Goal: Task Accomplishment & Management: Complete application form

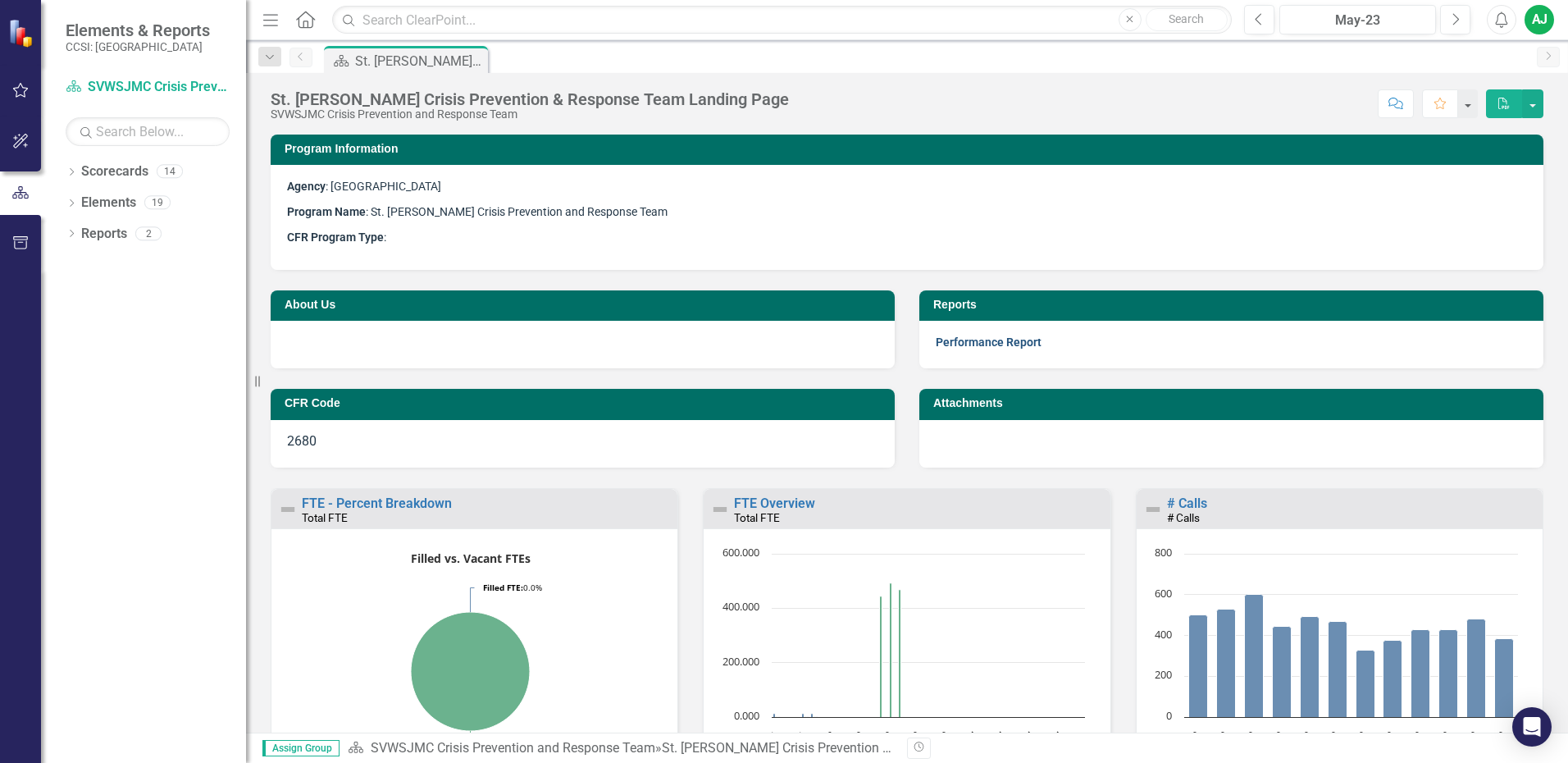
click at [1018, 339] on link "Performance Report" at bounding box center [988, 342] width 105 height 13
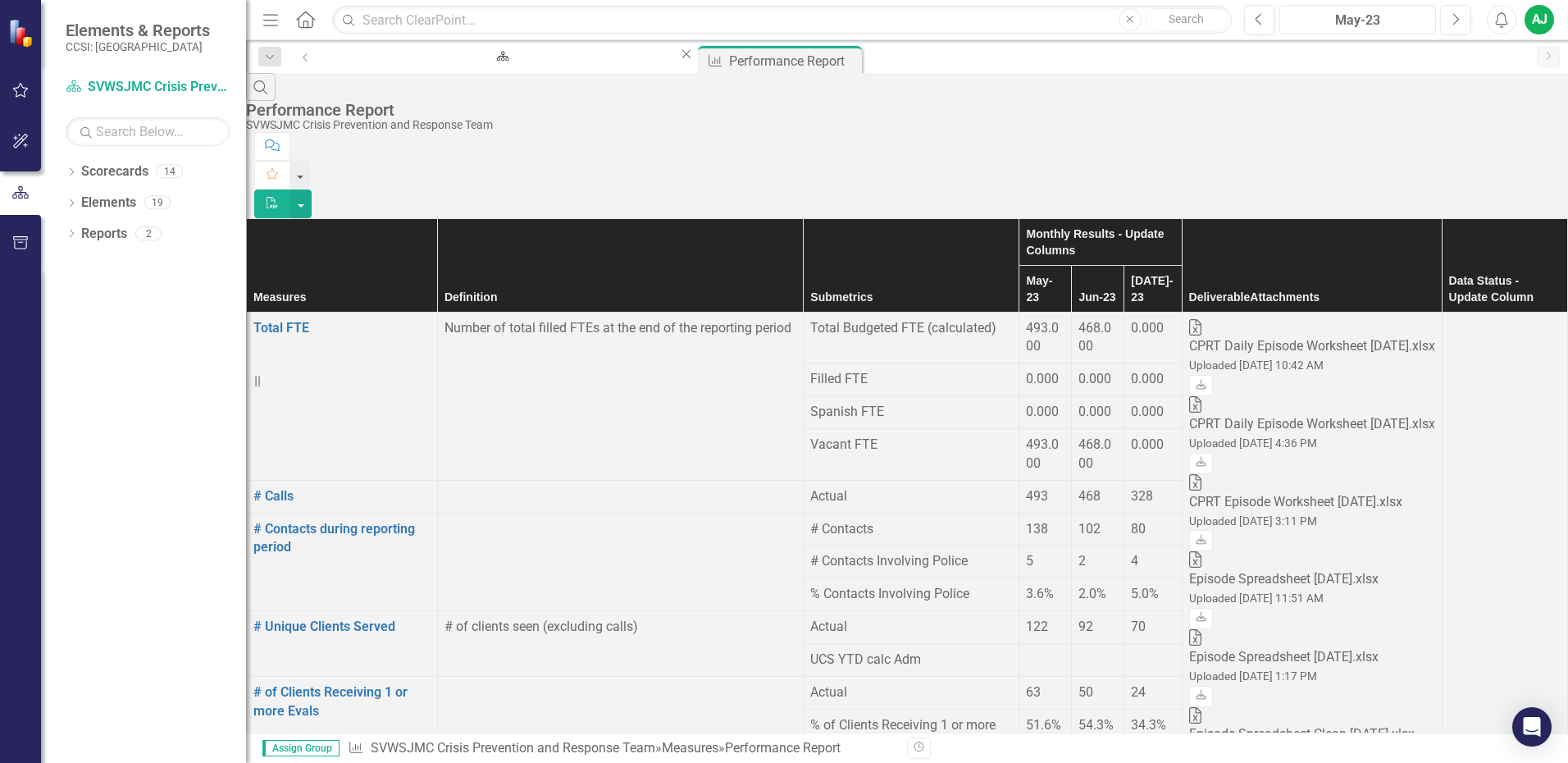
click at [1417, 20] on div "May-23" at bounding box center [1358, 20] width 145 height 19
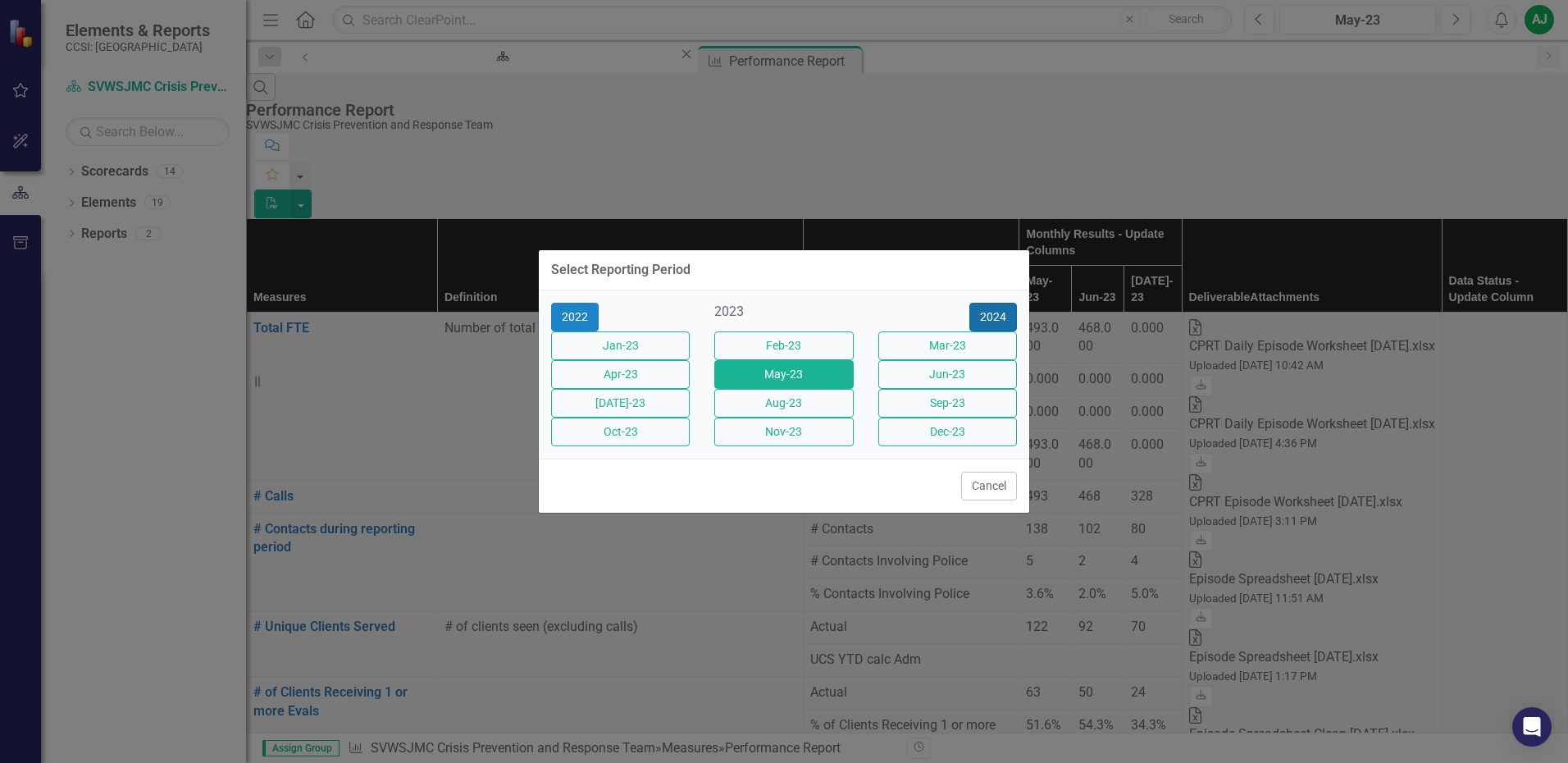
click at [996, 303] on button "2024" at bounding box center [993, 317] width 48 height 28
click at [1002, 303] on button "2025" at bounding box center [993, 317] width 48 height 28
click at [945, 376] on button "Jun-25" at bounding box center [947, 374] width 138 height 28
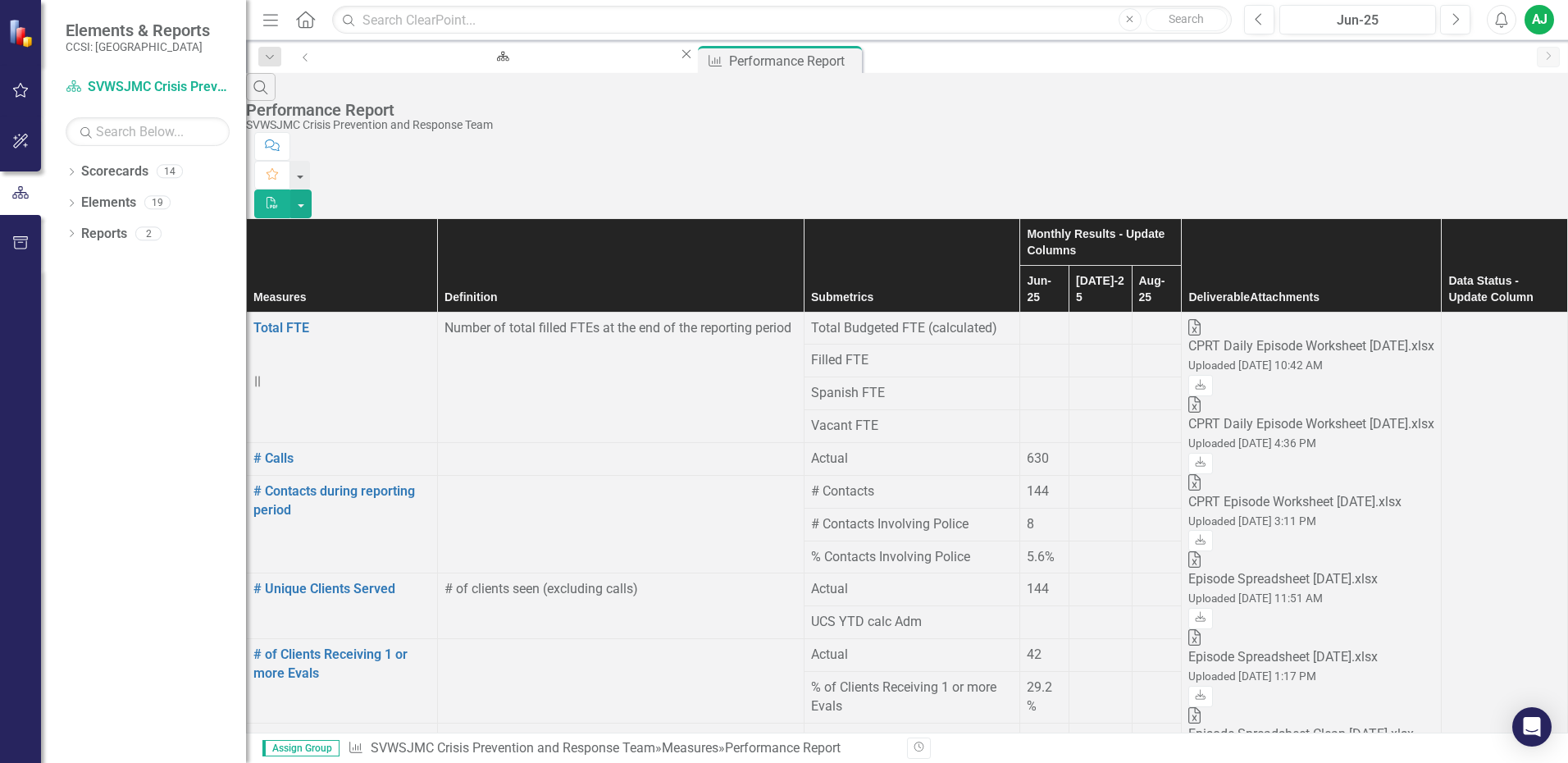
click at [1076, 449] on div at bounding box center [1101, 449] width 50 height 0
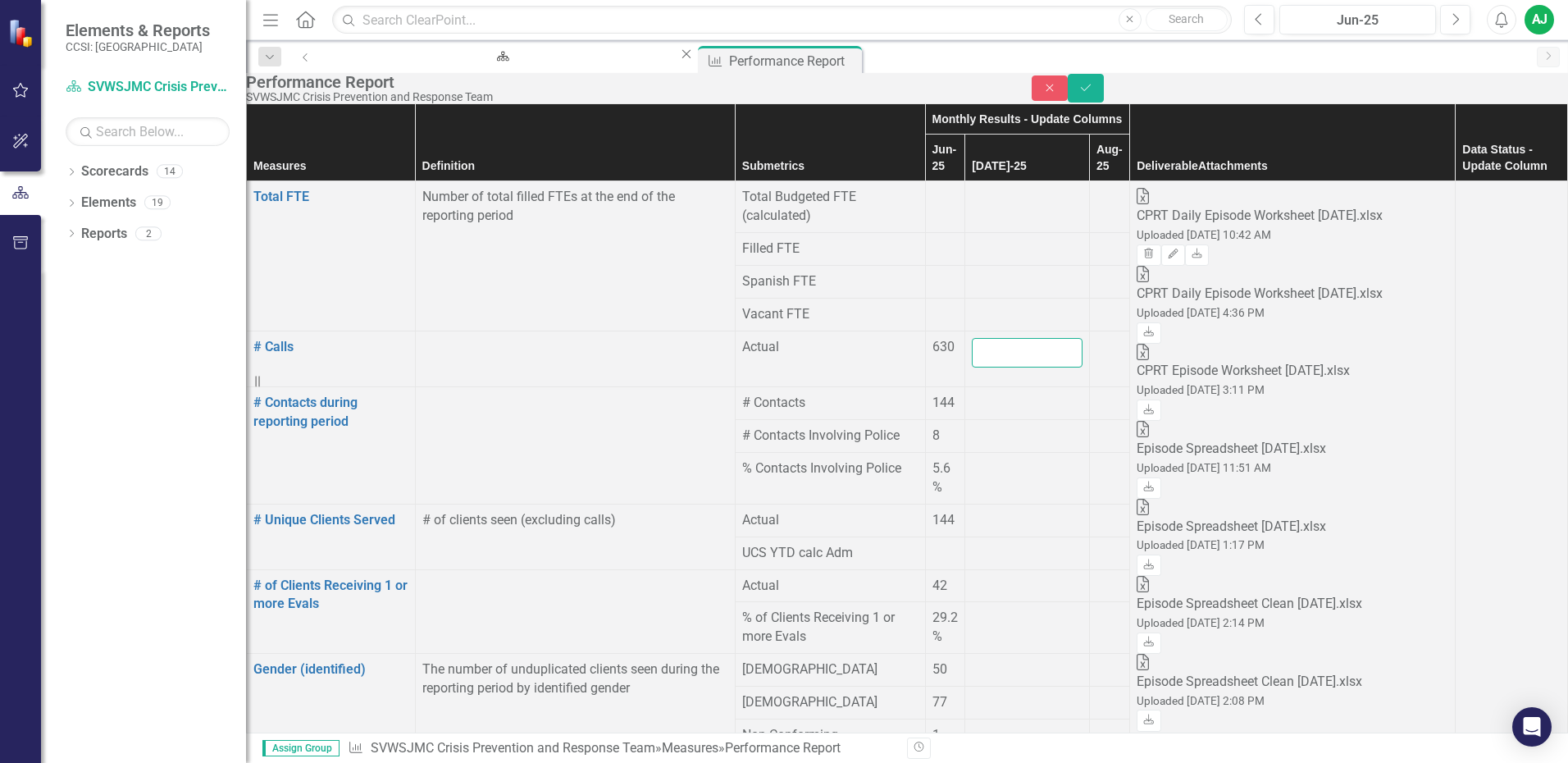
click at [983, 356] on input "number" at bounding box center [1027, 353] width 111 height 30
type input "619"
drag, startPoint x: 986, startPoint y: 407, endPoint x: 977, endPoint y: 390, distance: 19.2
click at [983, 399] on td at bounding box center [1028, 403] width 125 height 33
click at [977, 393] on div at bounding box center [1027, 393] width 111 height 0
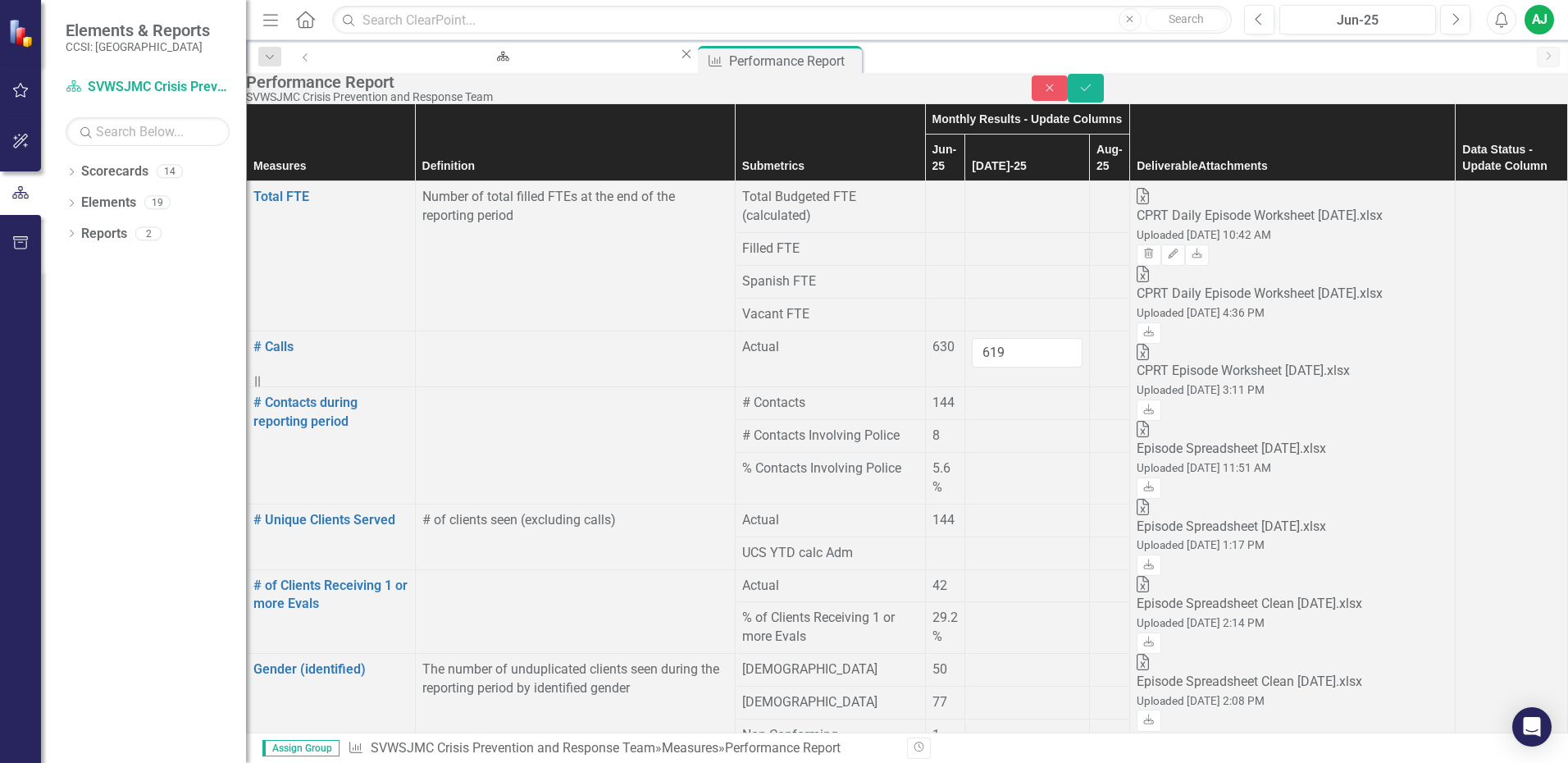
click at [977, 393] on div at bounding box center [1027, 393] width 111 height 0
click at [972, 393] on div at bounding box center [1027, 393] width 111 height 0
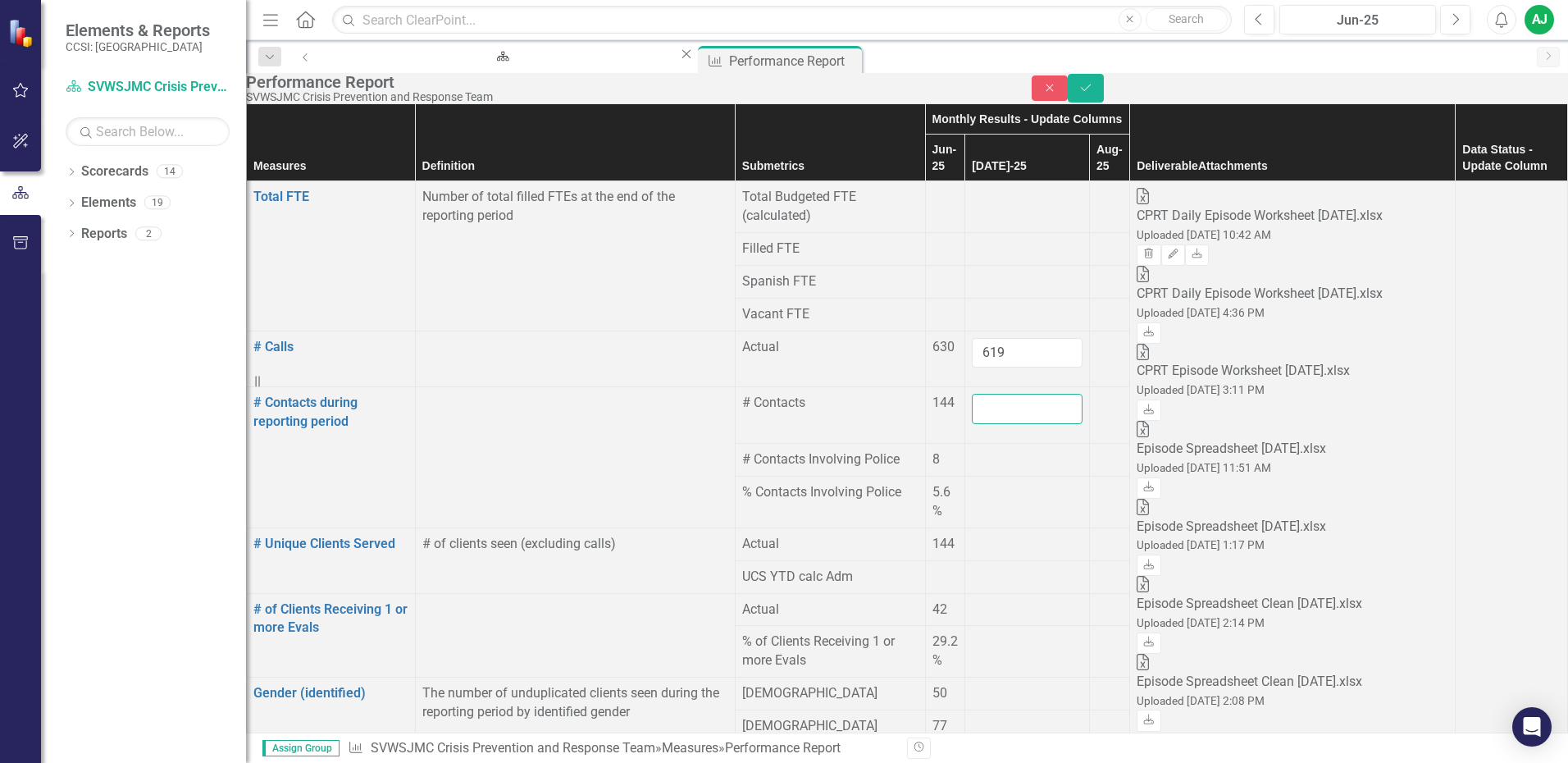
click at [972, 398] on input "number" at bounding box center [1027, 409] width 111 height 30
type input "114"
click at [974, 450] on div at bounding box center [1027, 450] width 111 height 0
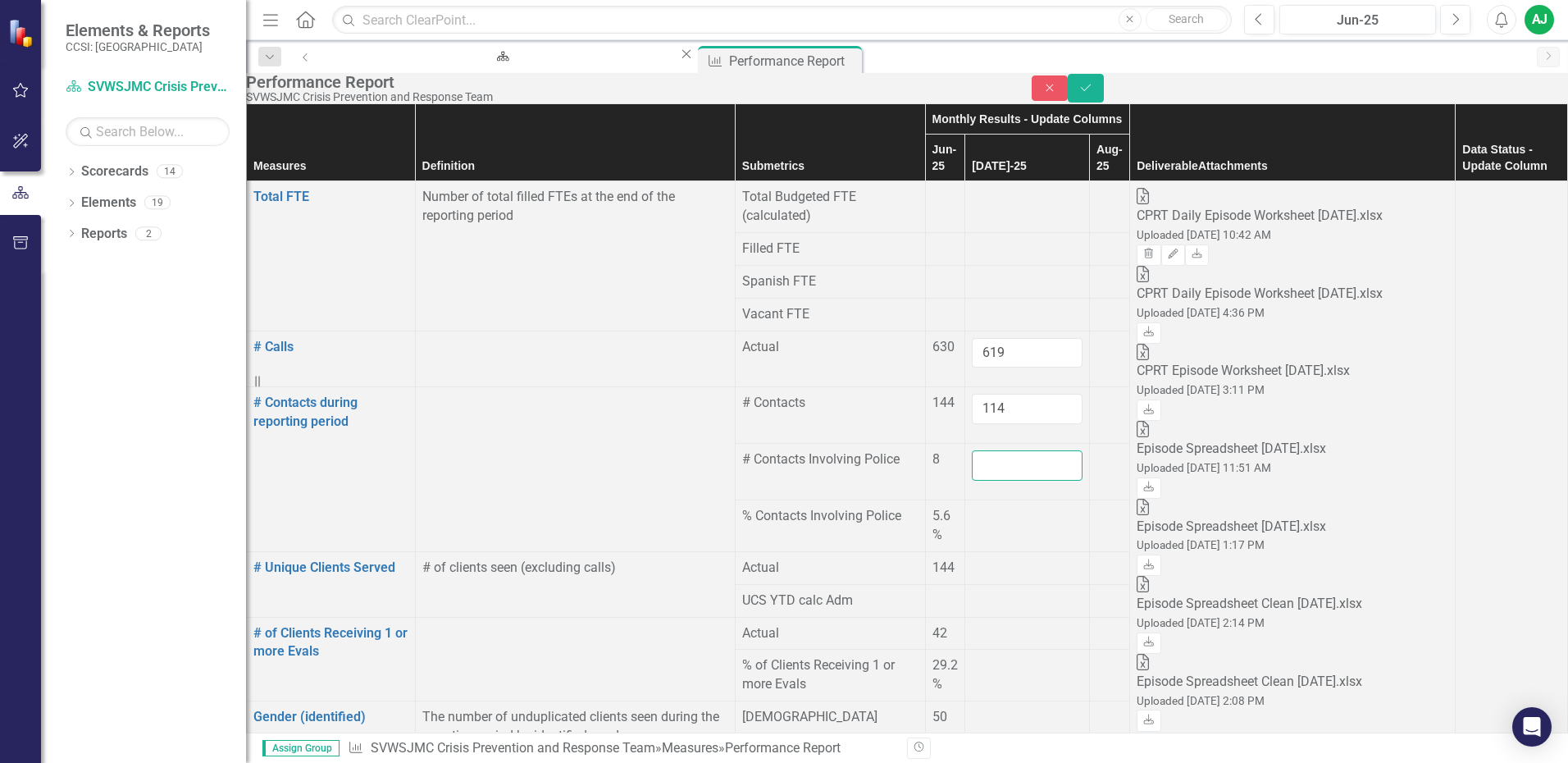
click at [980, 450] on input "number" at bounding box center [1027, 465] width 111 height 30
type input "5"
click at [982, 507] on div at bounding box center [1027, 507] width 111 height 0
click at [972, 507] on div at bounding box center [1027, 507] width 111 height 0
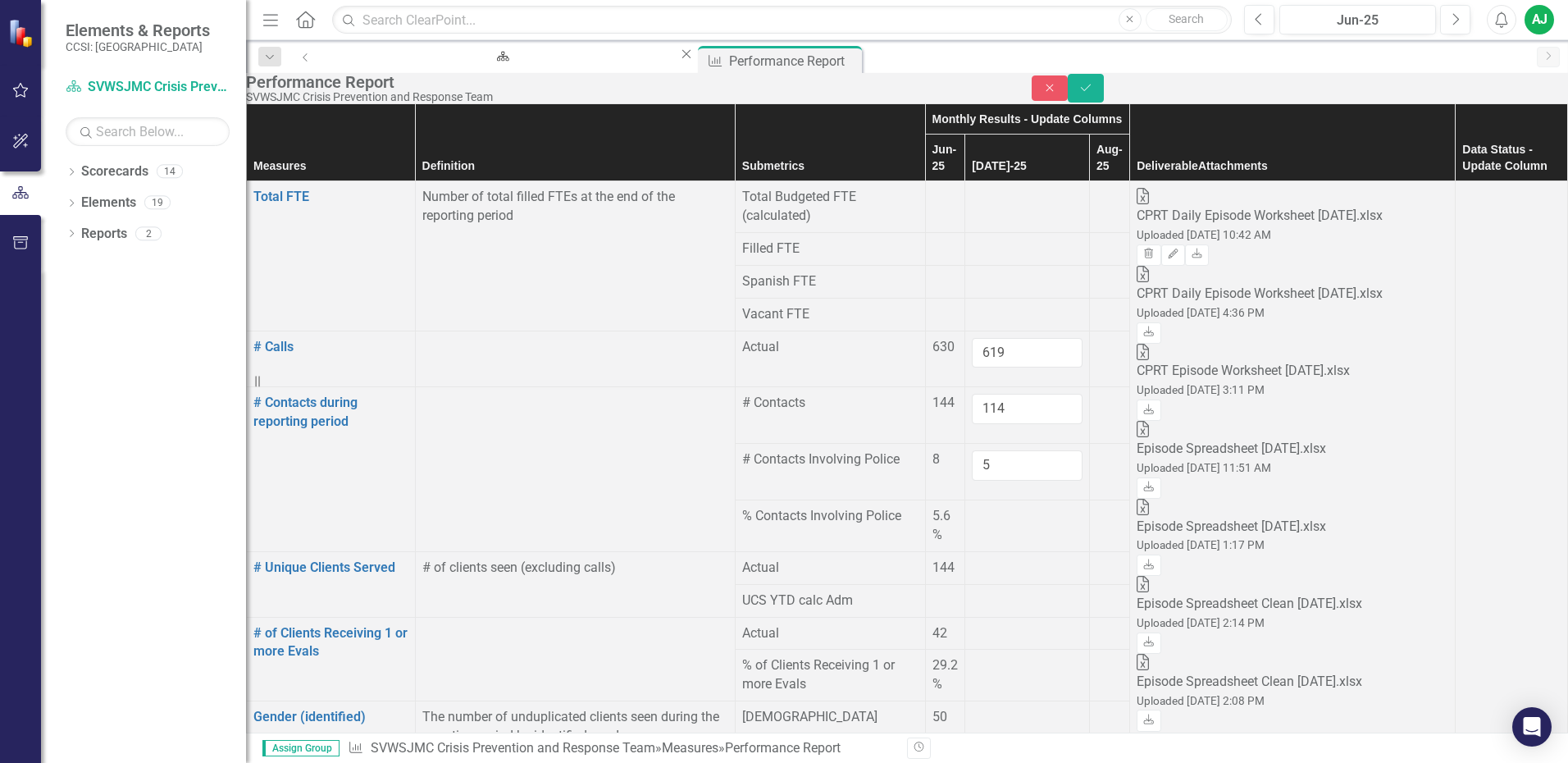
click at [972, 507] on div at bounding box center [1027, 507] width 111 height 0
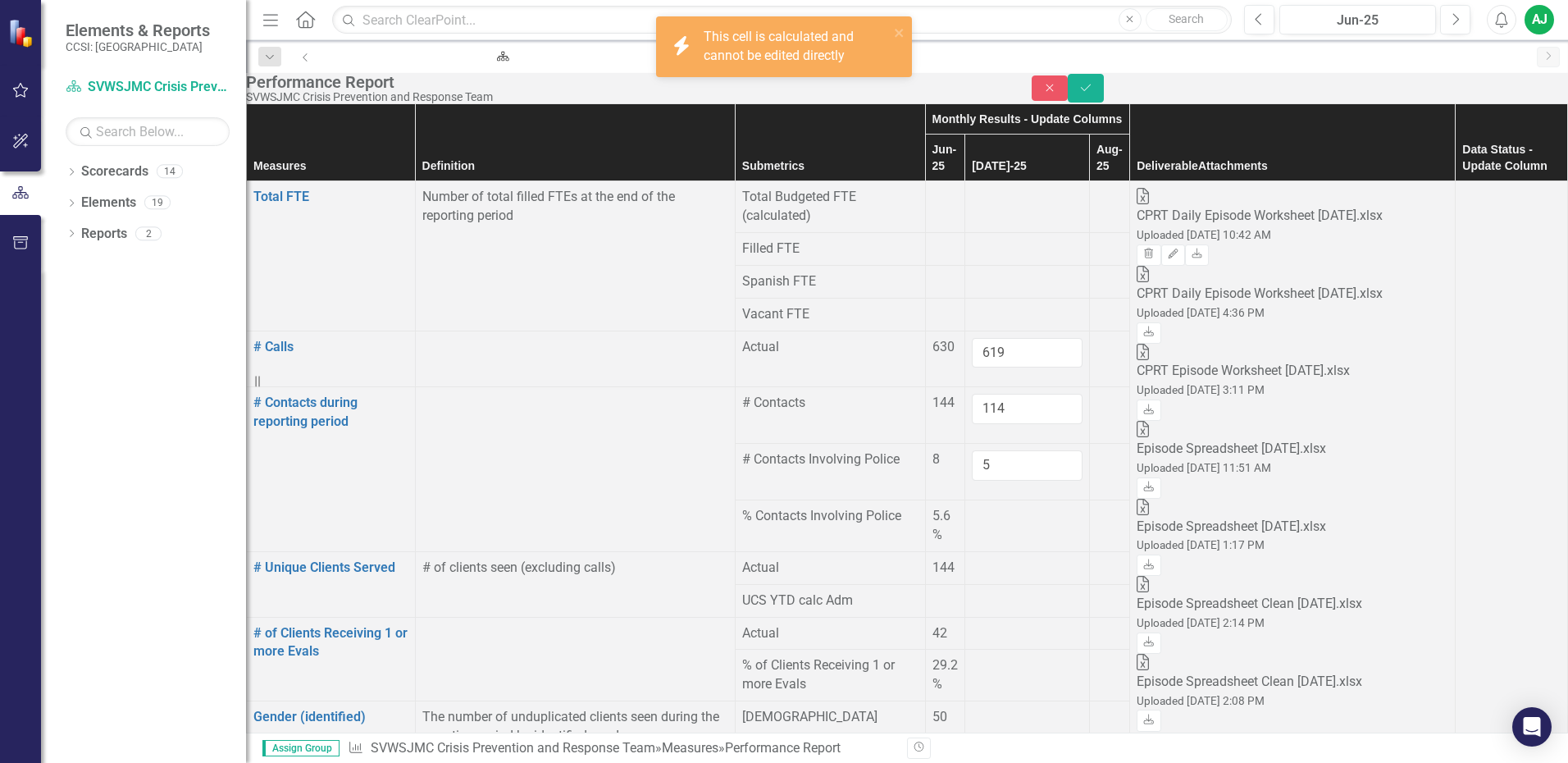
click at [977, 558] on div at bounding box center [1027, 558] width 111 height 0
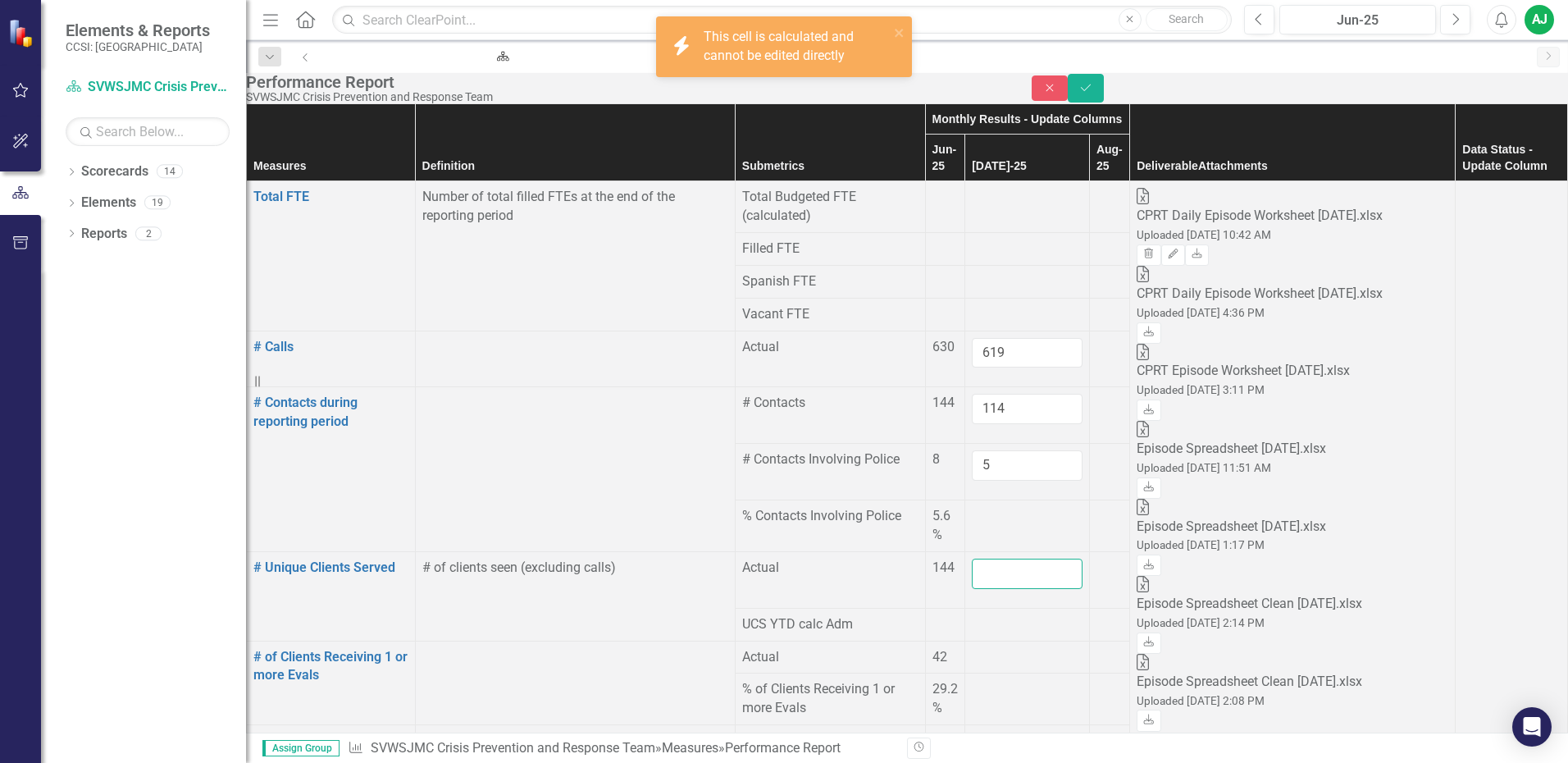
click at [977, 558] on input "number" at bounding box center [1027, 573] width 111 height 30
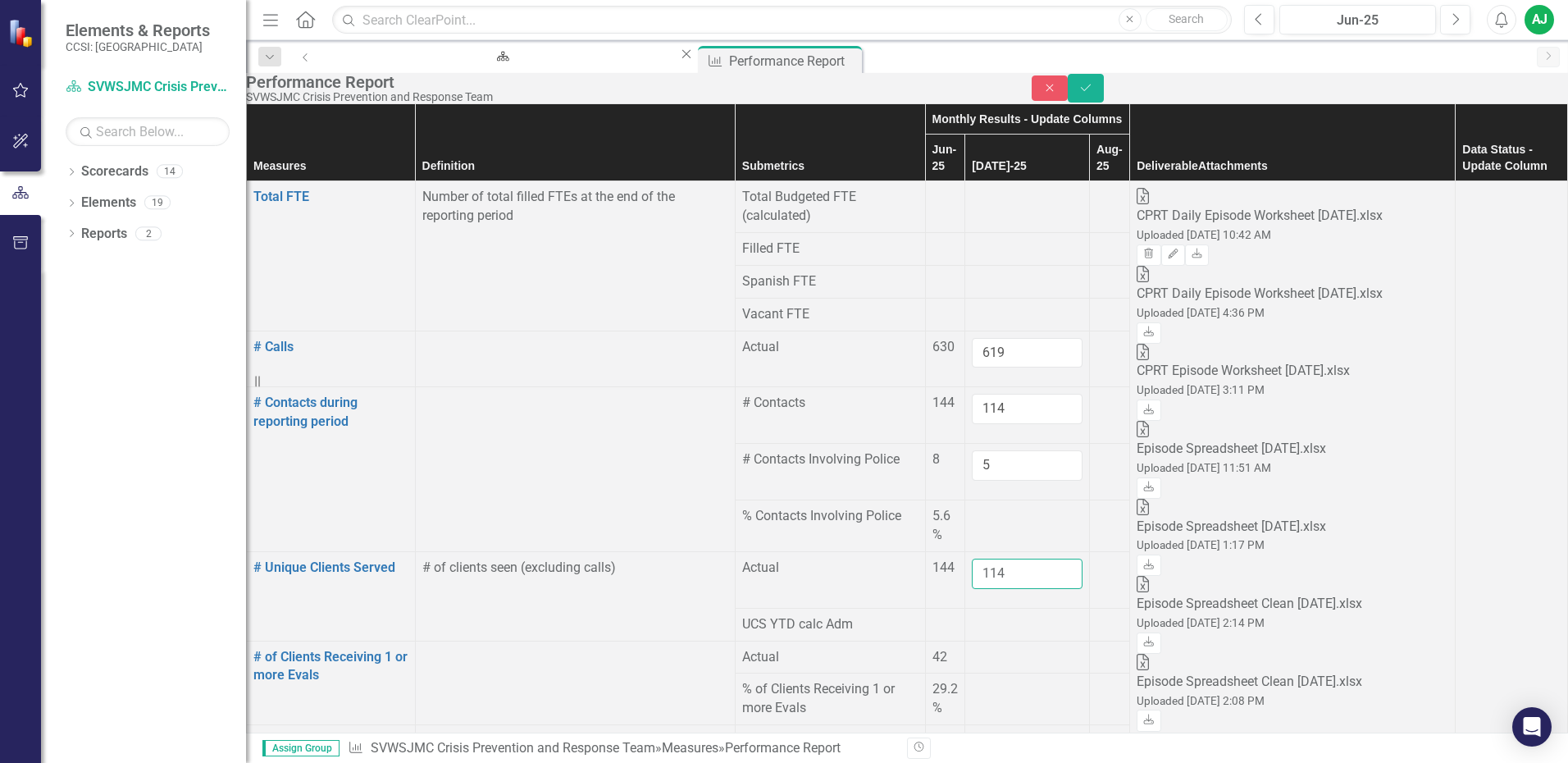
type input "114"
click at [997, 615] on div at bounding box center [1027, 615] width 111 height 0
click at [986, 648] on div at bounding box center [1027, 648] width 111 height 0
click at [986, 648] on input "number" at bounding box center [1027, 663] width 111 height 30
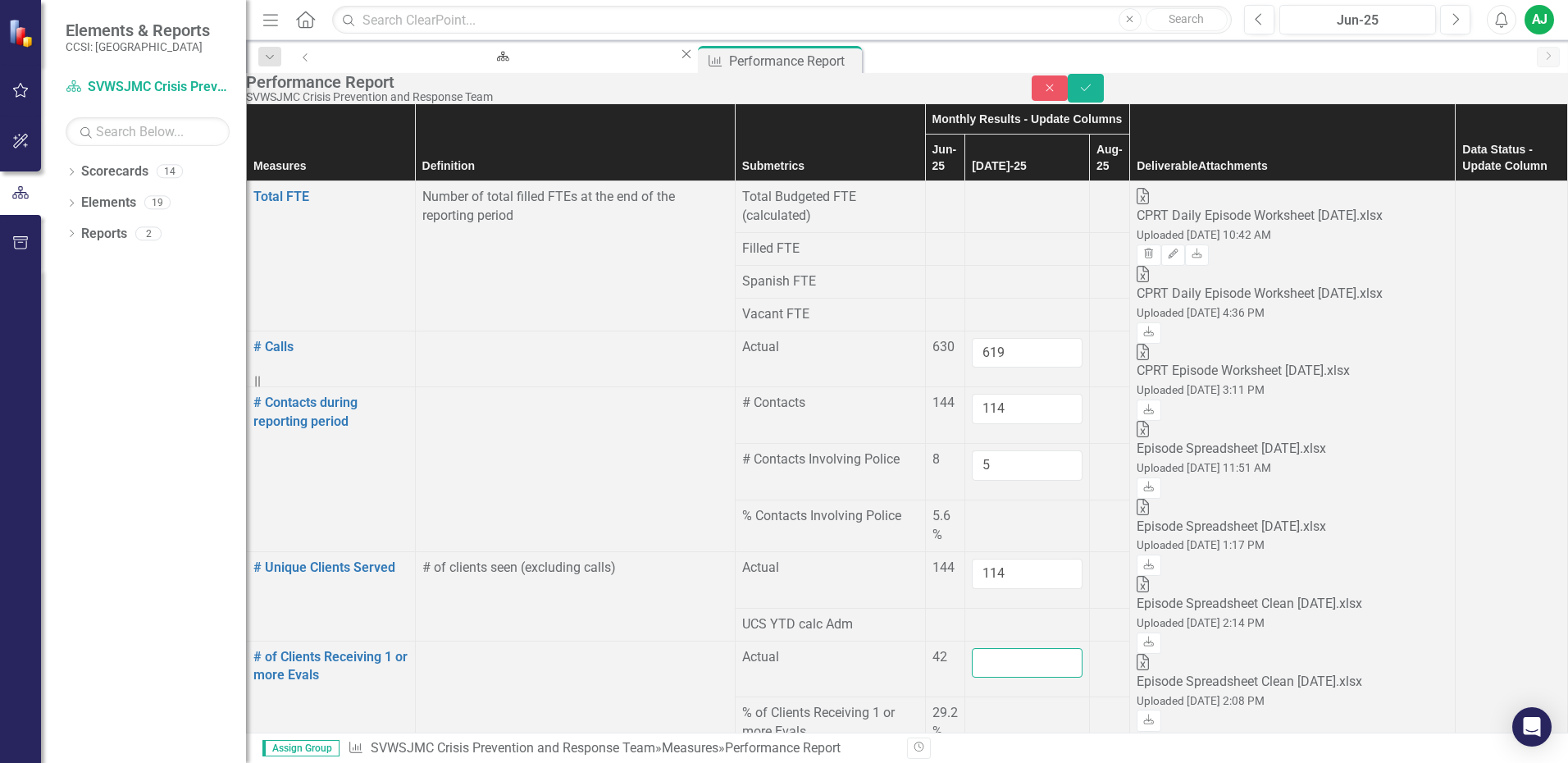
scroll to position [164, 0]
type input "36"
click at [972, 704] on div at bounding box center [1027, 704] width 111 height 0
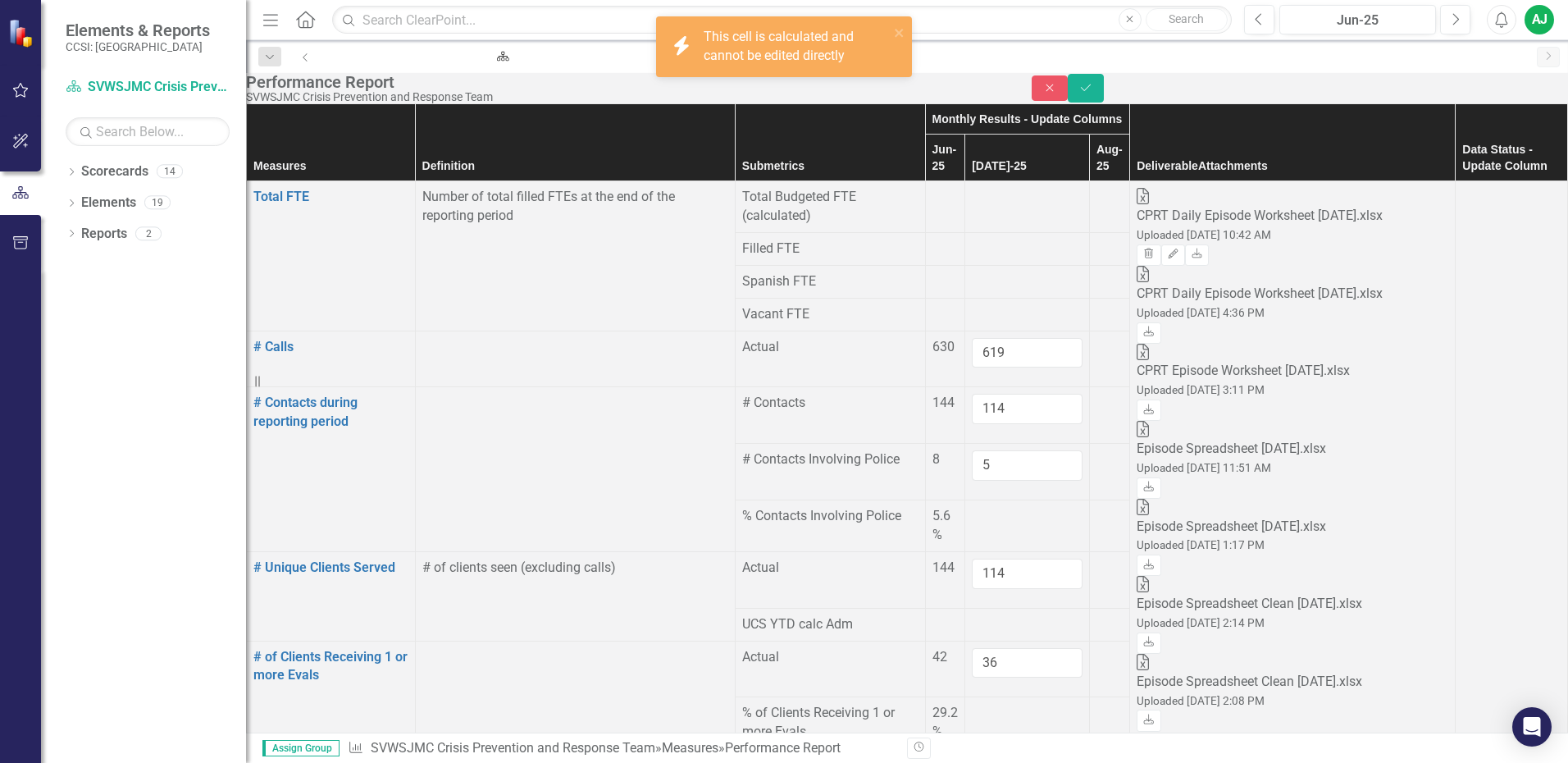
click at [976, 704] on div at bounding box center [1027, 704] width 111 height 0
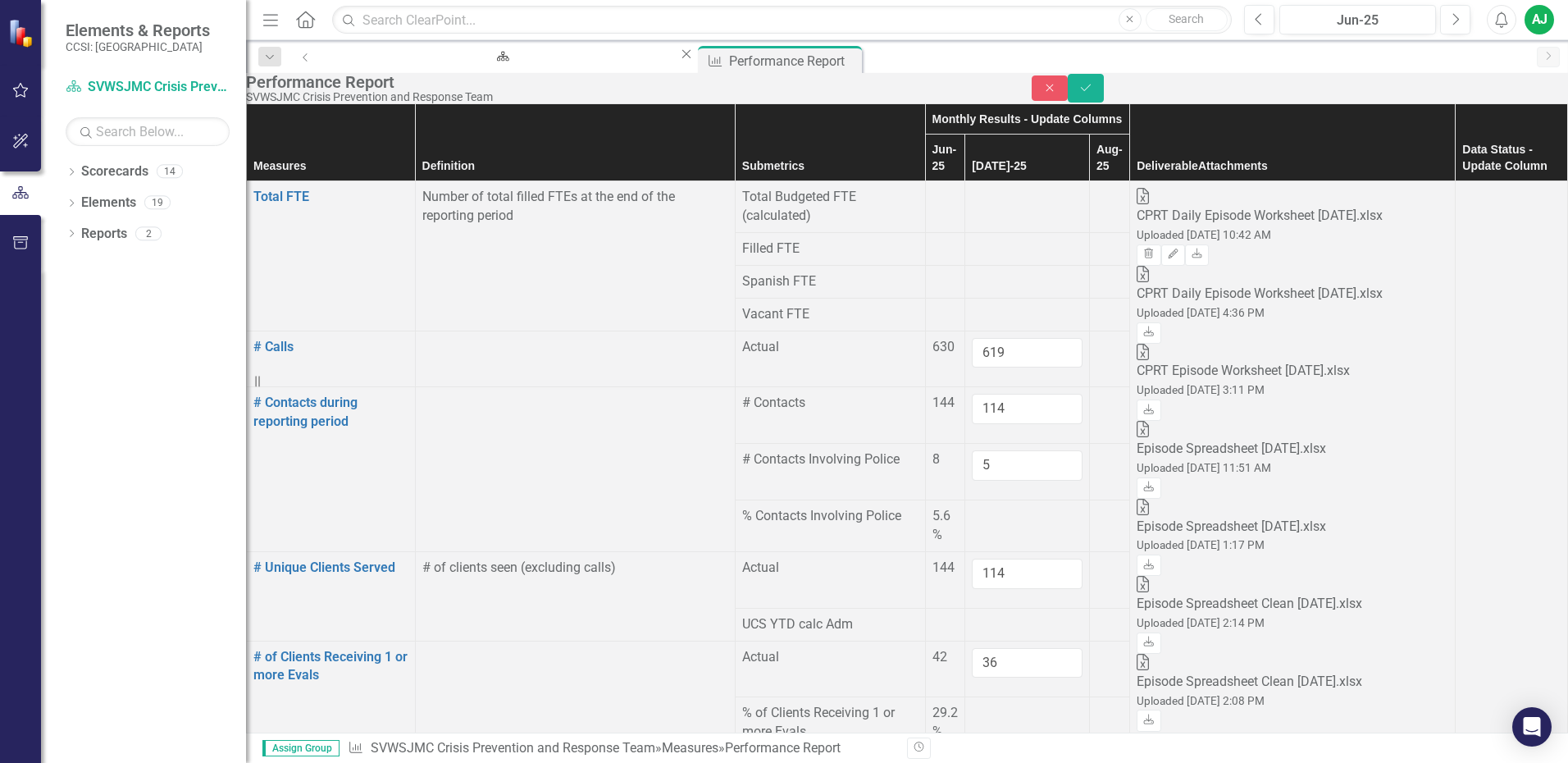
click at [982, 756] on div at bounding box center [1027, 756] width 111 height 0
click at [972, 756] on input "number" at bounding box center [1027, 771] width 111 height 30
type input "44"
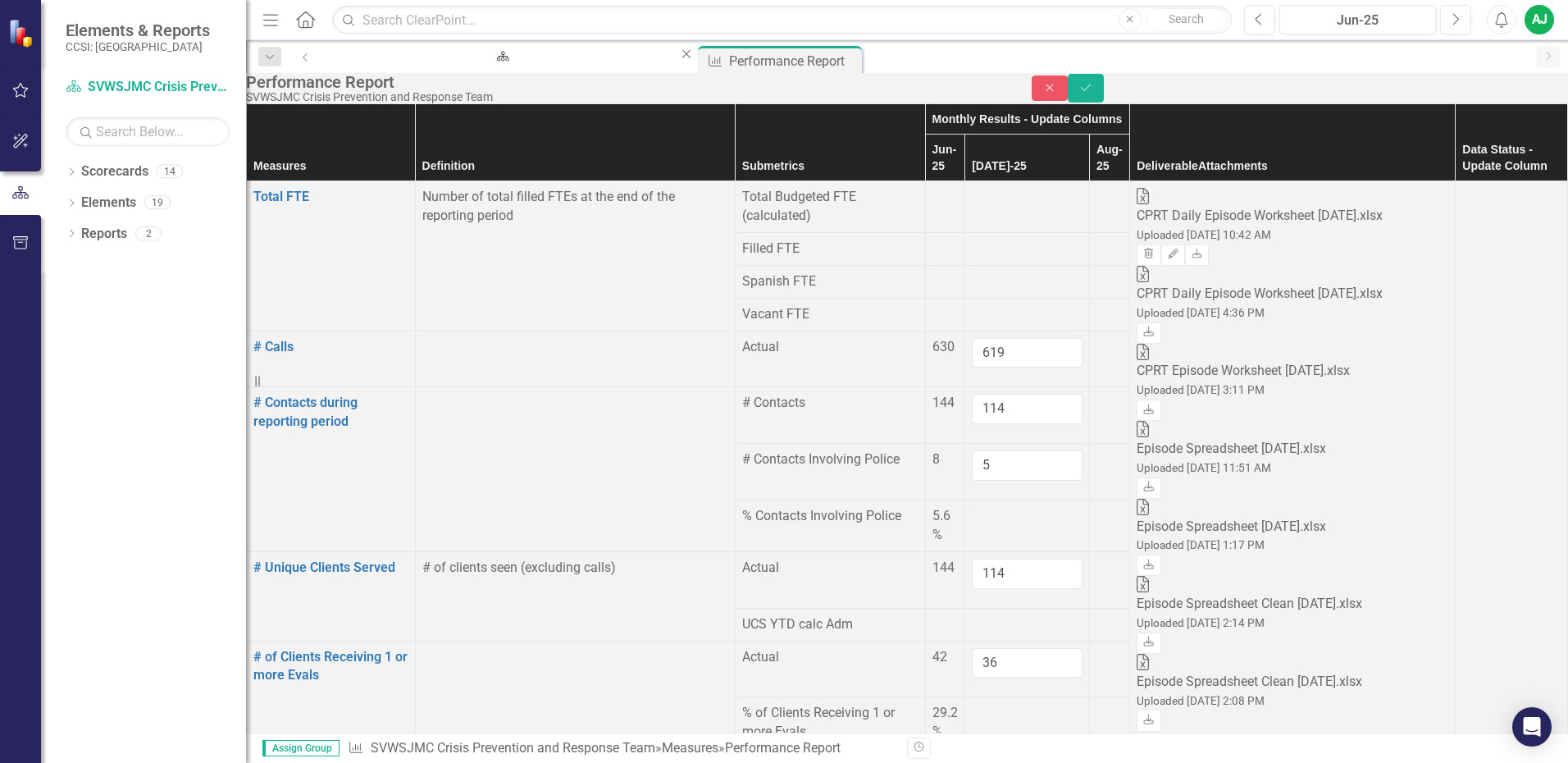
type input "52"
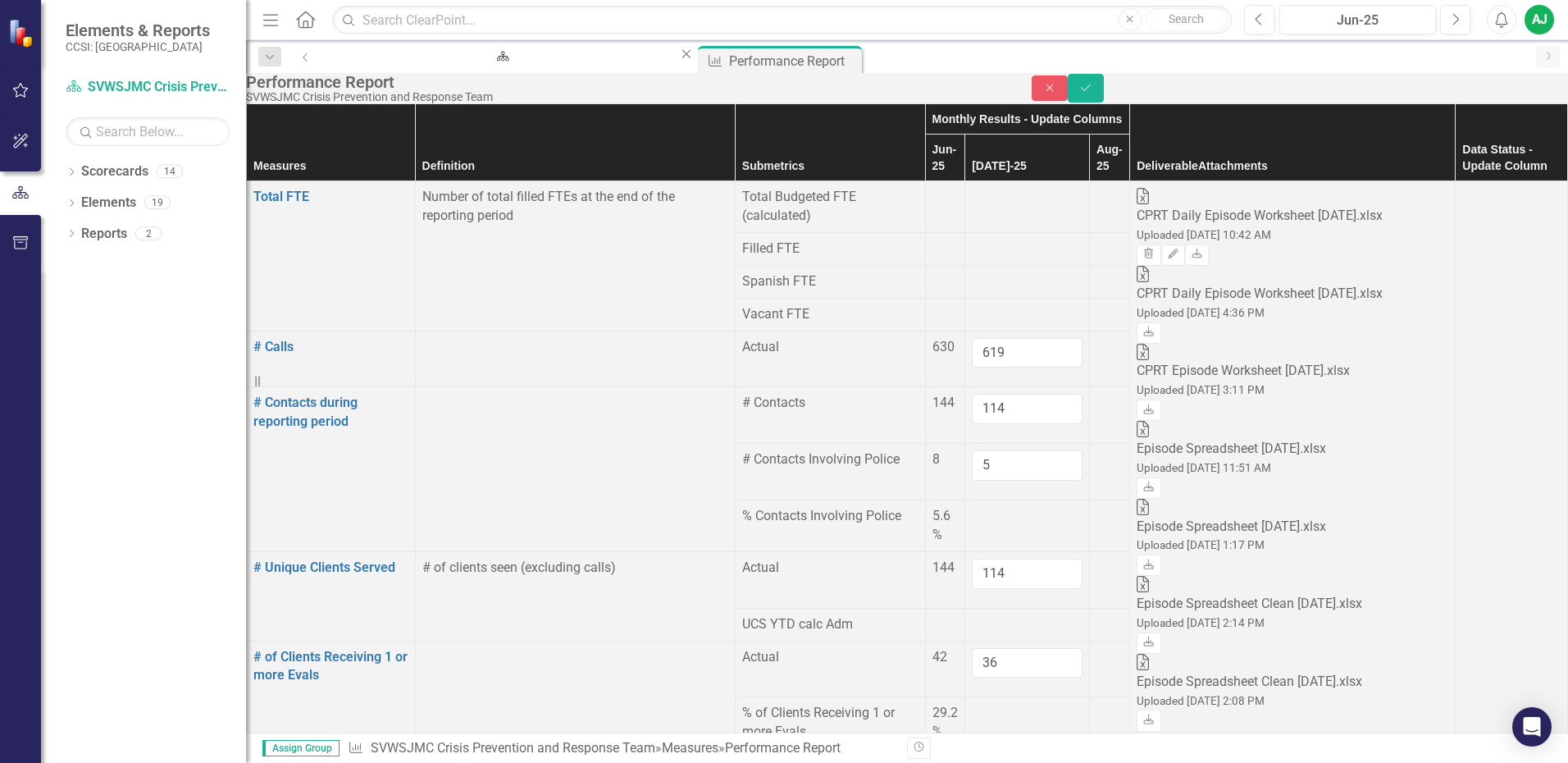
type input "0"
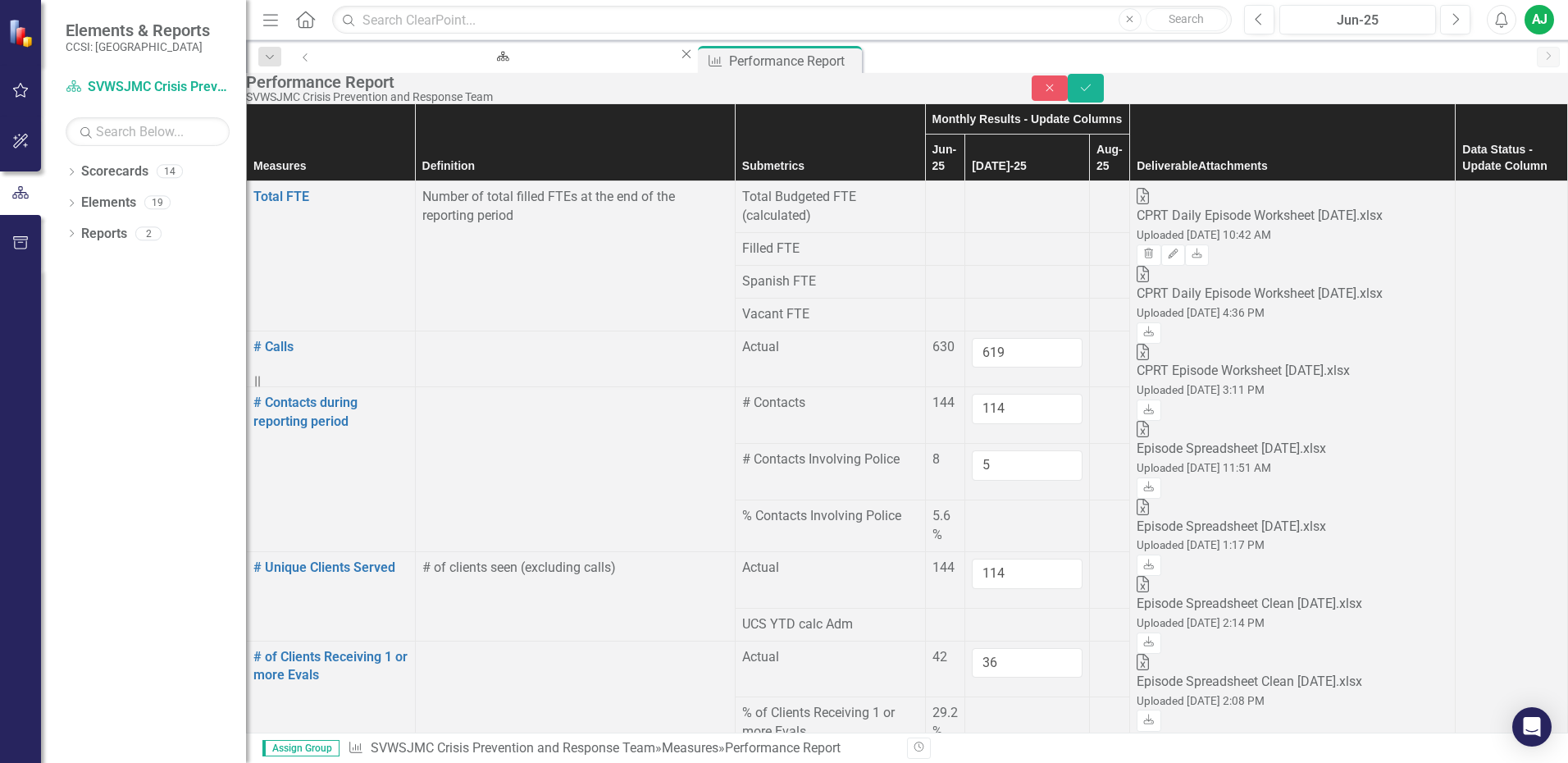
type input "42"
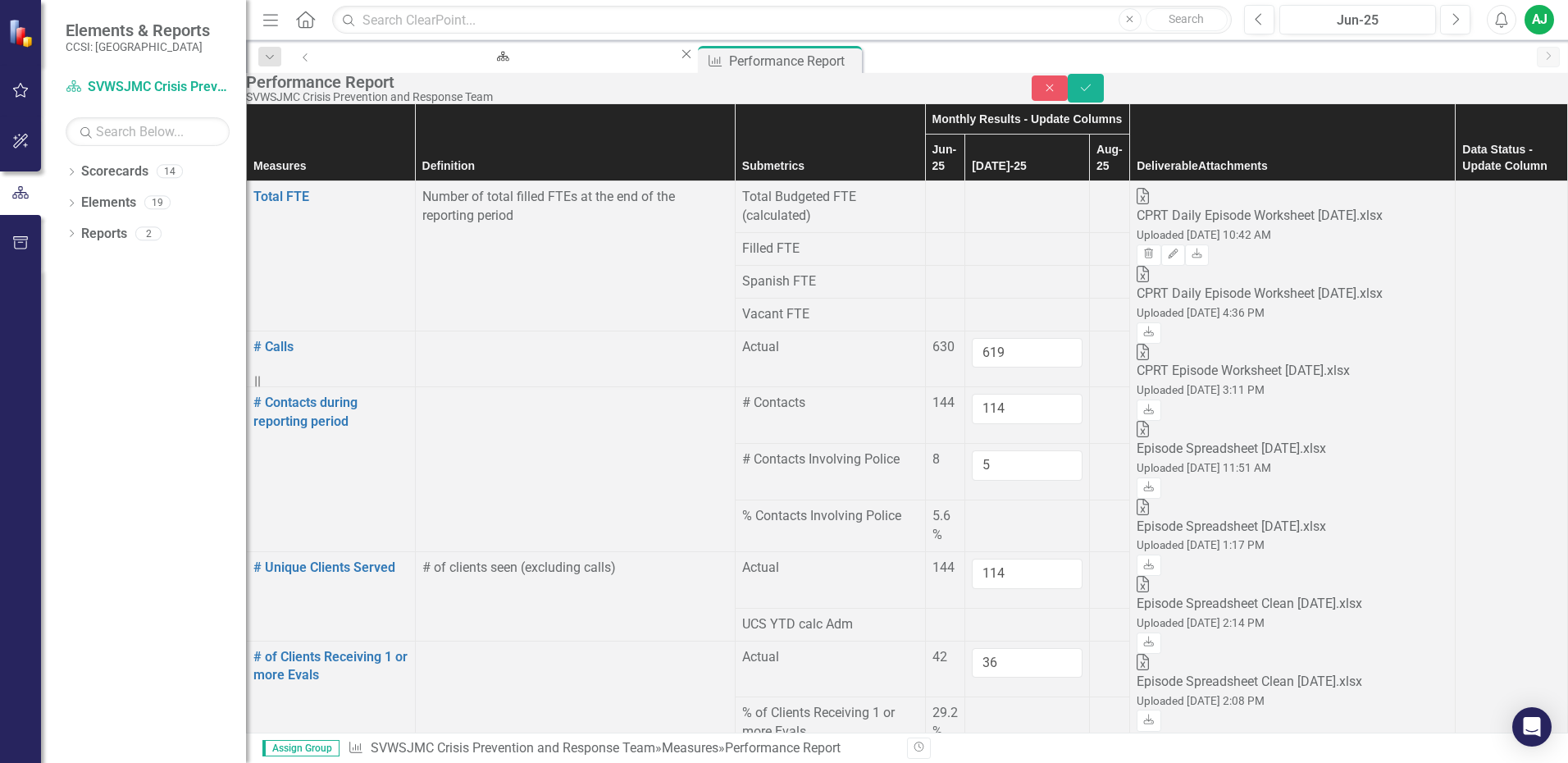
type input "26"
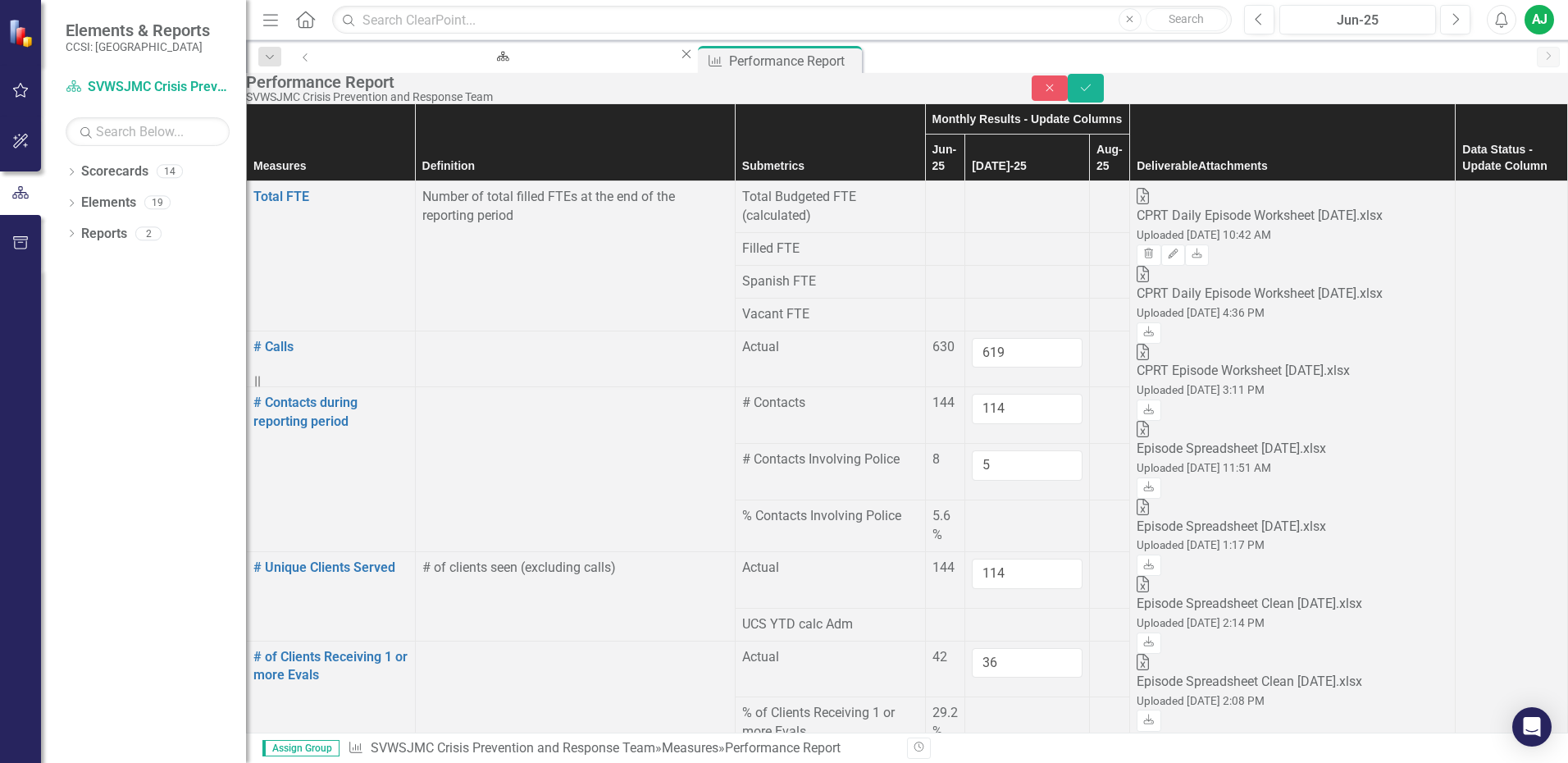
type input "24"
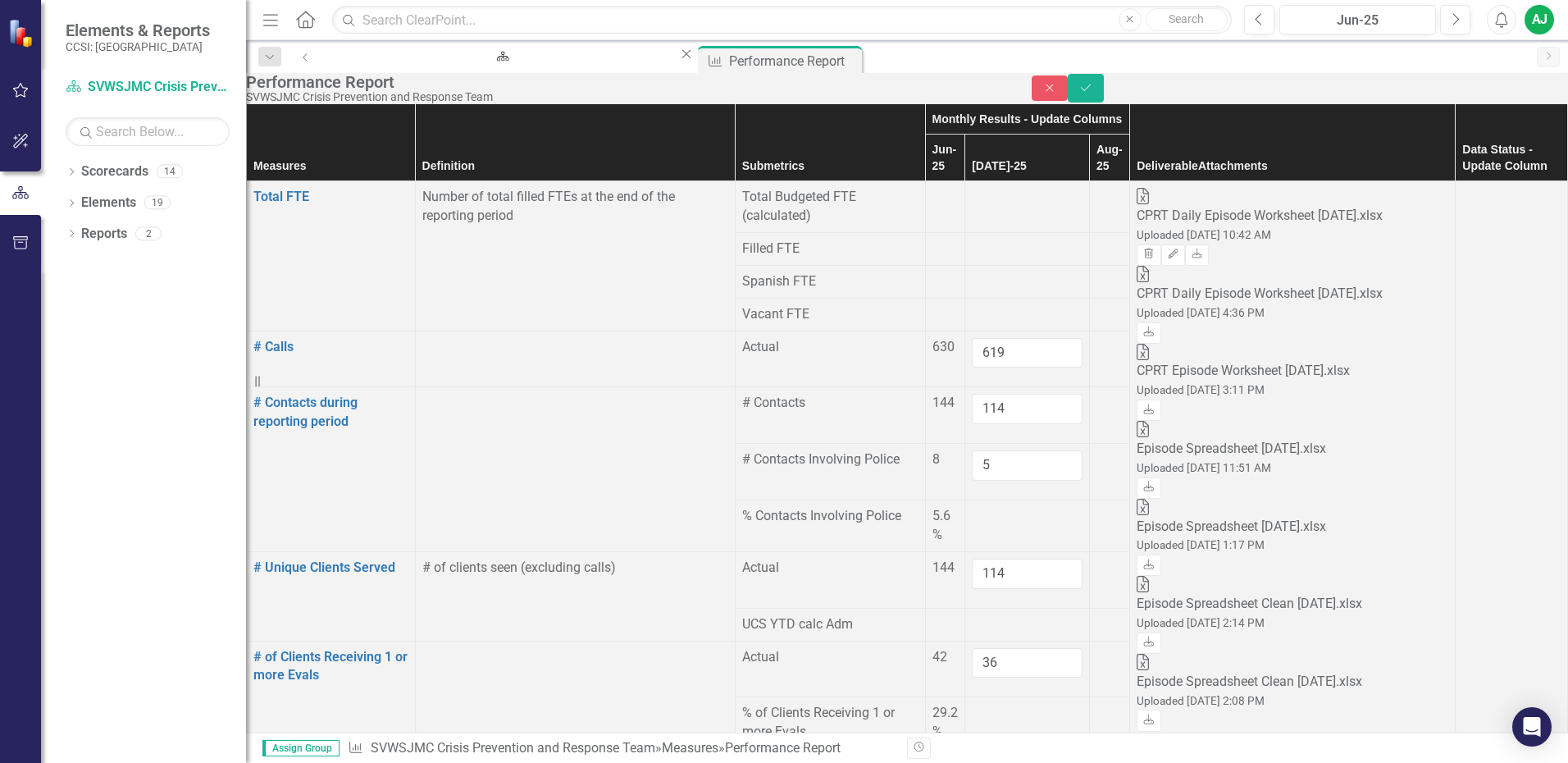
type input "0"
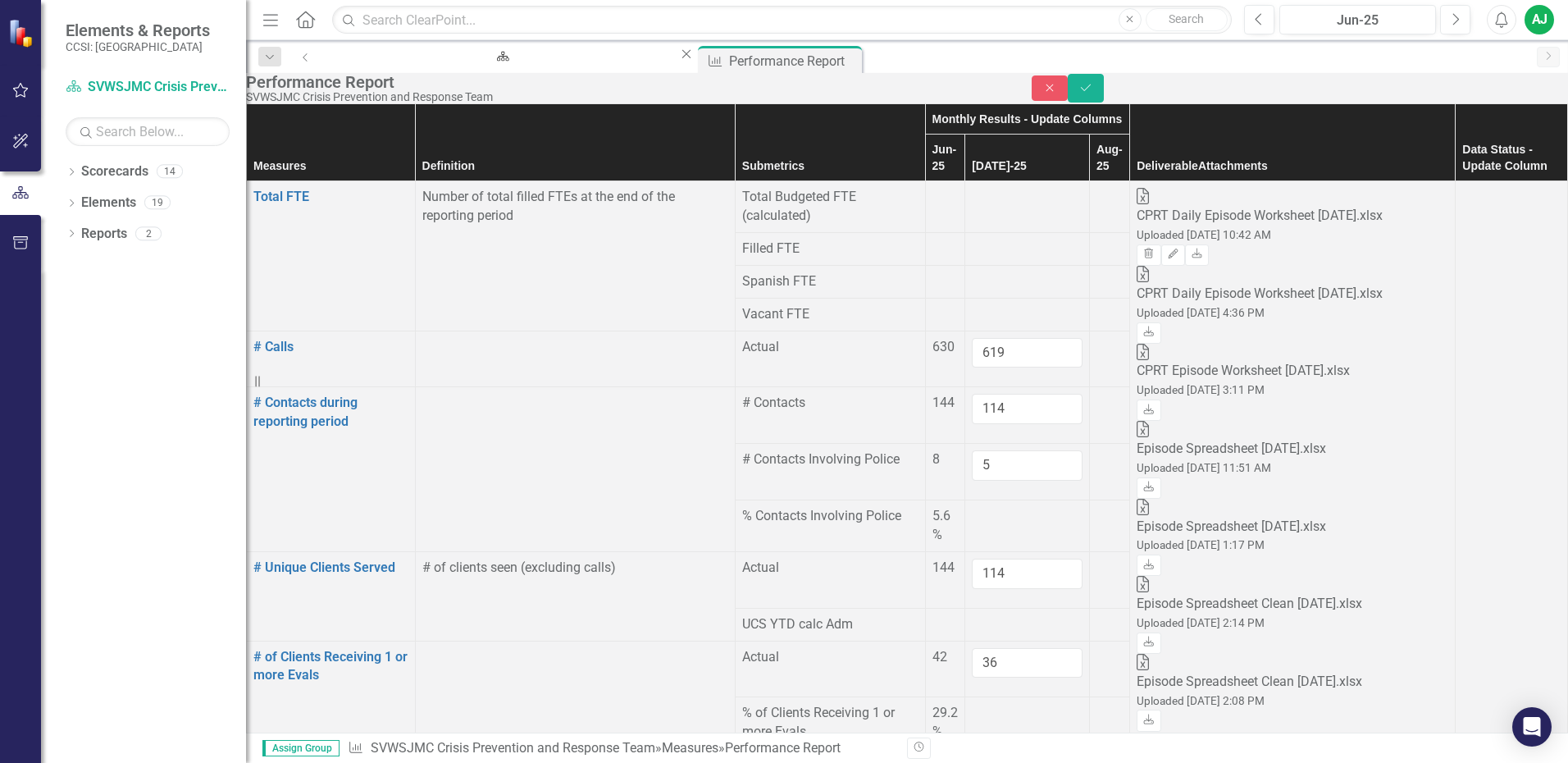
type input "3"
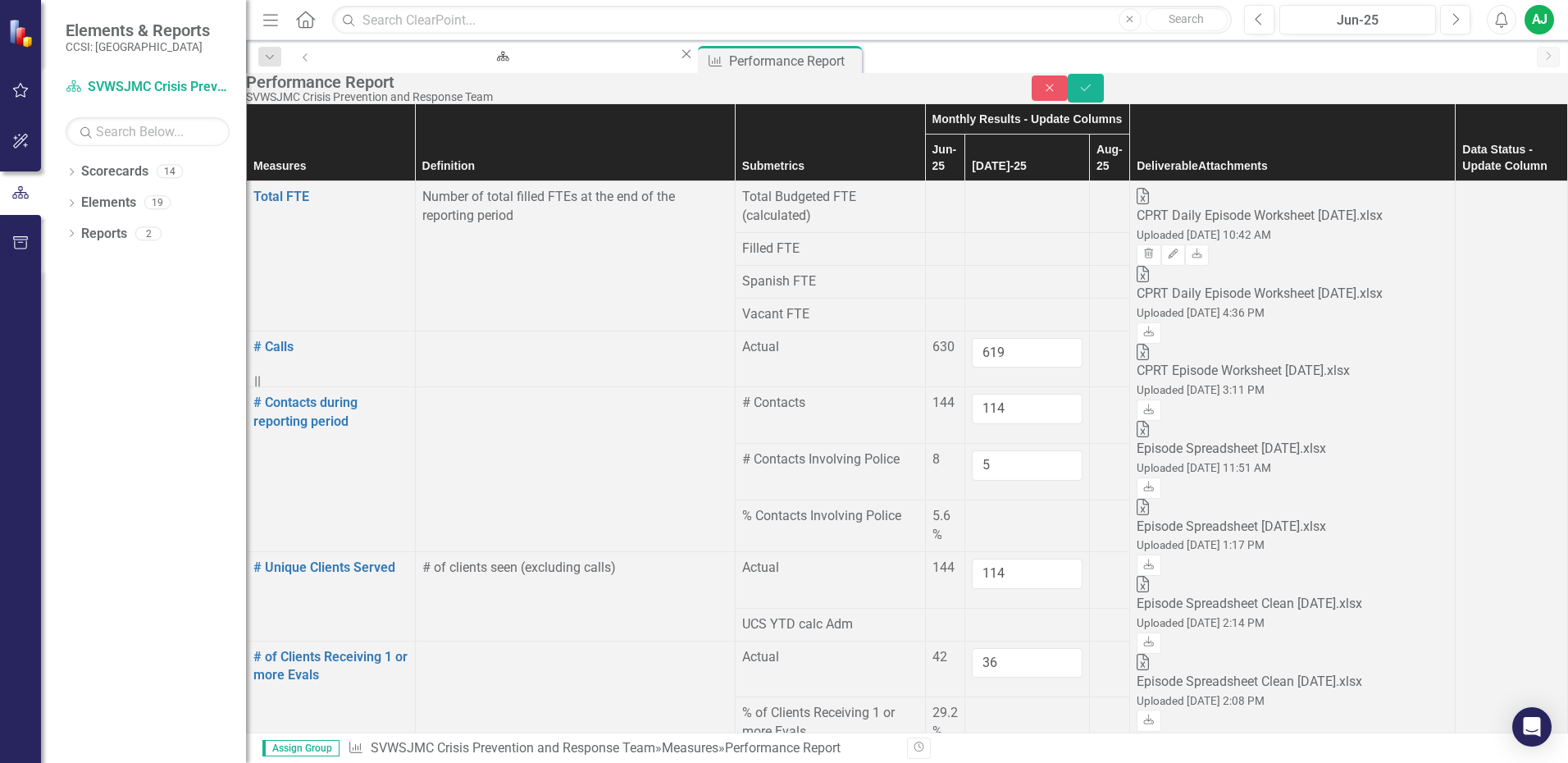
type input "5"
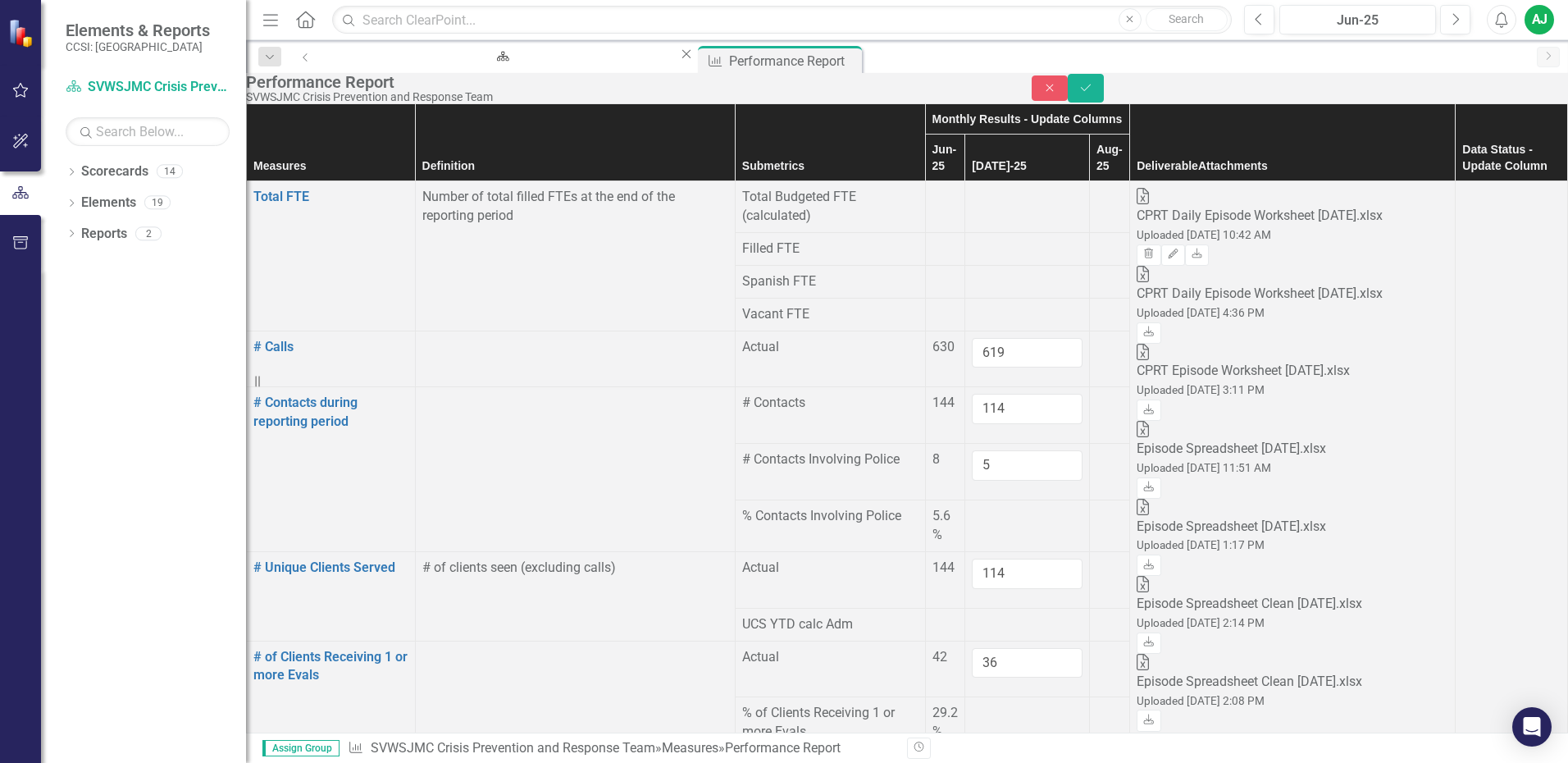
scroll to position [657, 0]
type input "7"
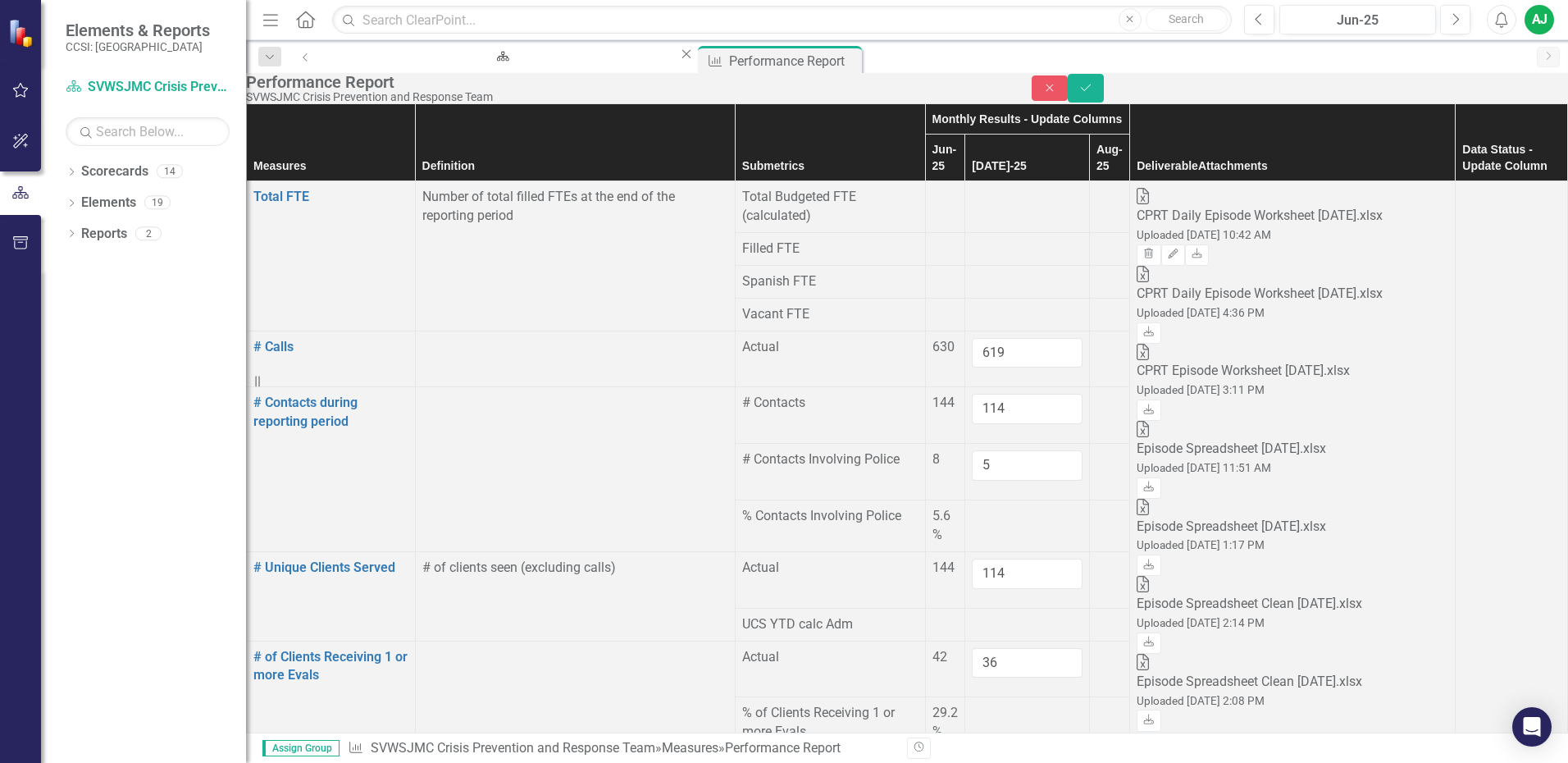
type input "20"
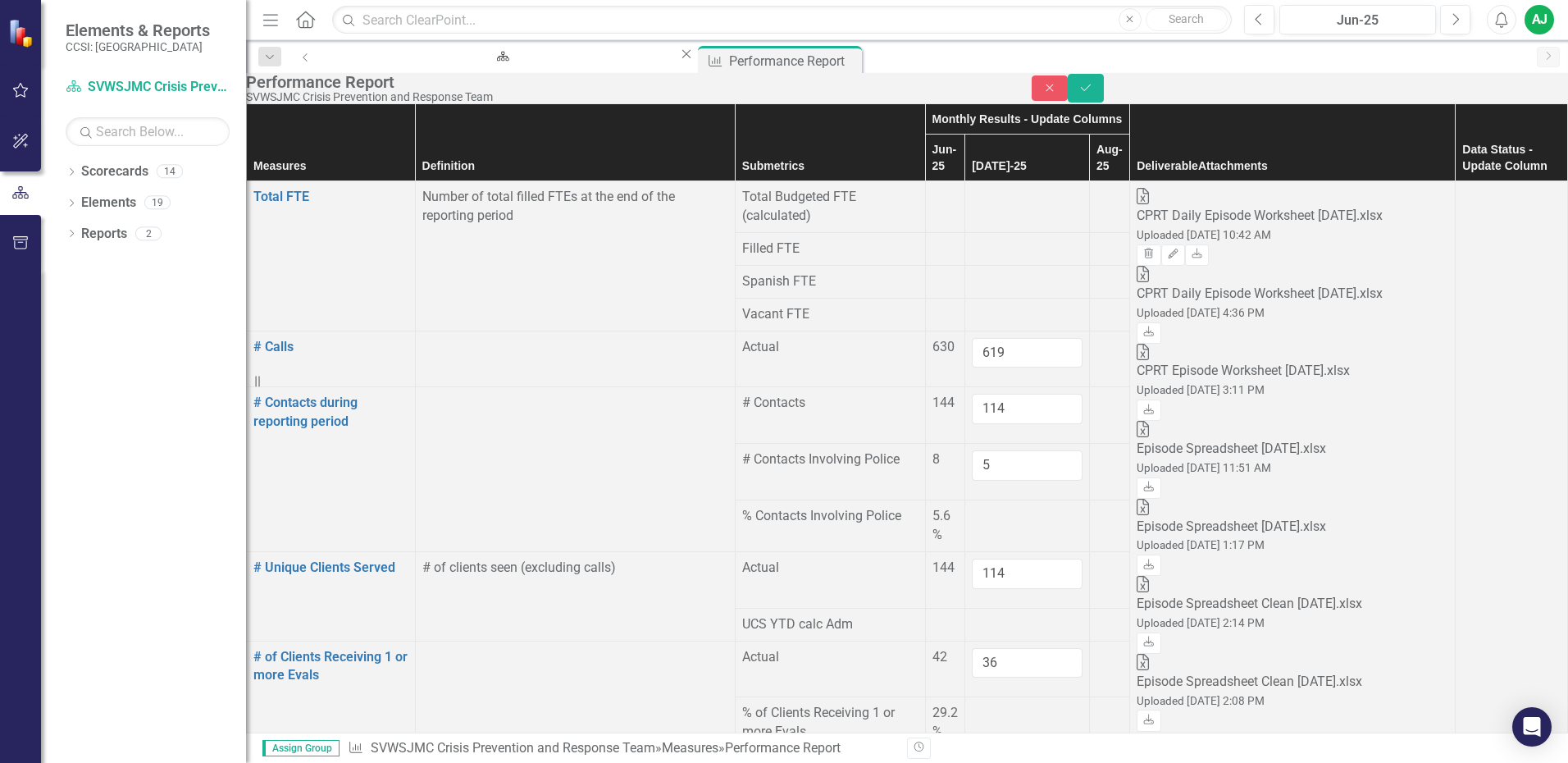
type input "67"
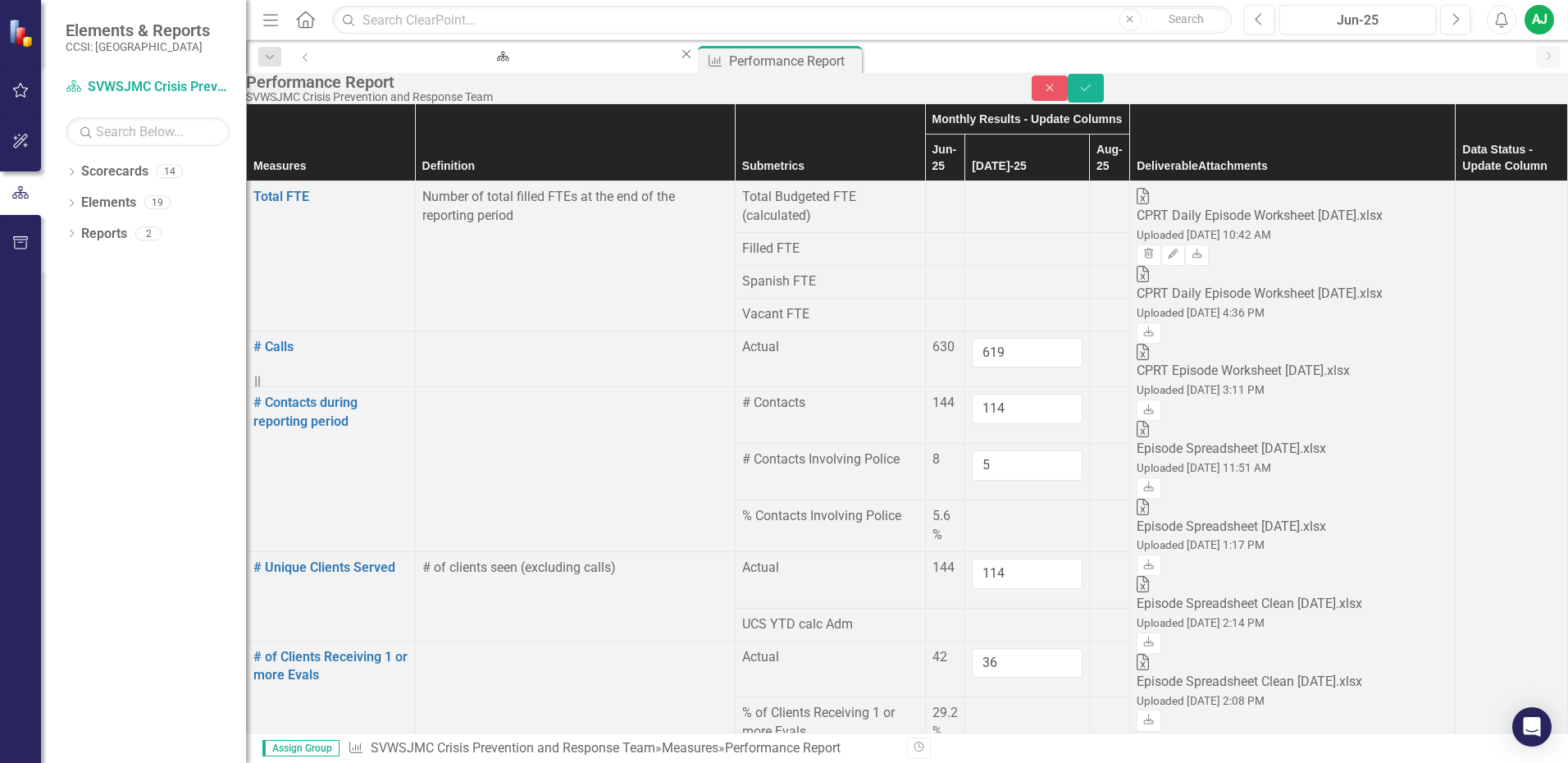
type input "15"
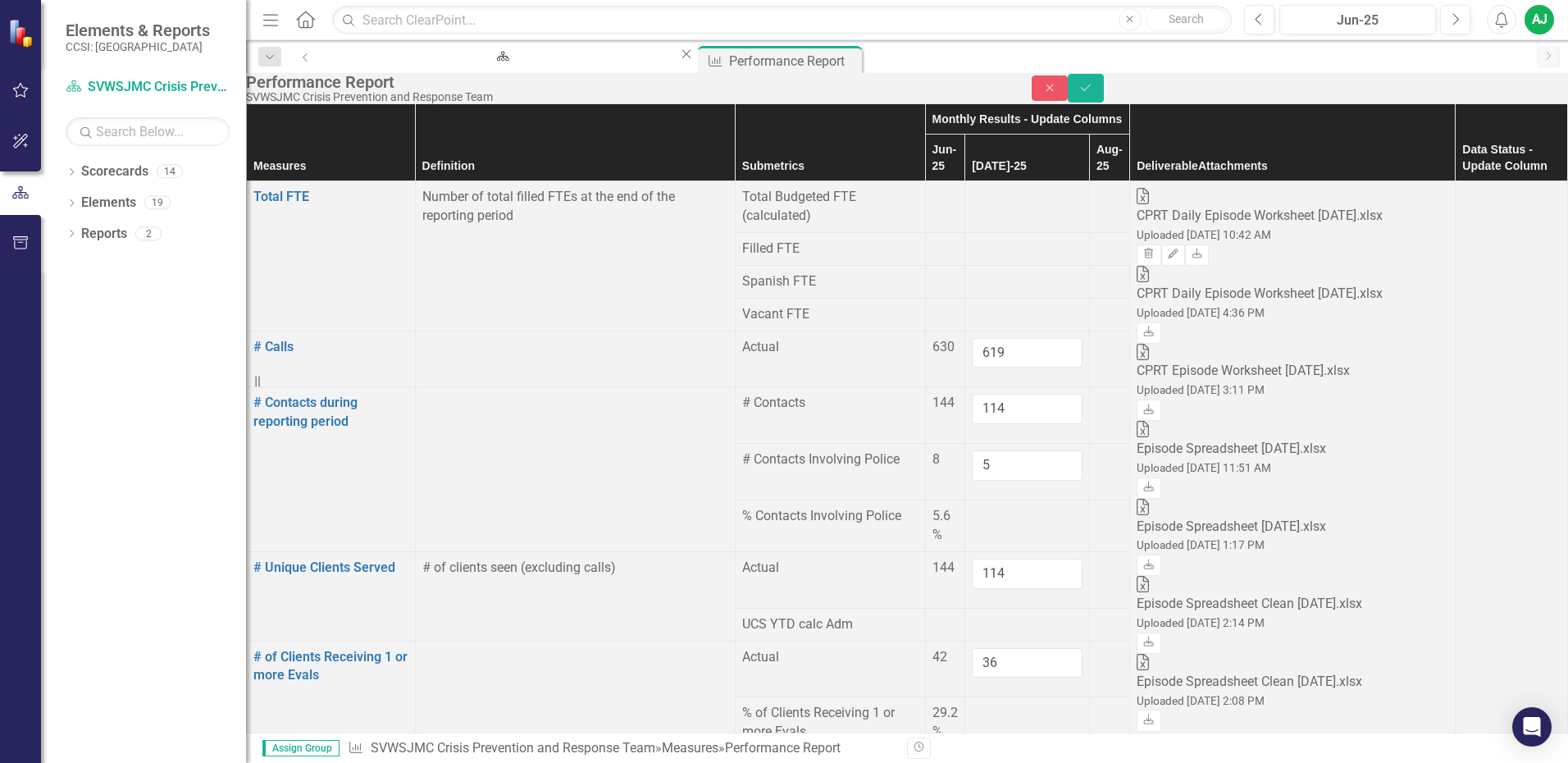
type input "9"
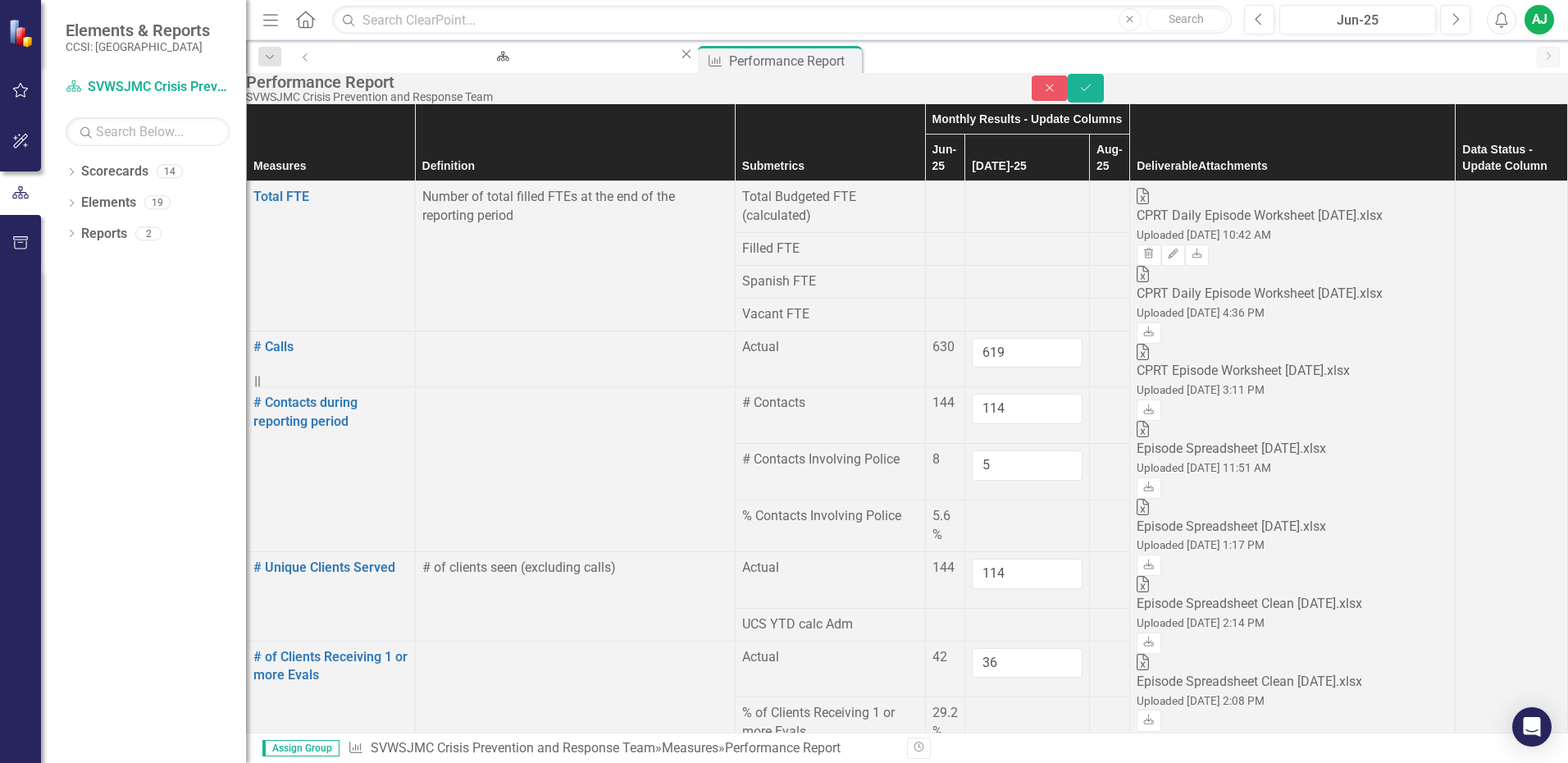
scroll to position [821, 0]
type input "25"
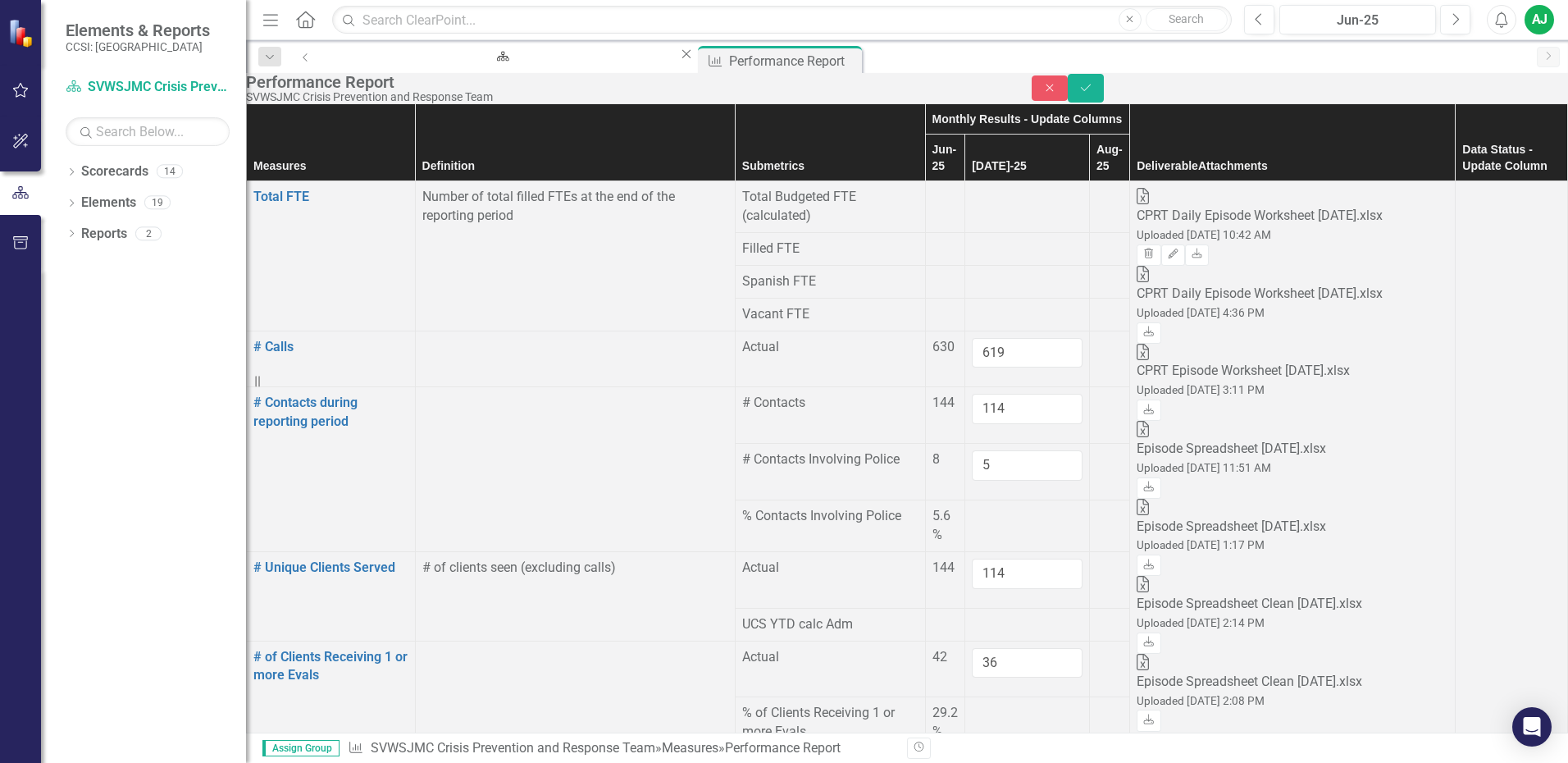
type input "10"
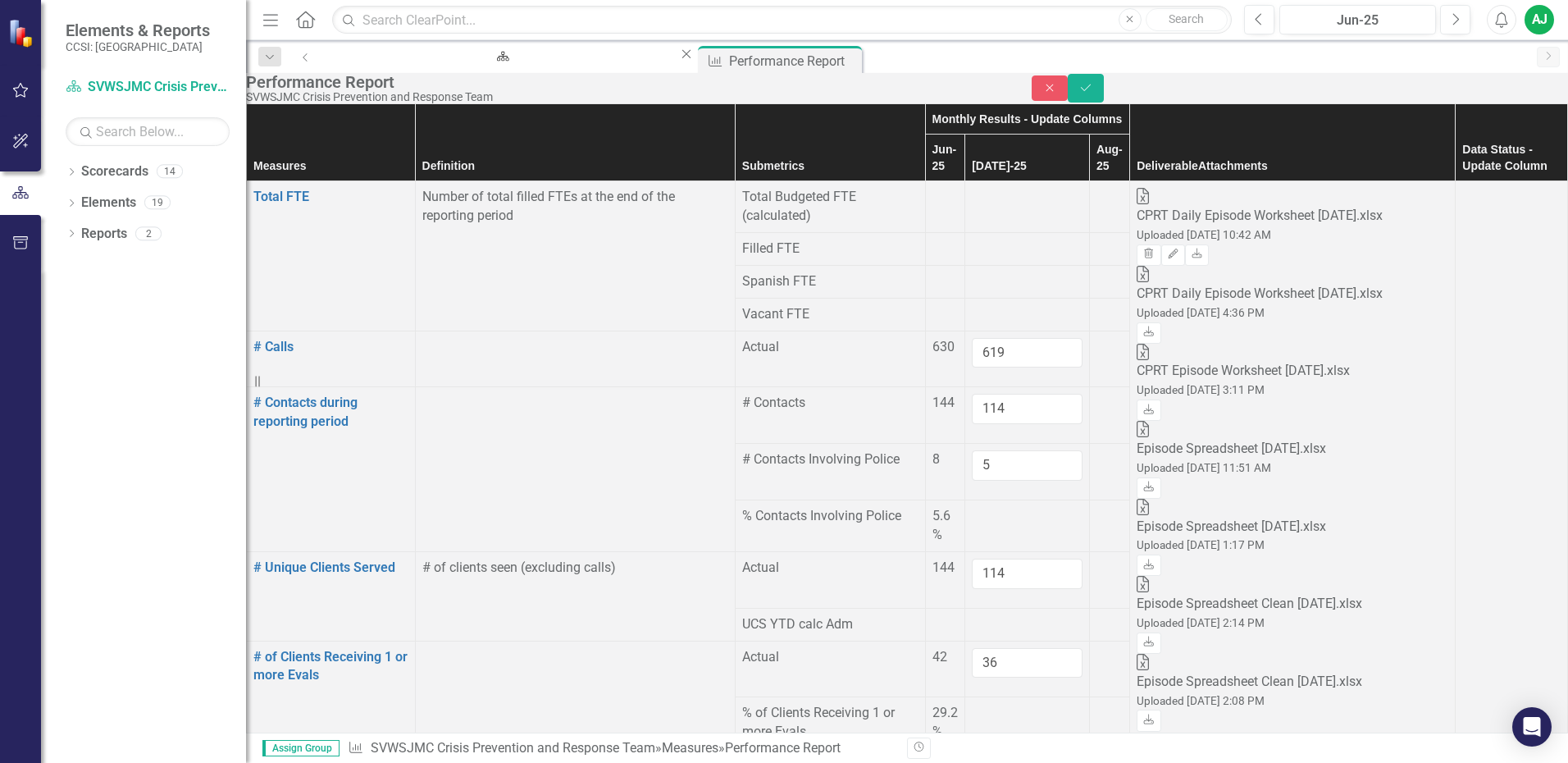
type input "31"
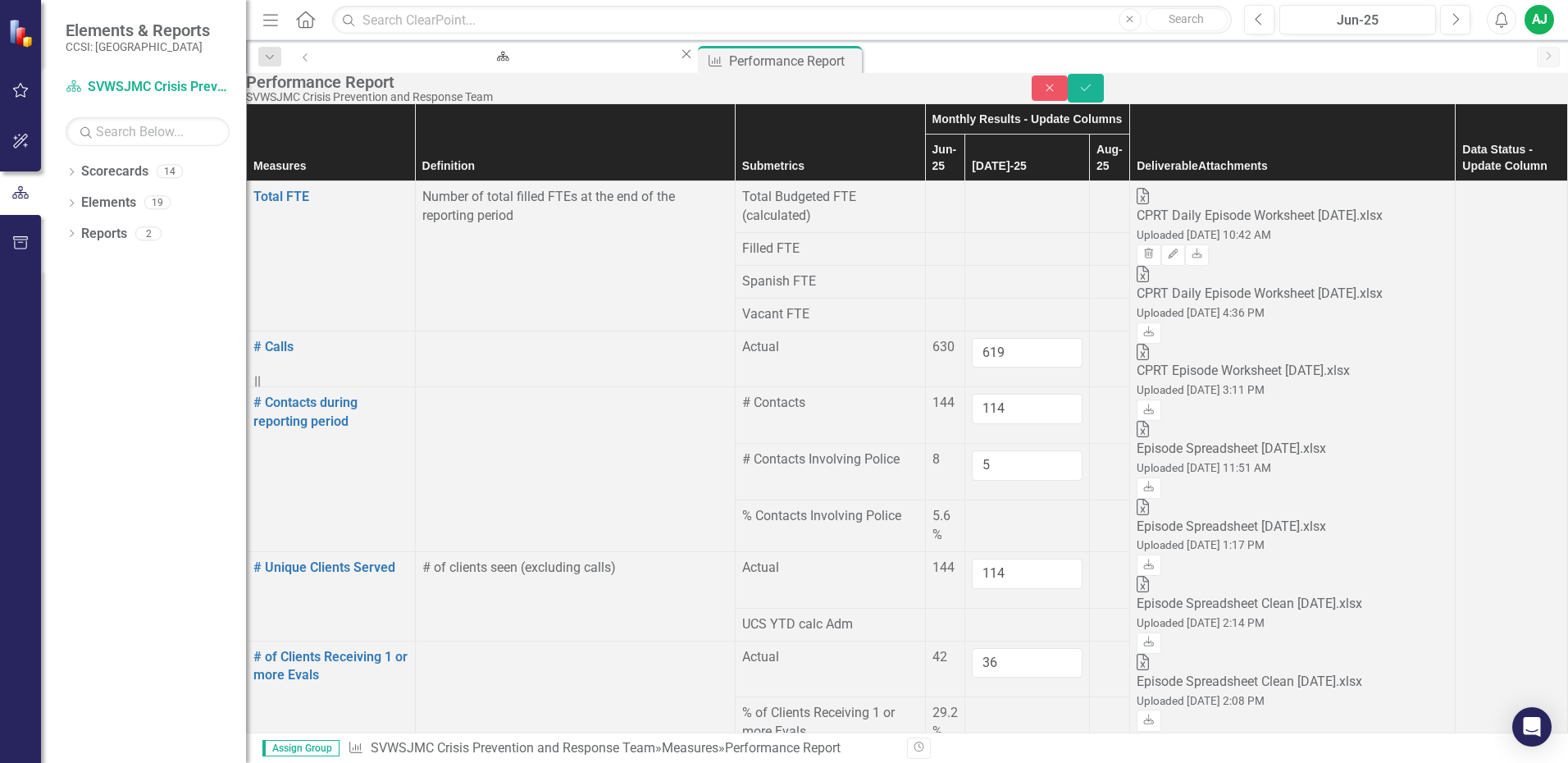
type input "10"
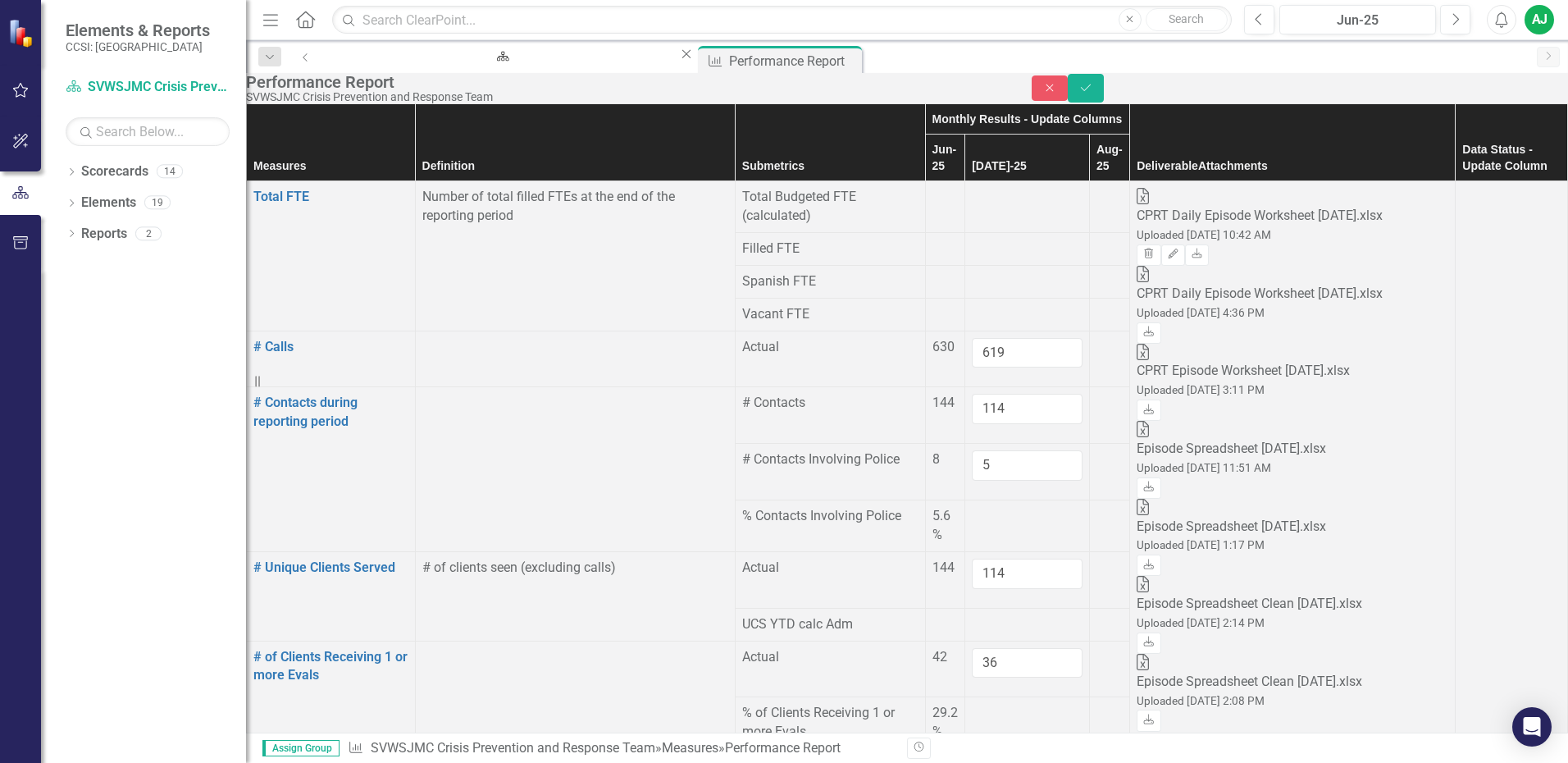
type input "11"
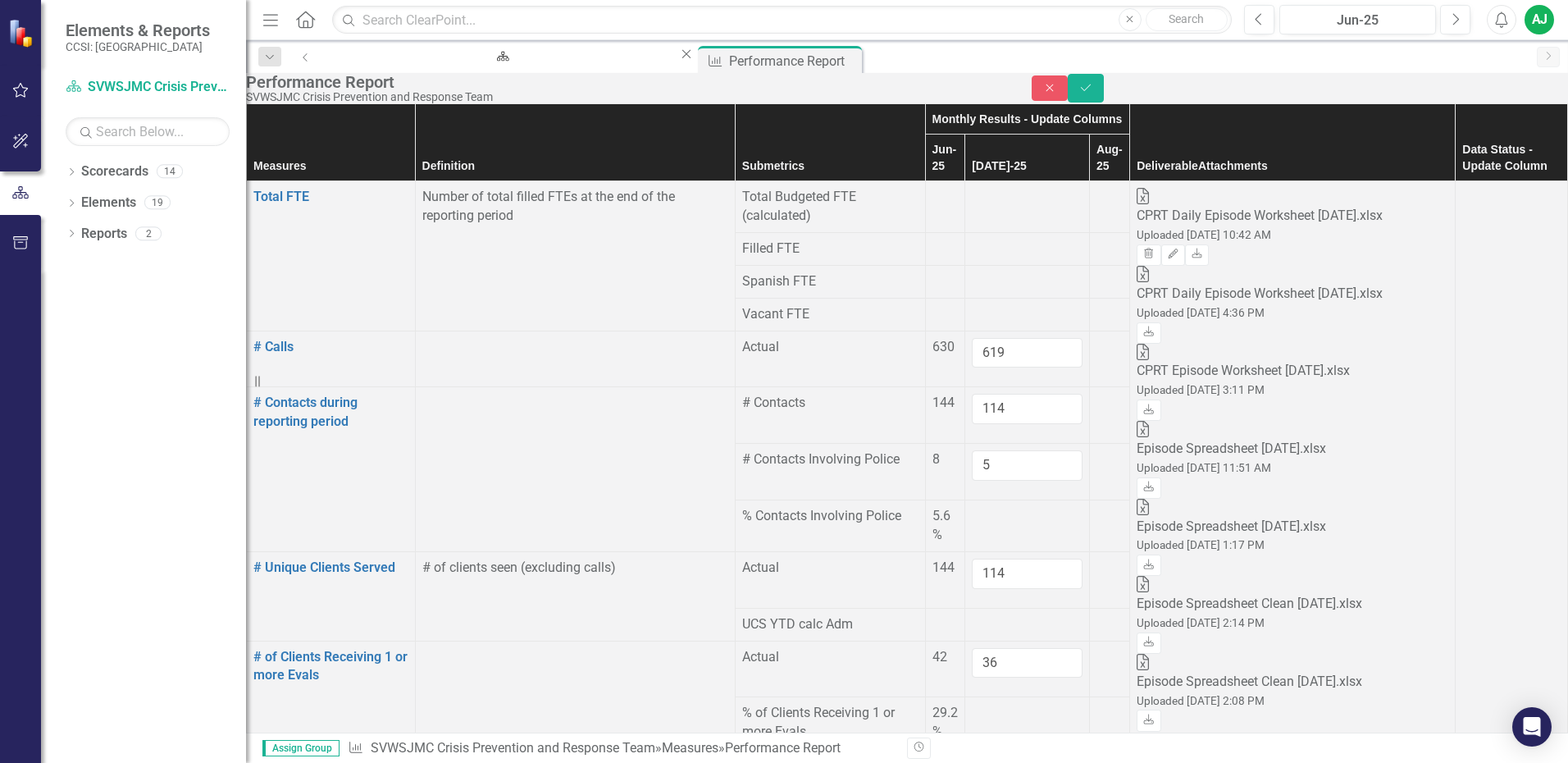
type input "36"
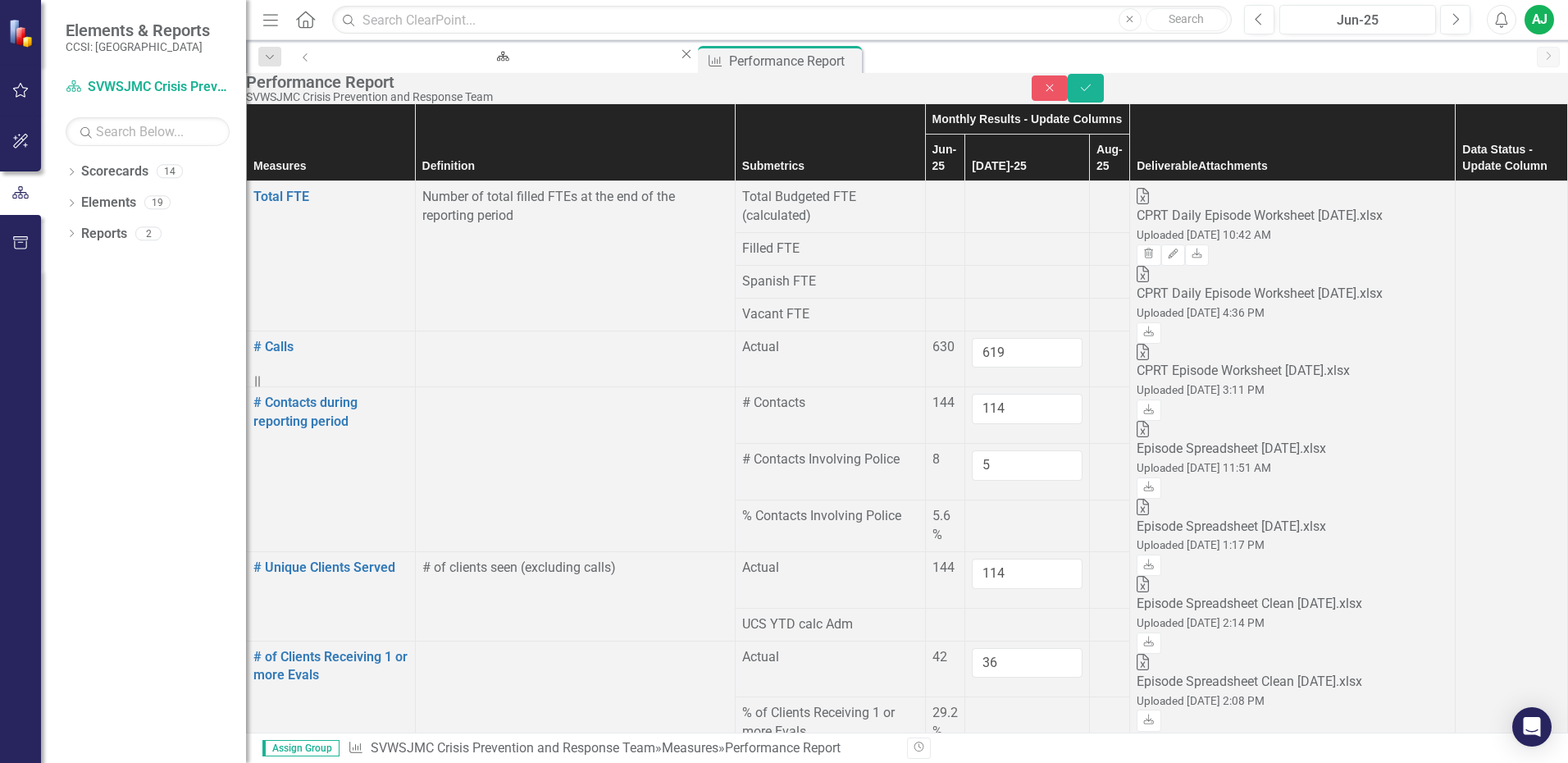
type input "37"
type input "22"
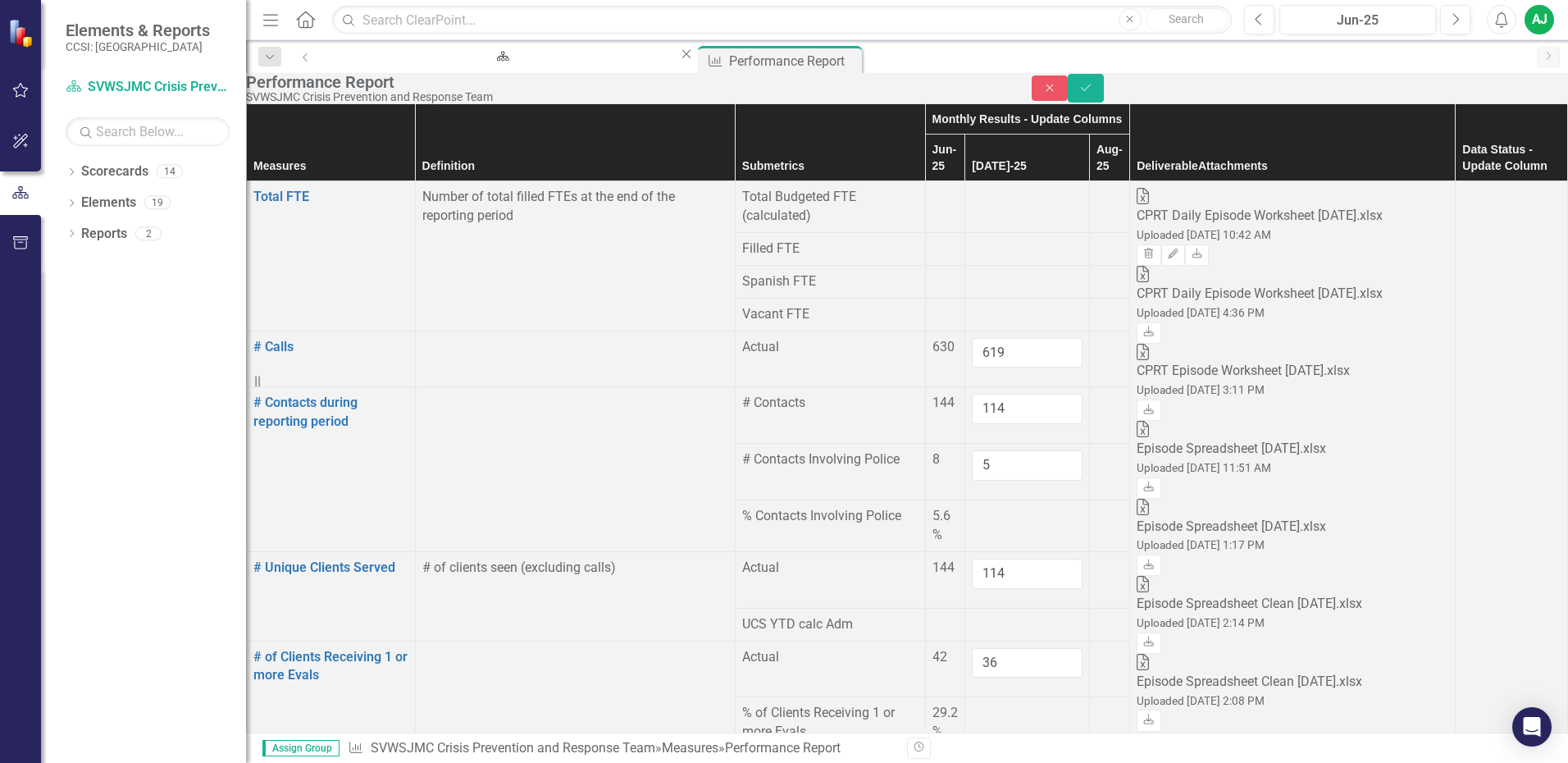
type input "1.77"
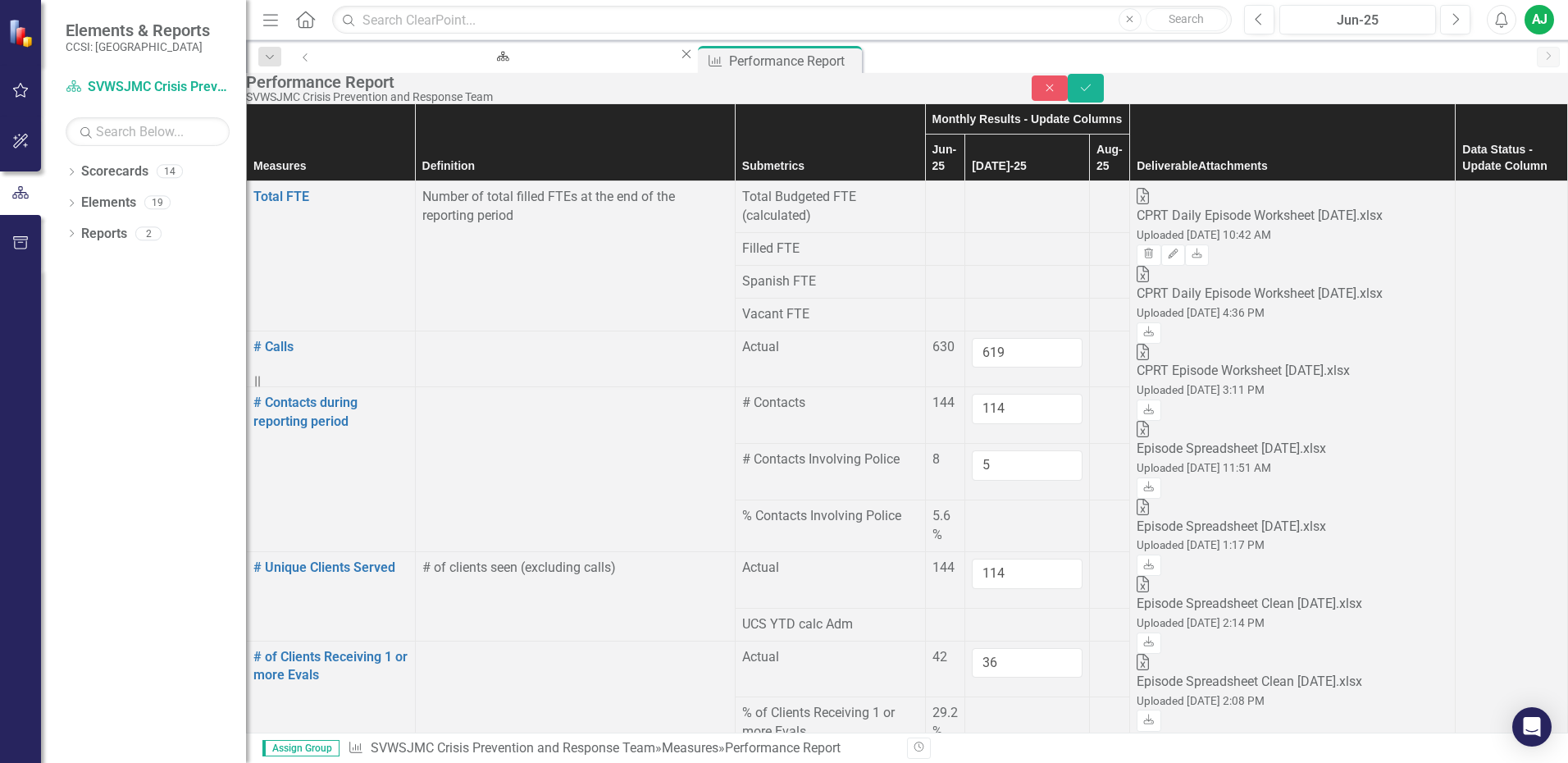
type input "17.68"
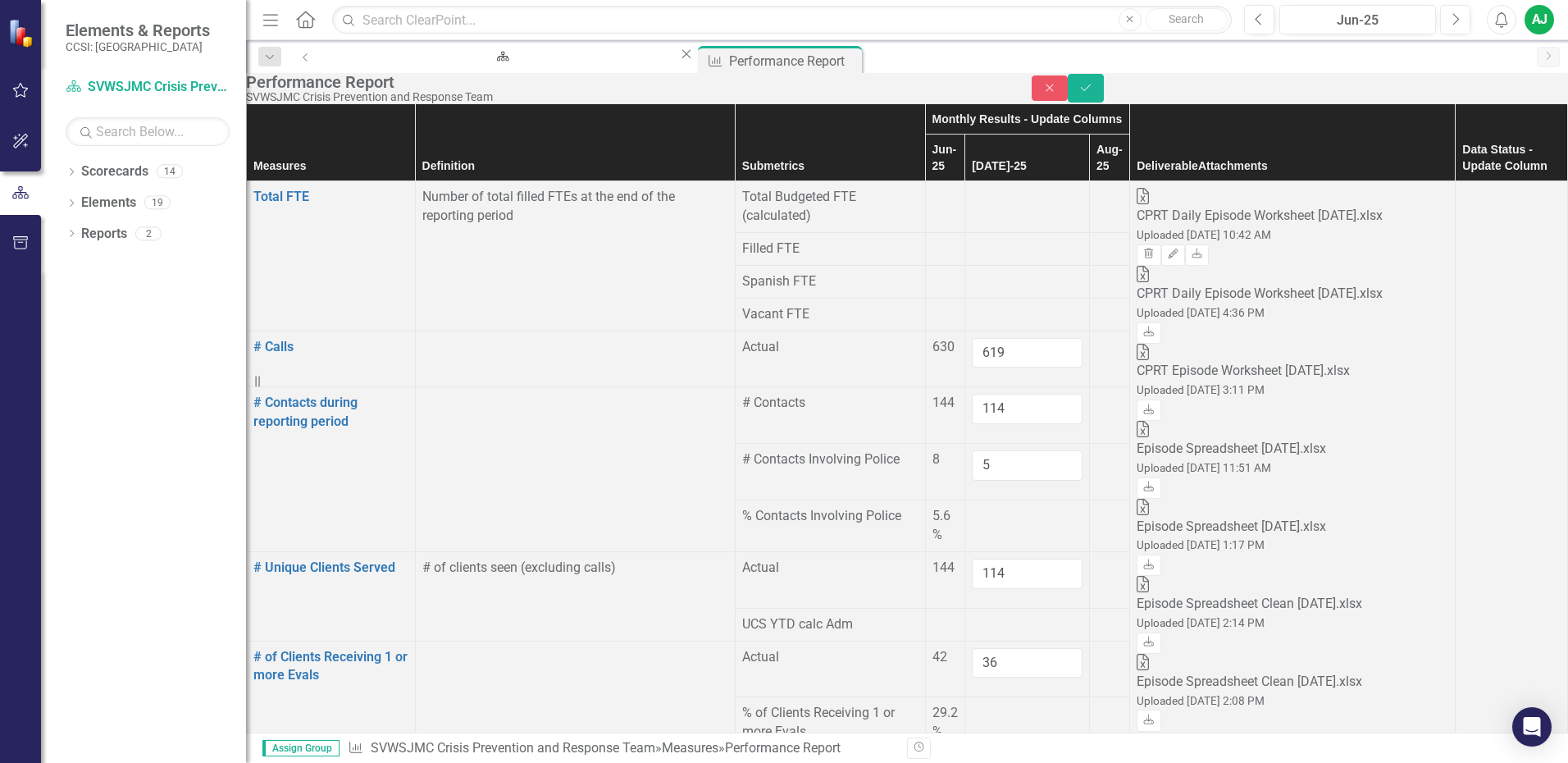
scroll to position [1312, 0]
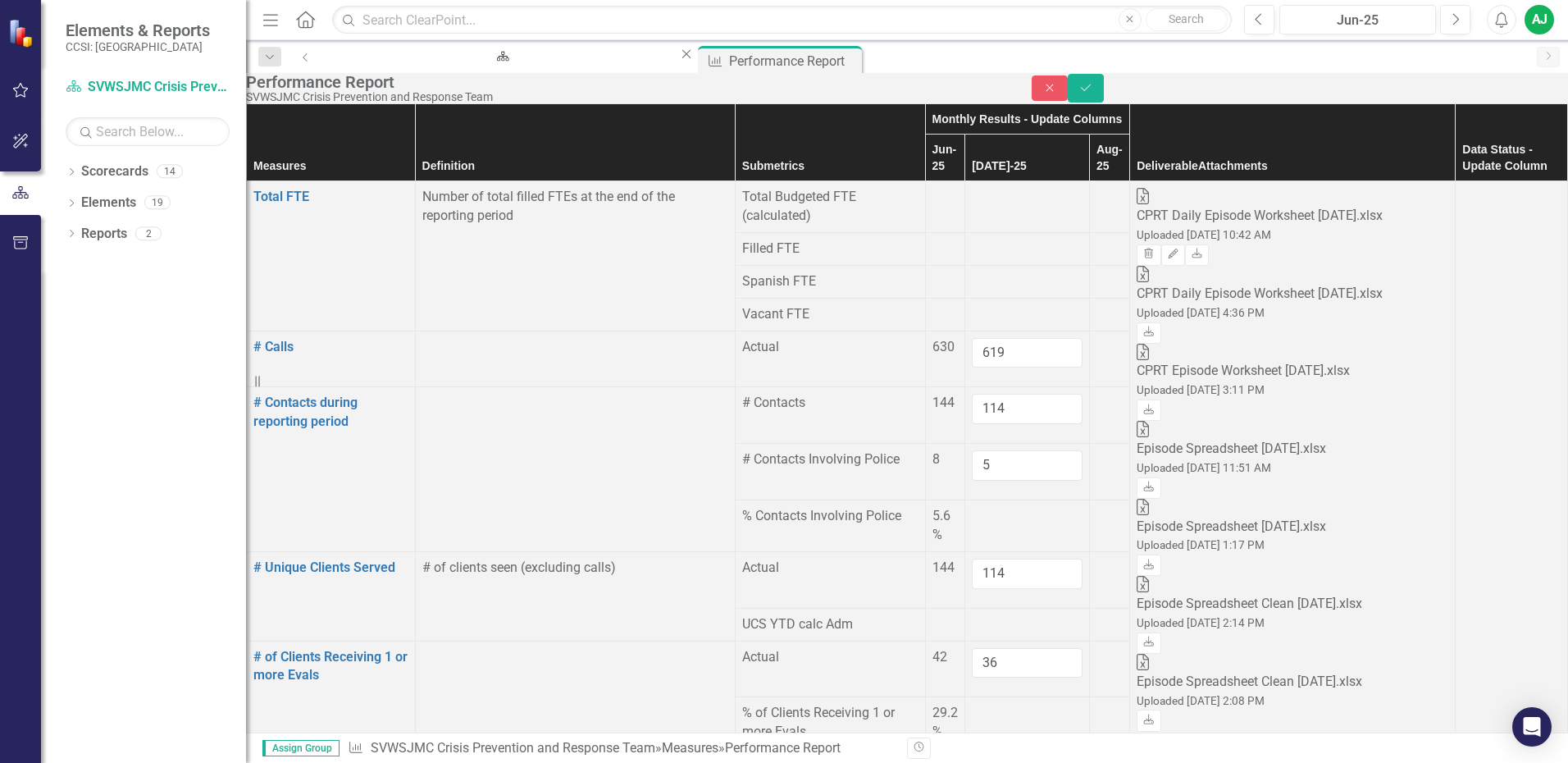
type input "1"
type input "9"
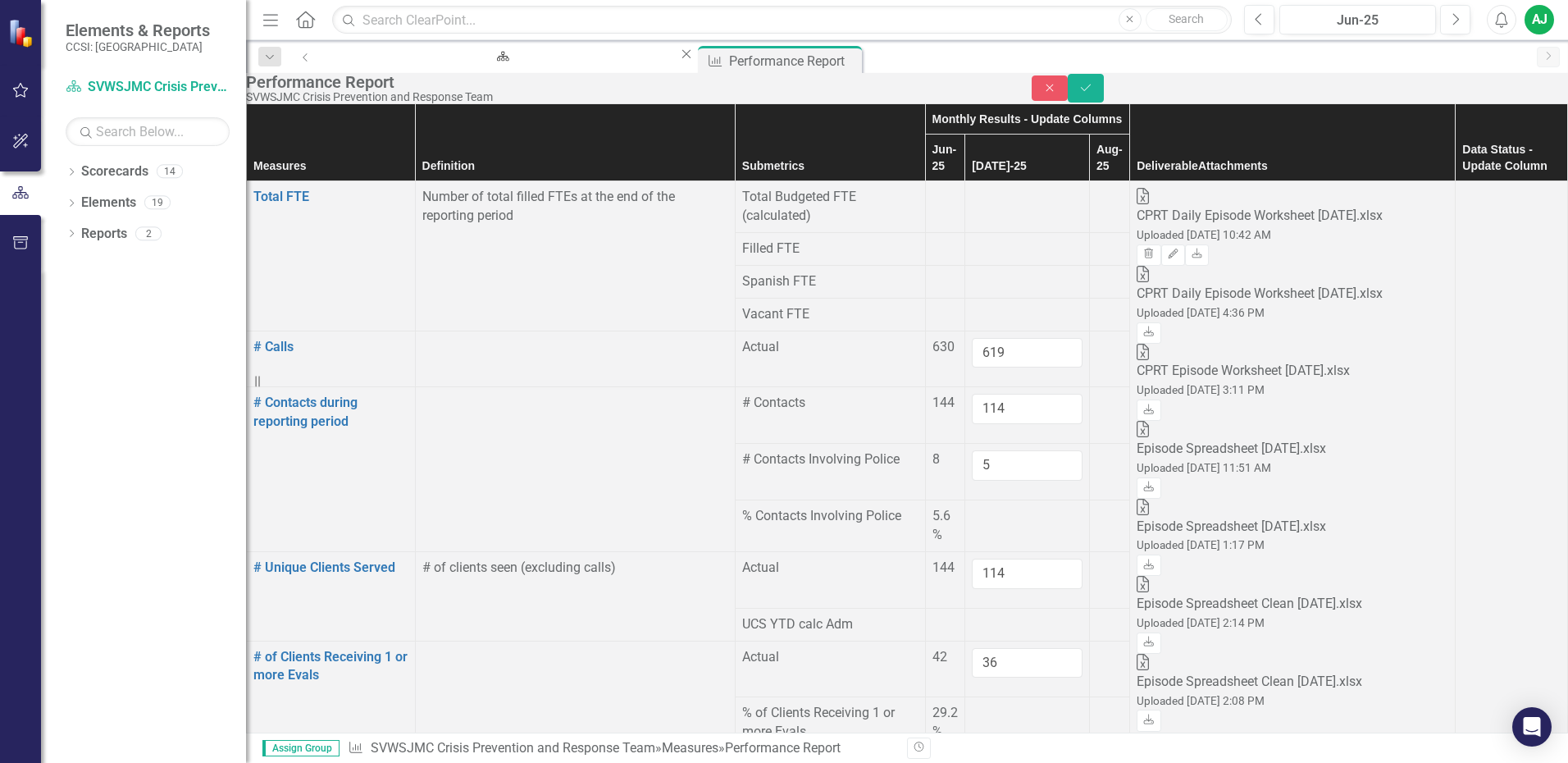
type input "25"
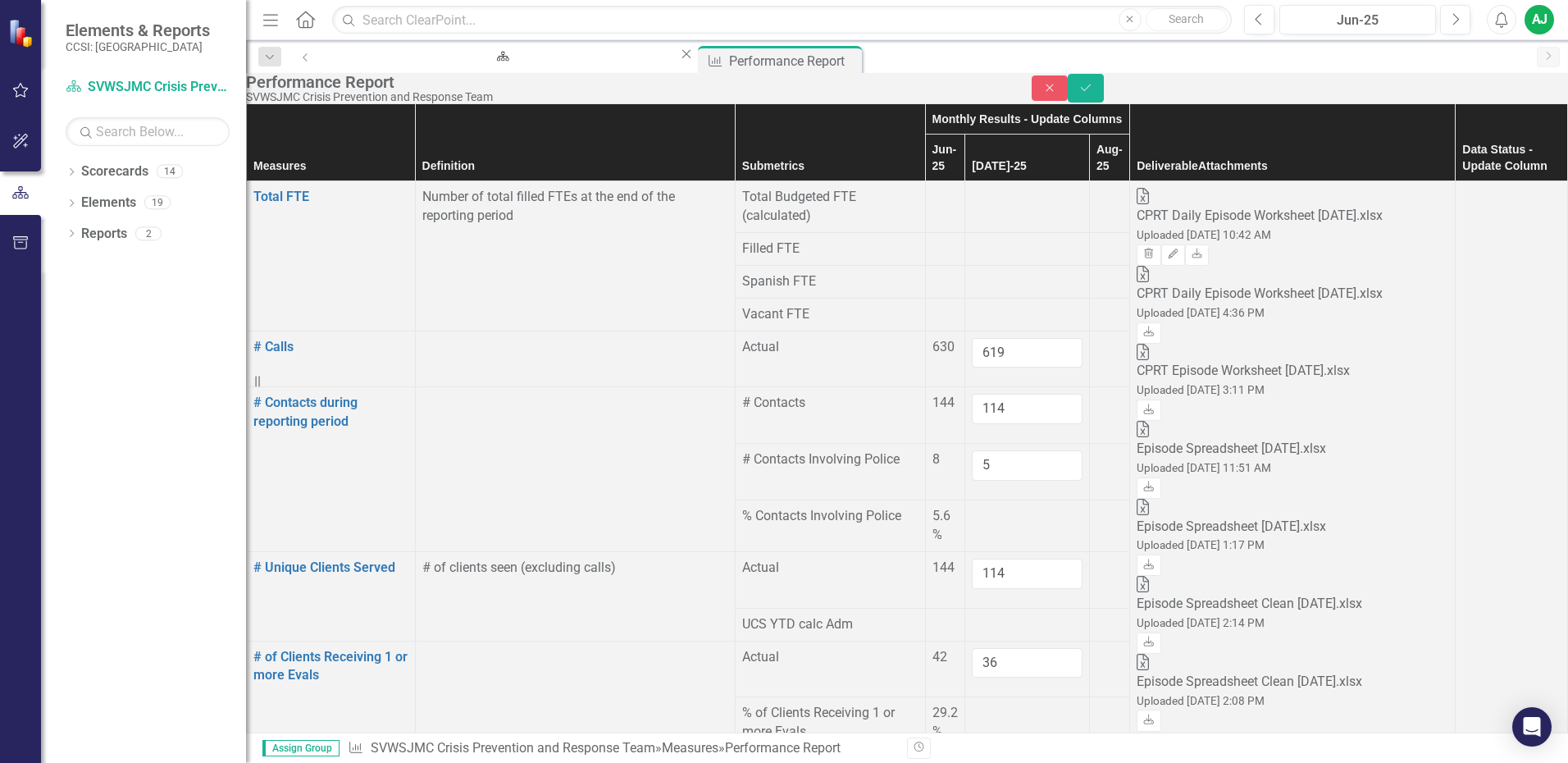
type input "20"
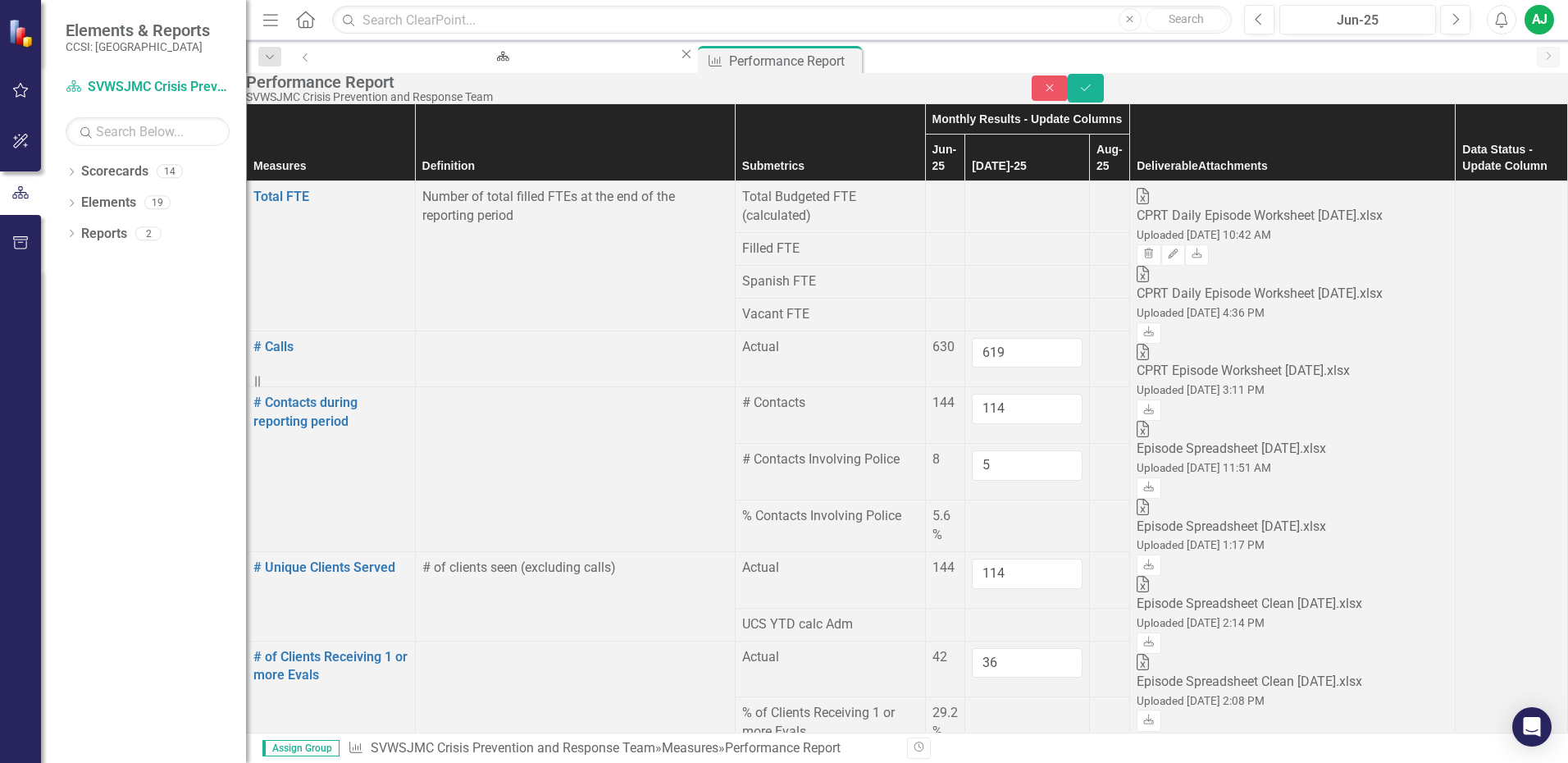
type input "1"
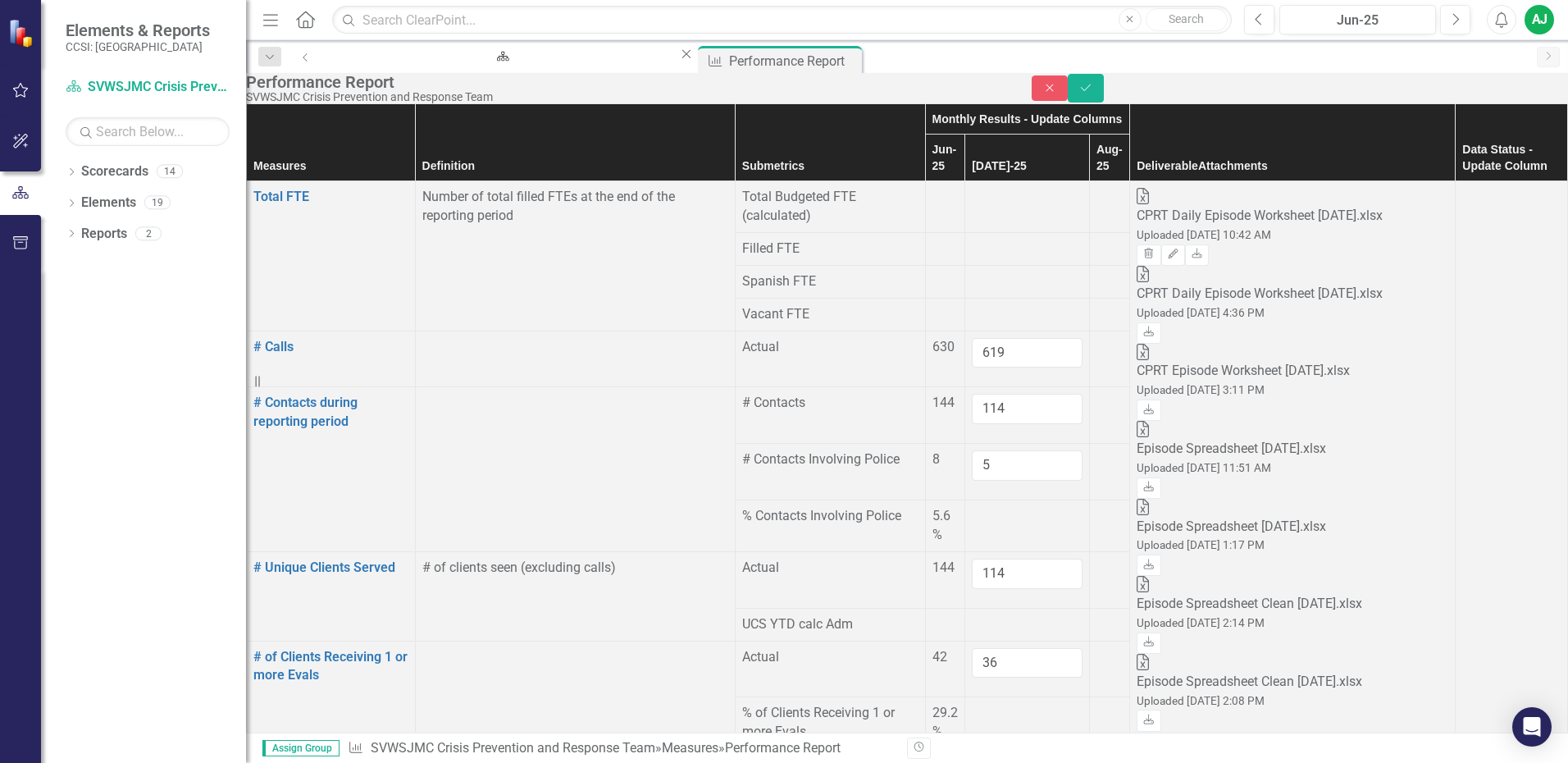
type input "2"
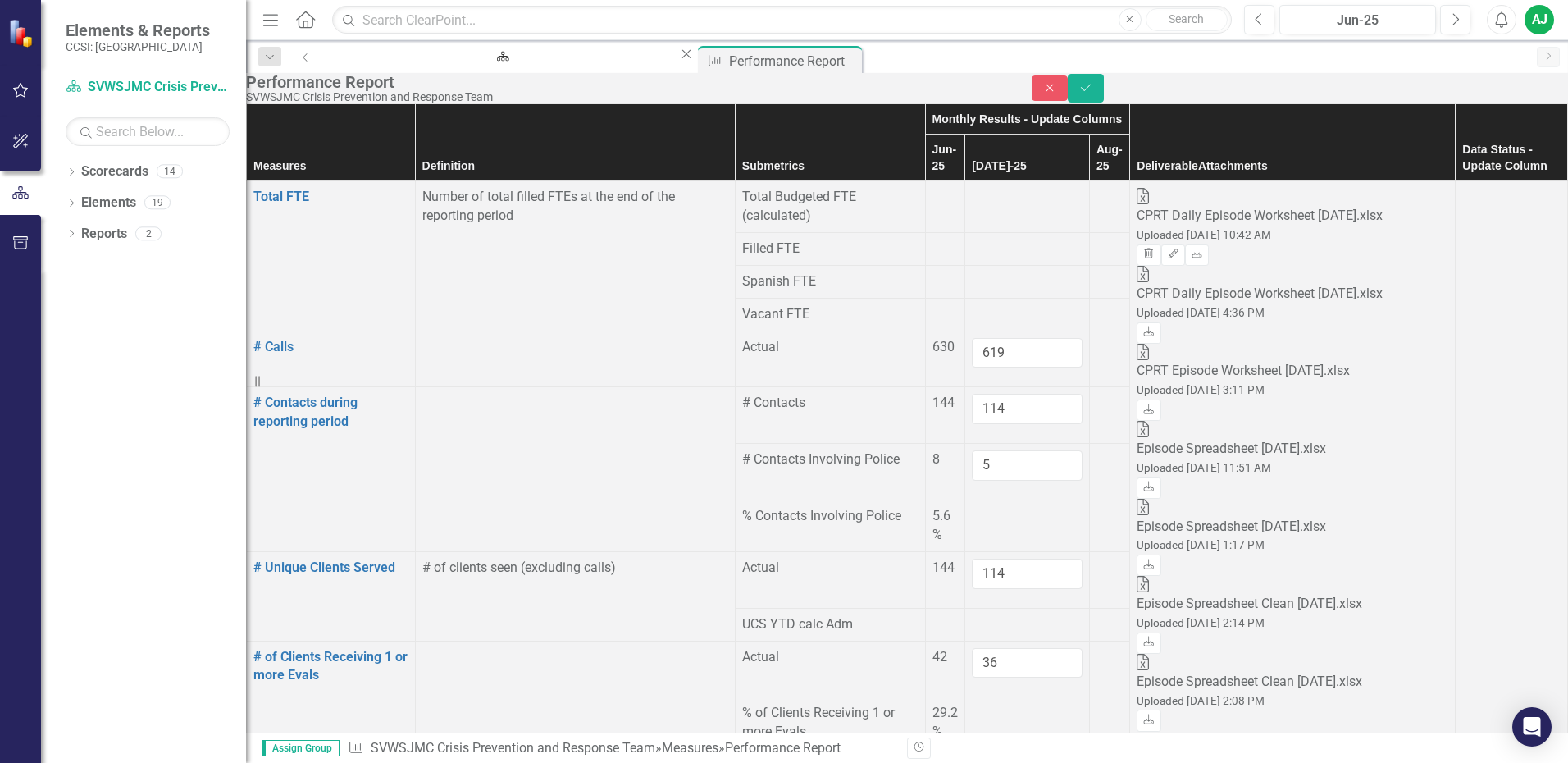
scroll to position [1559, 0]
type input "0"
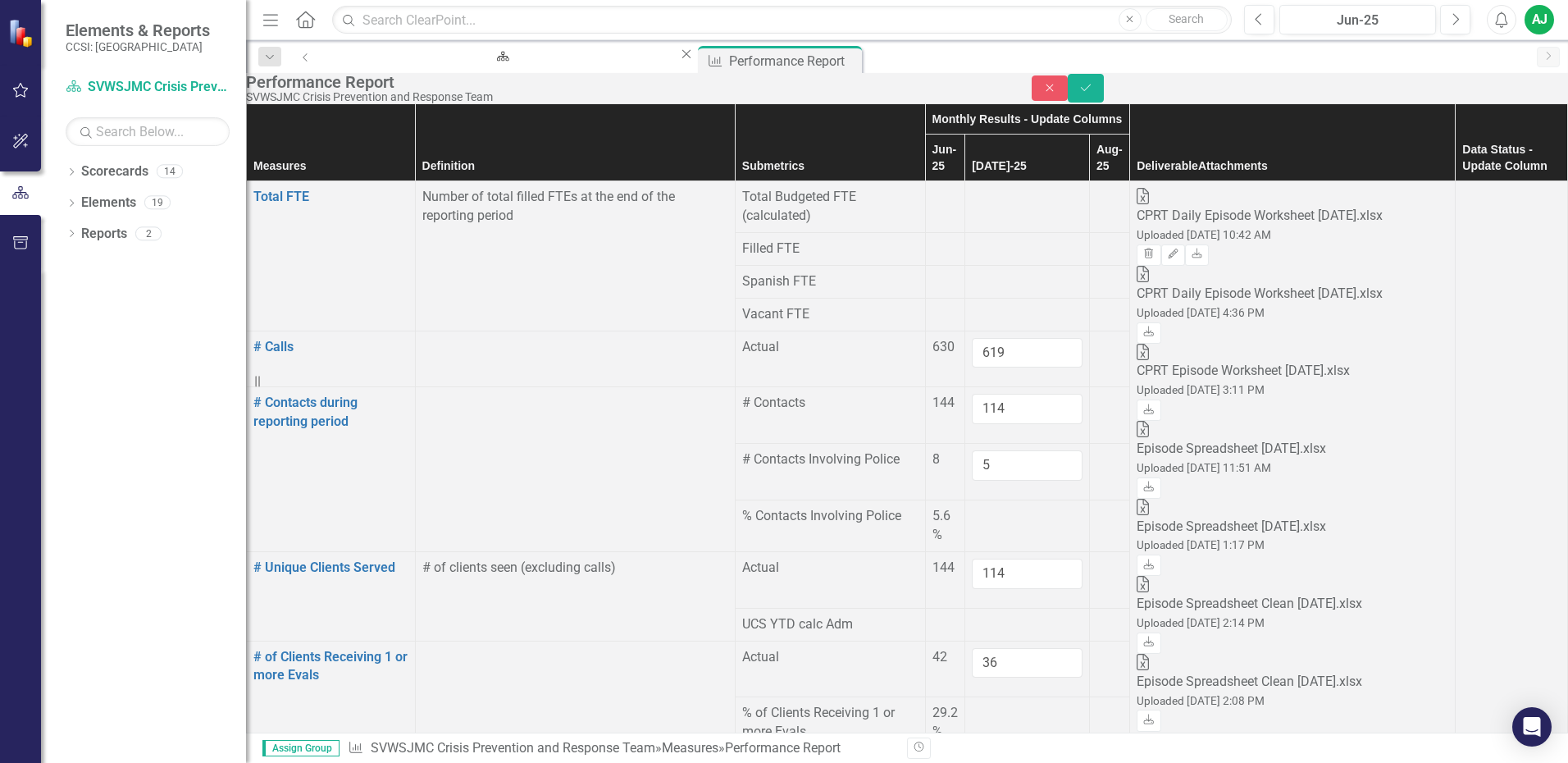
type input "0"
type input "1"
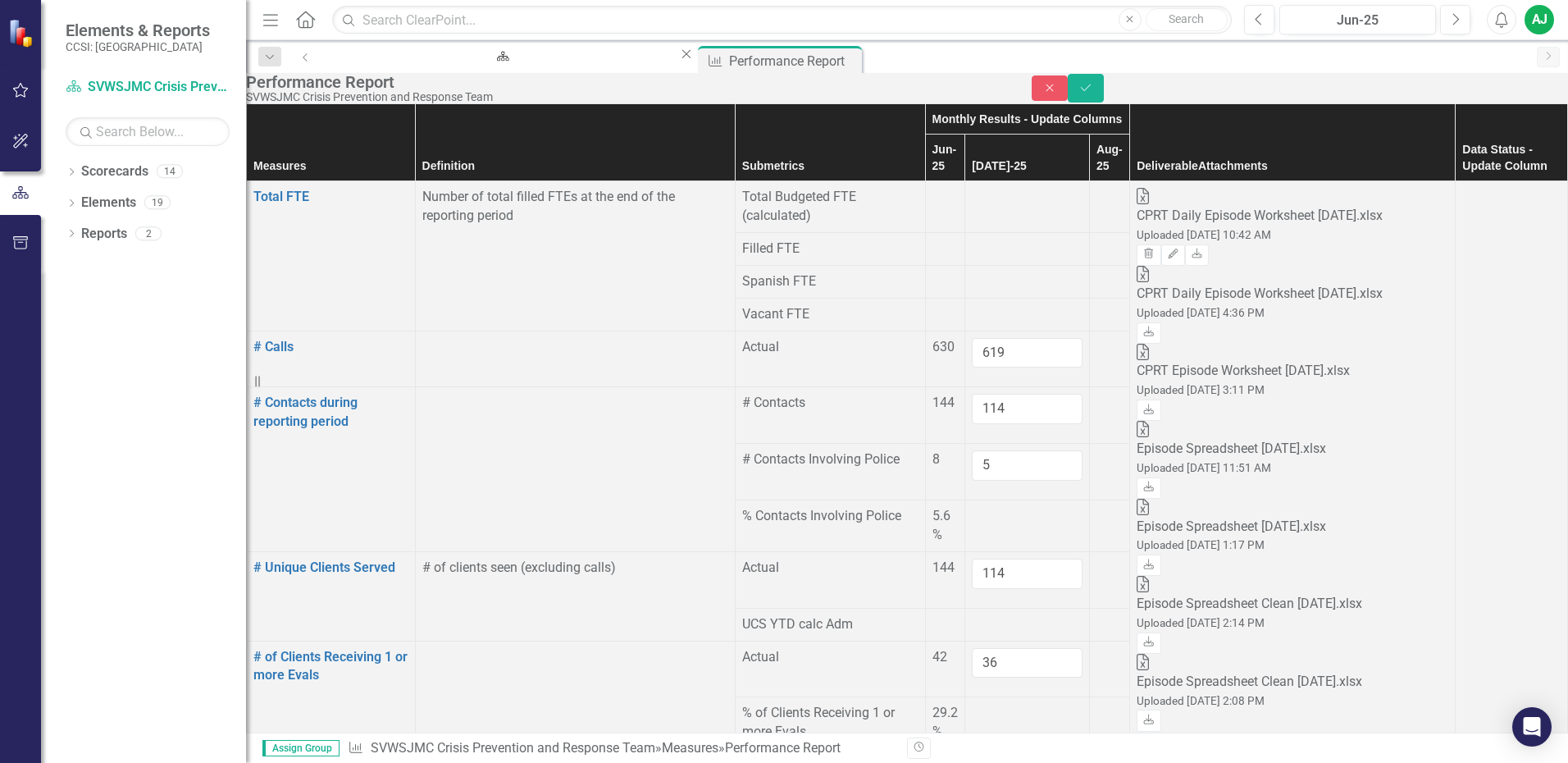
type input "0"
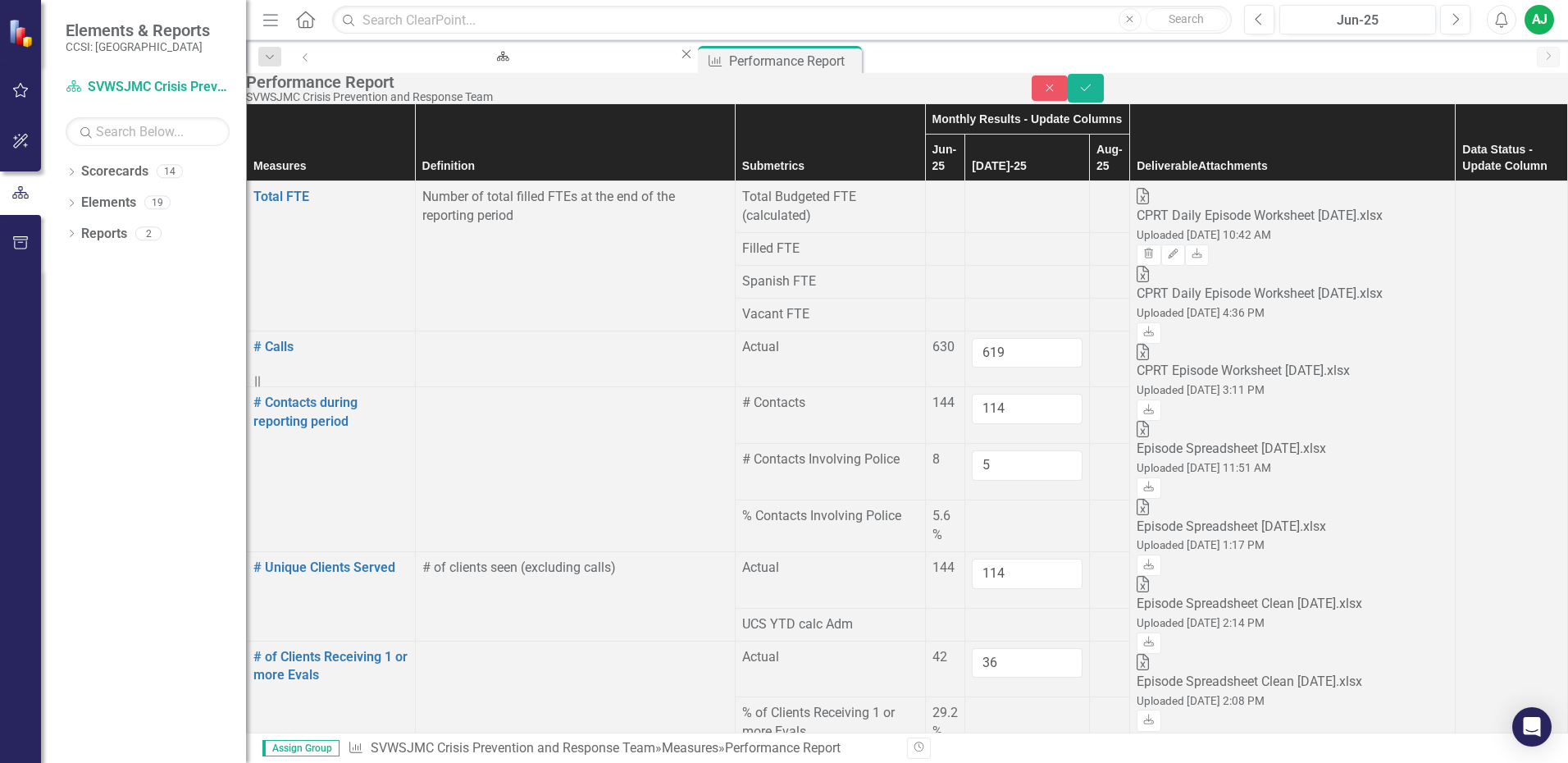
type input "4"
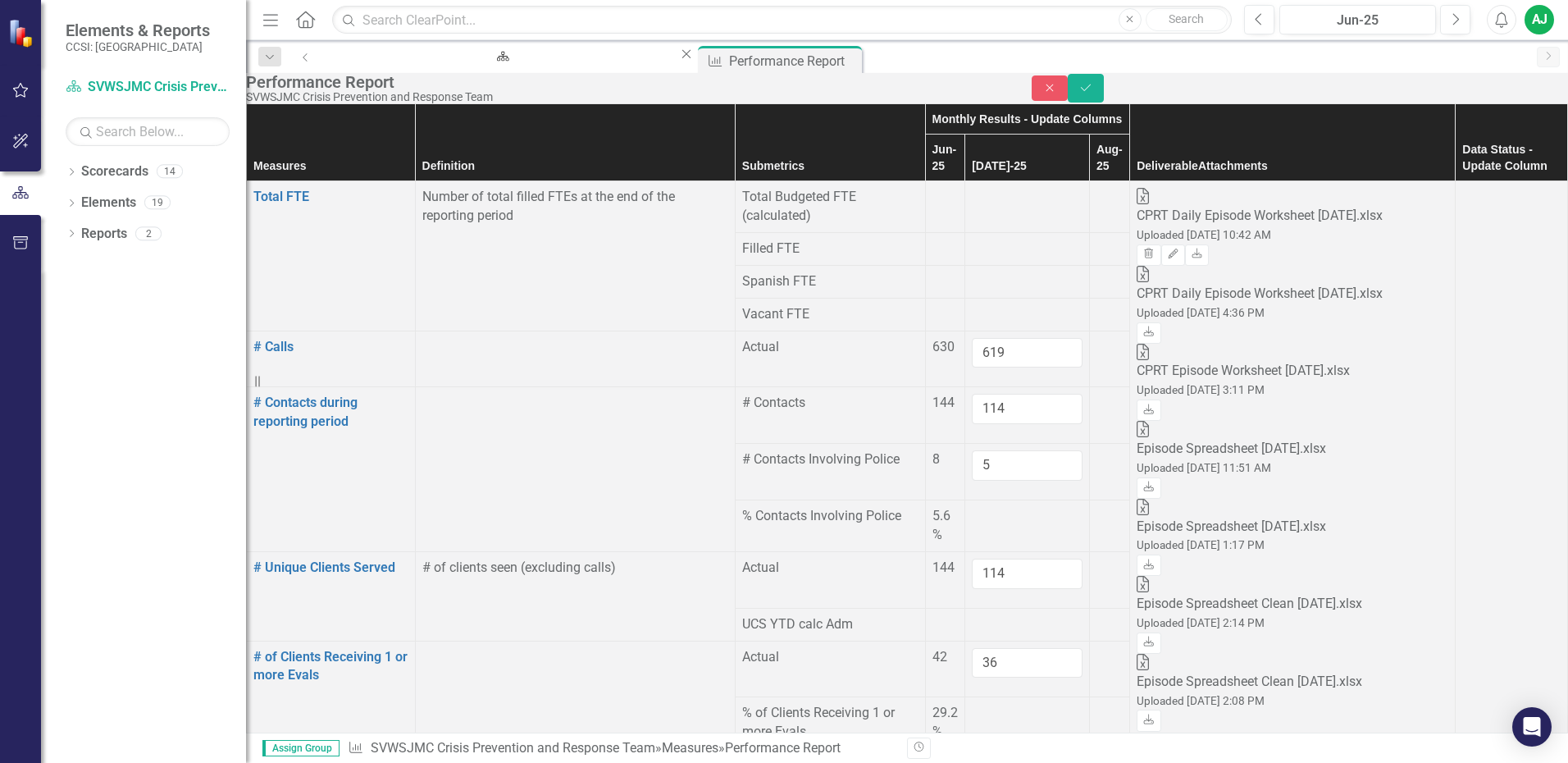
type input "3"
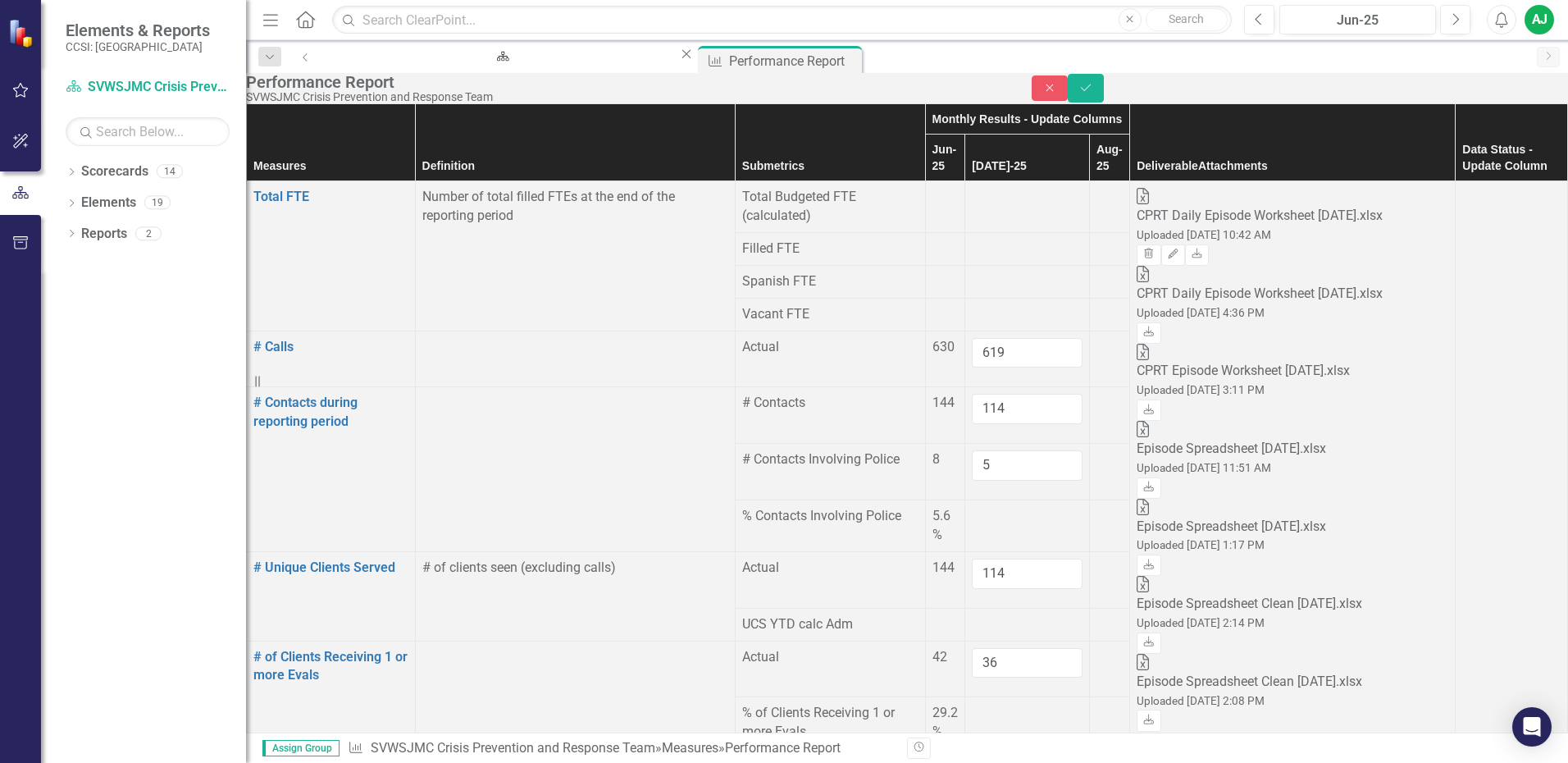
scroll to position [1887, 0]
type input "29"
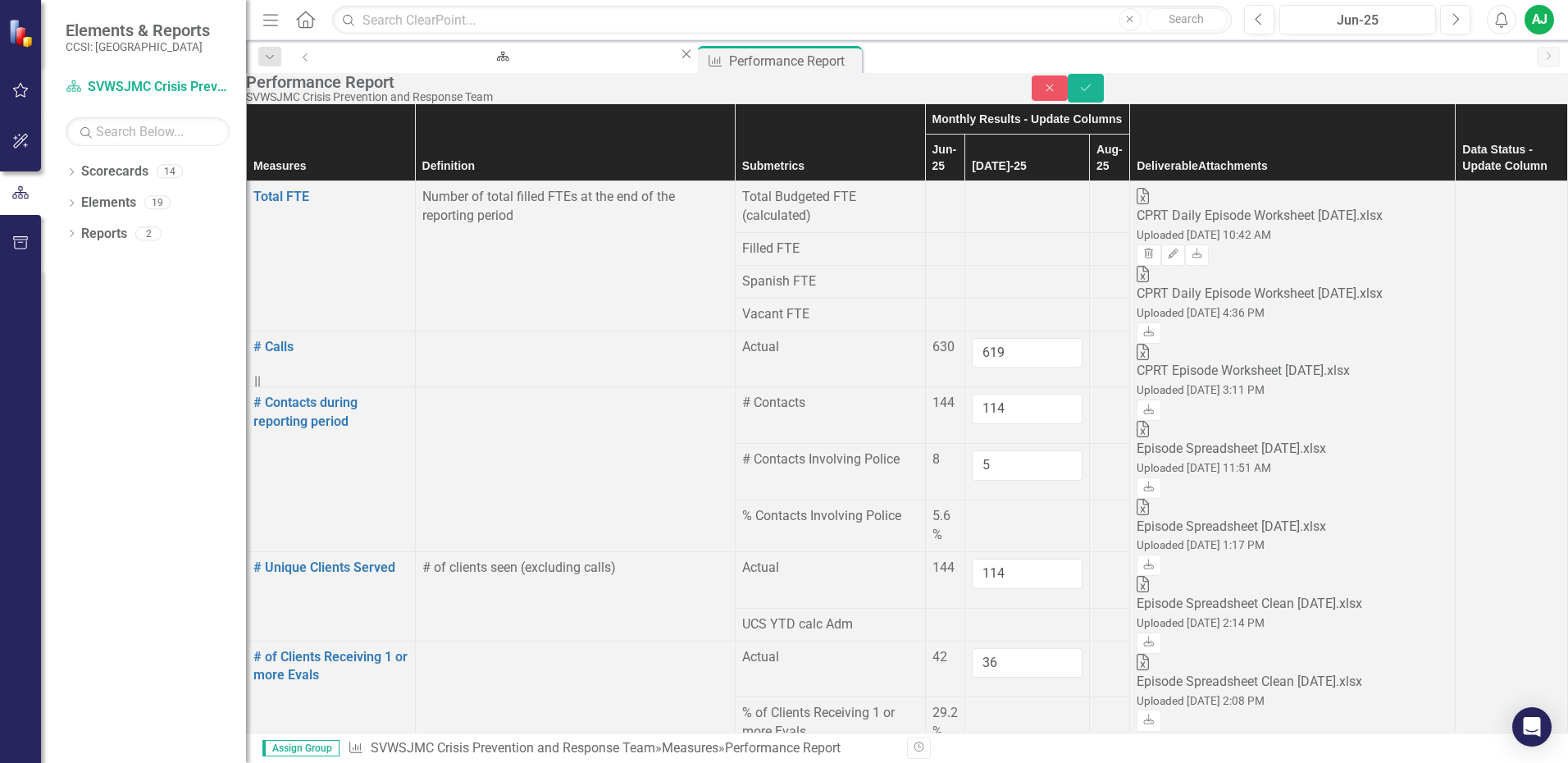
drag, startPoint x: 965, startPoint y: 395, endPoint x: 973, endPoint y: 361, distance: 34.9
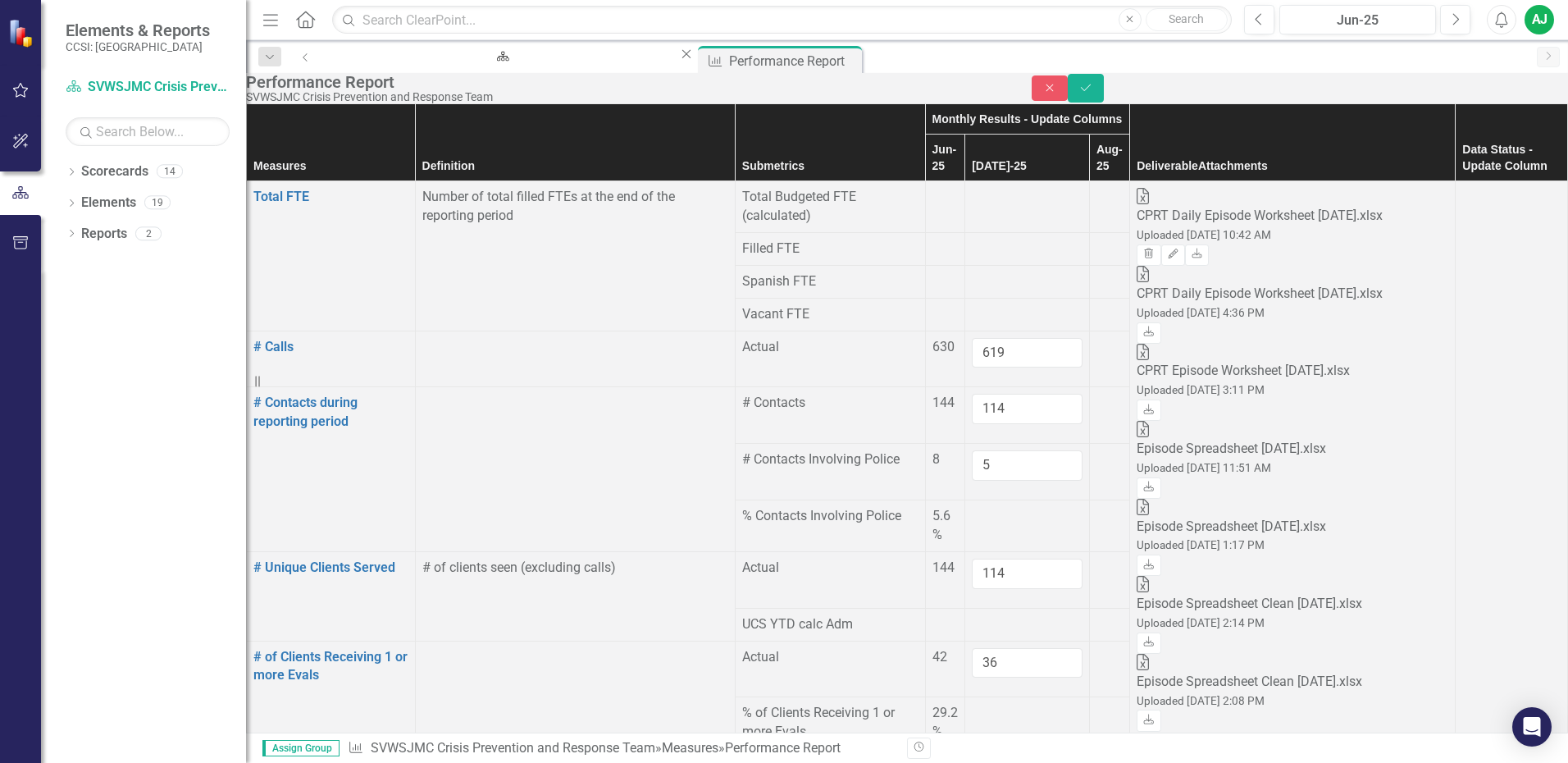
type input "3"
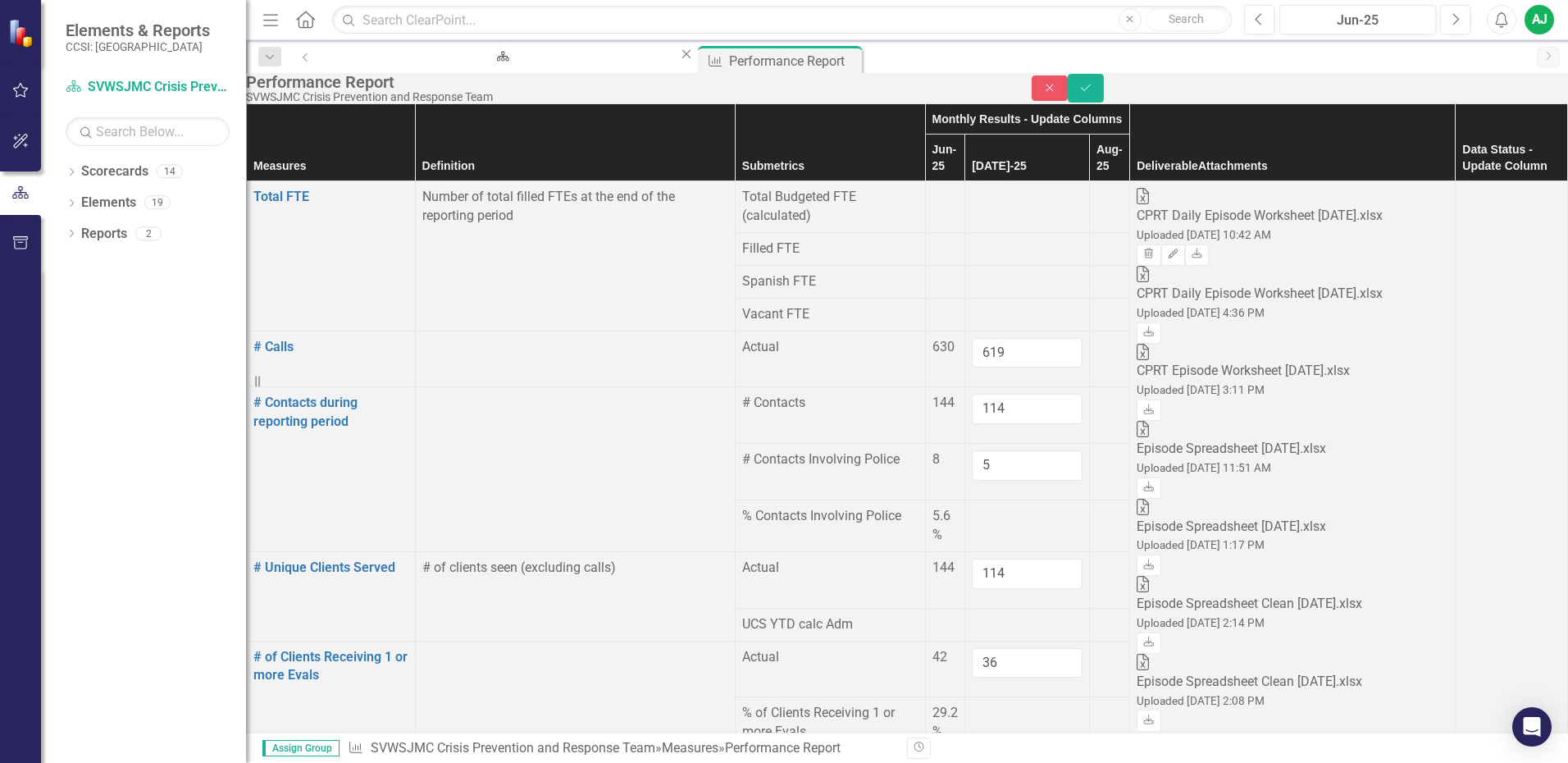
type input "1"
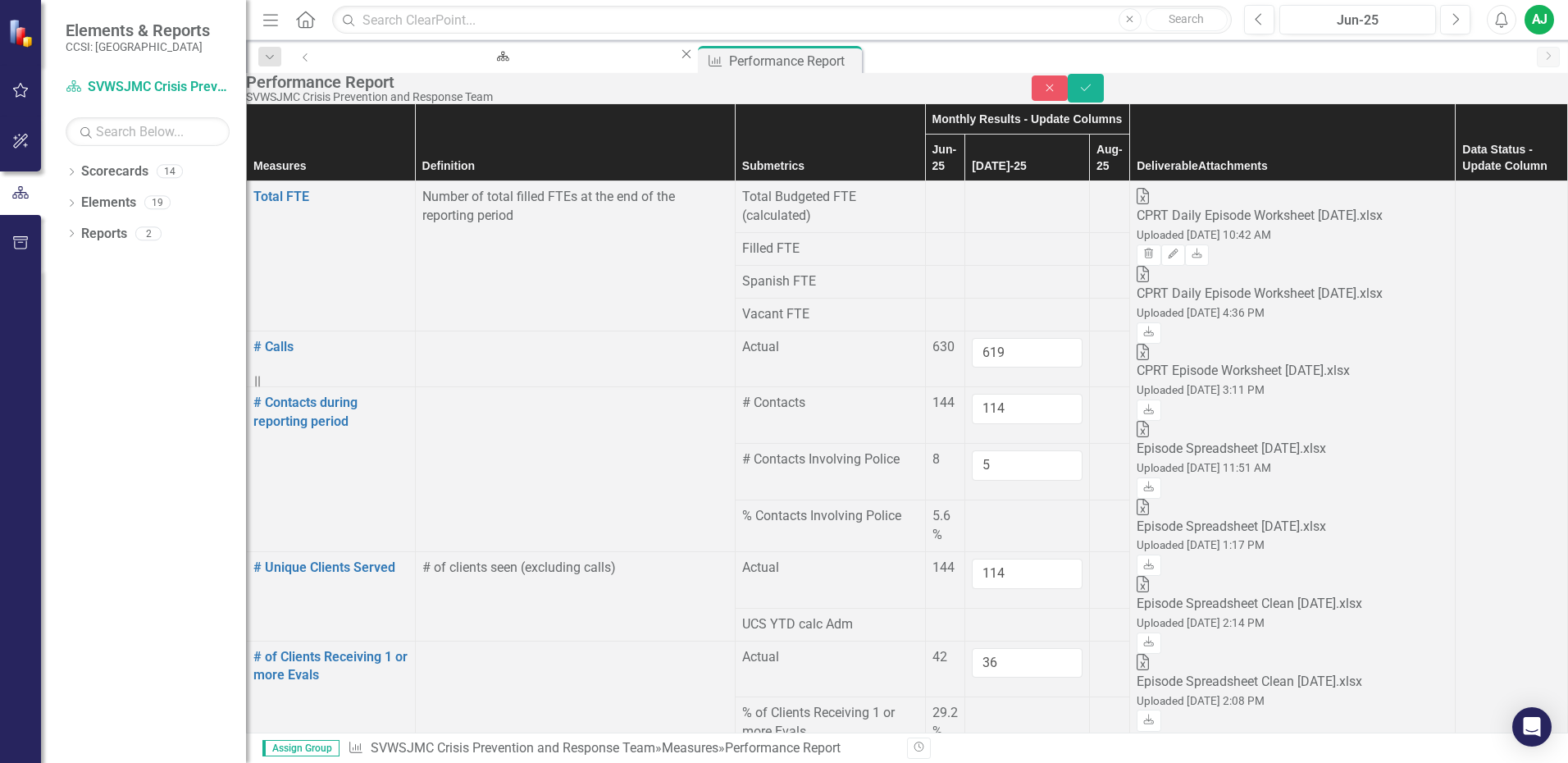
type input "1"
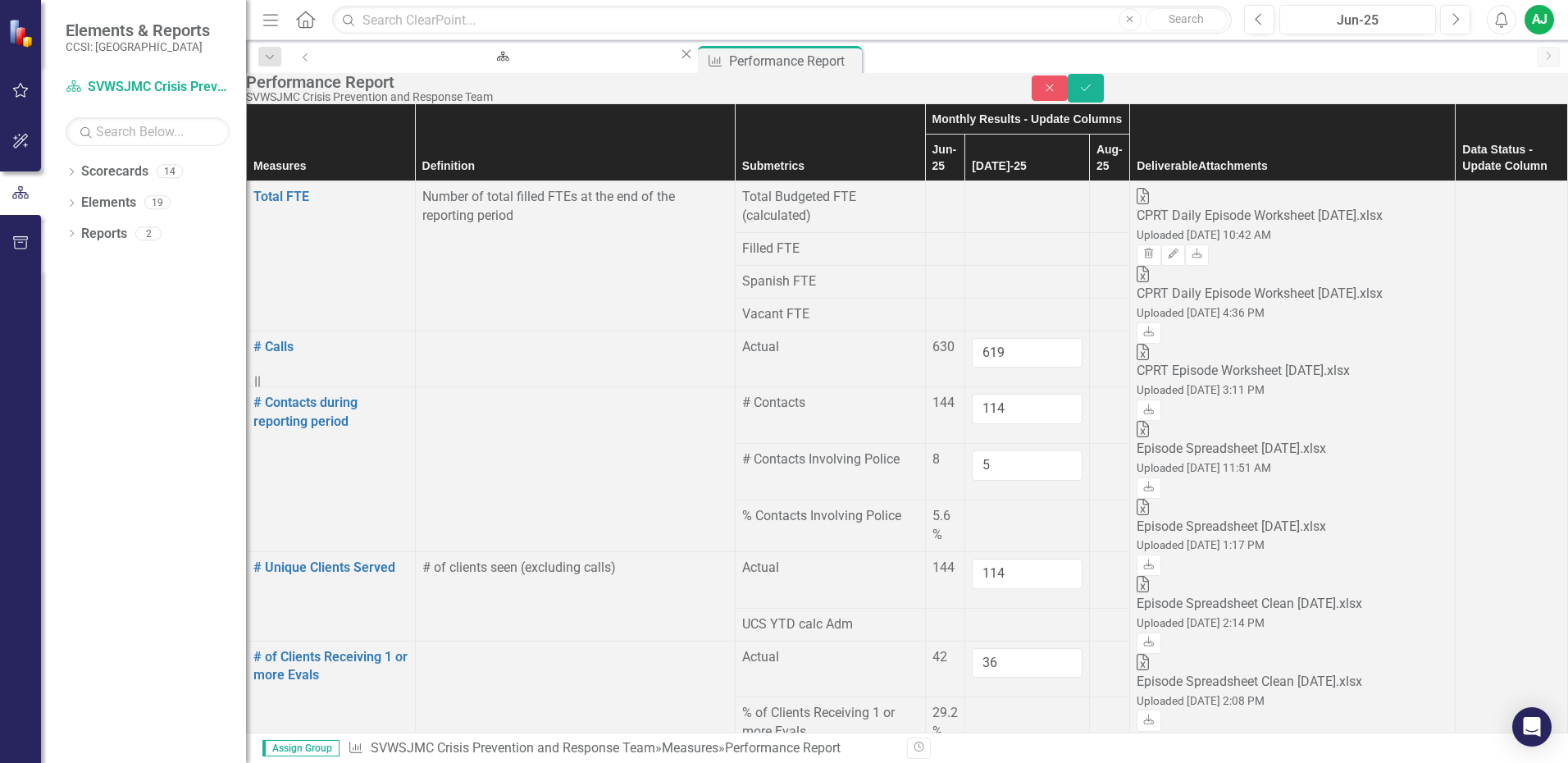
type input "3"
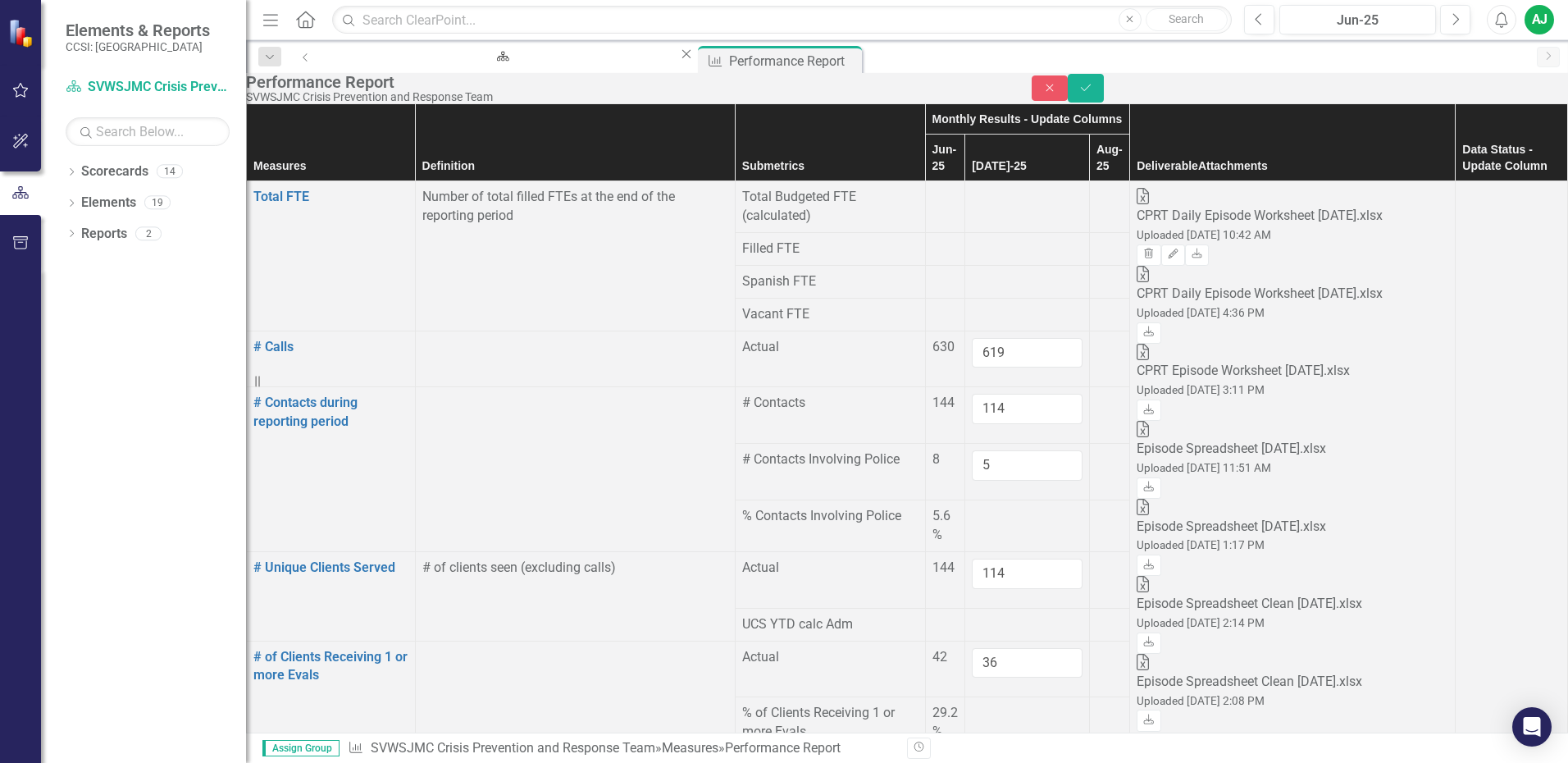
type input "20"
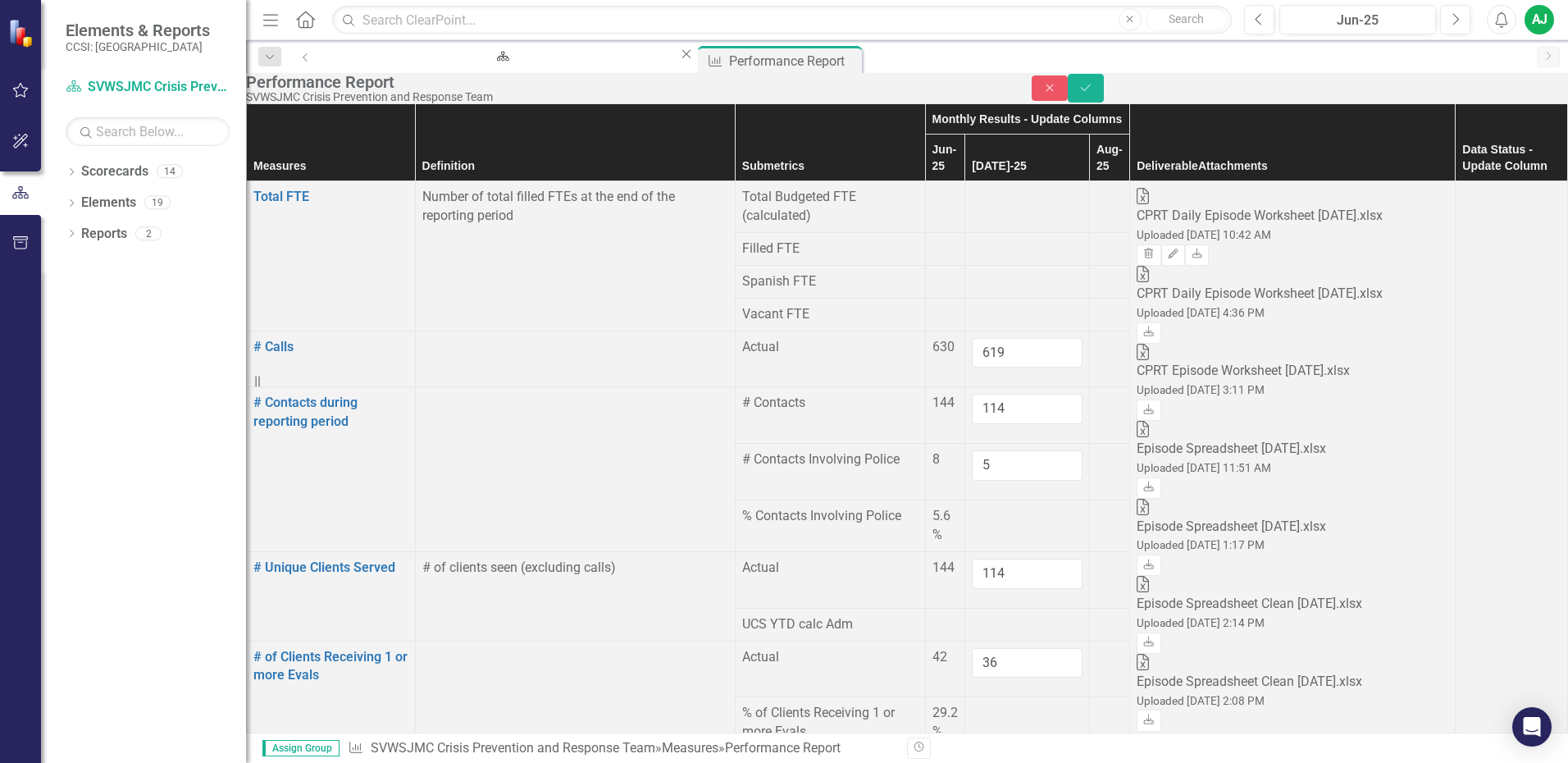
type input "0"
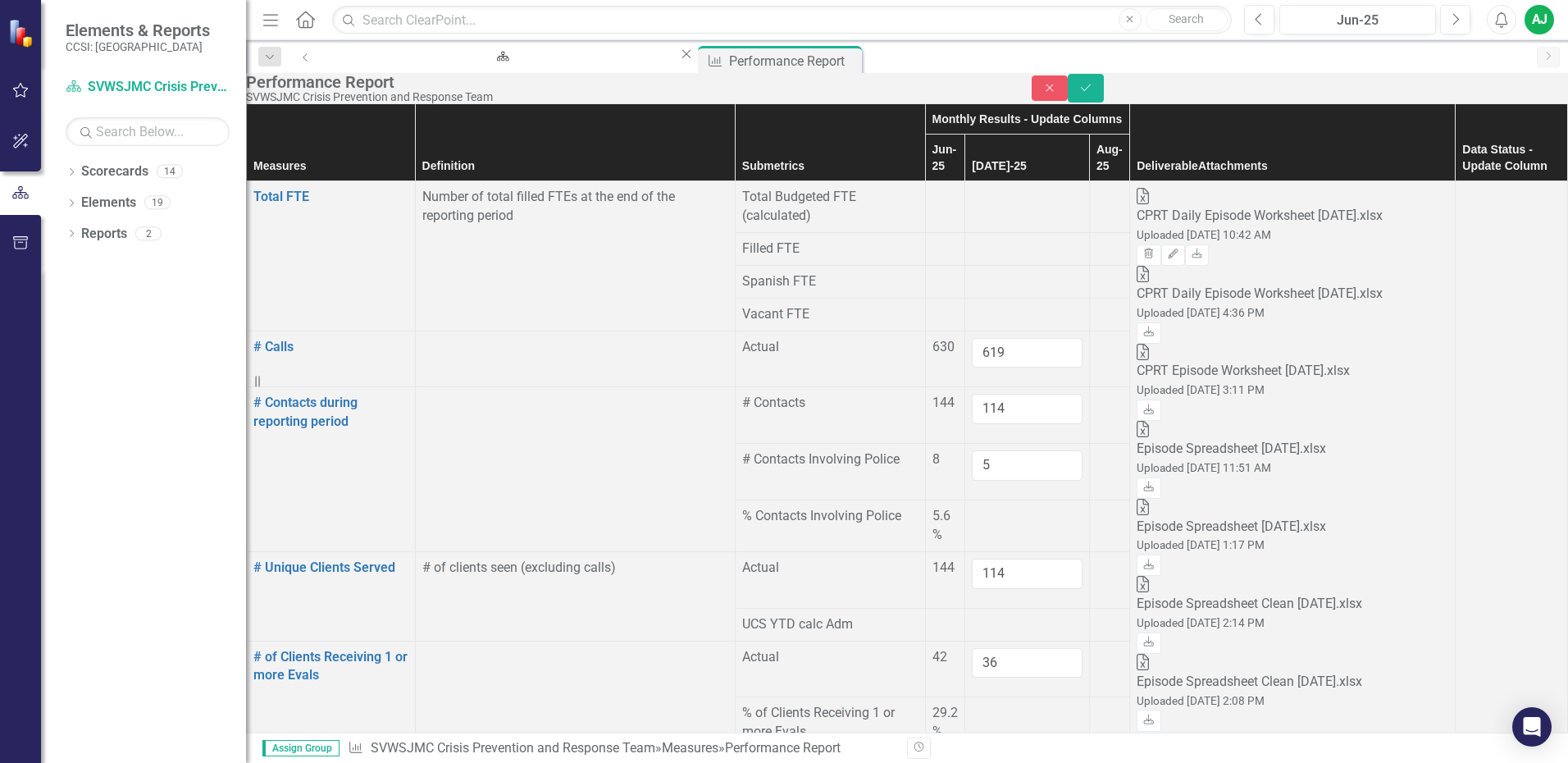
type input "2"
type input "0"
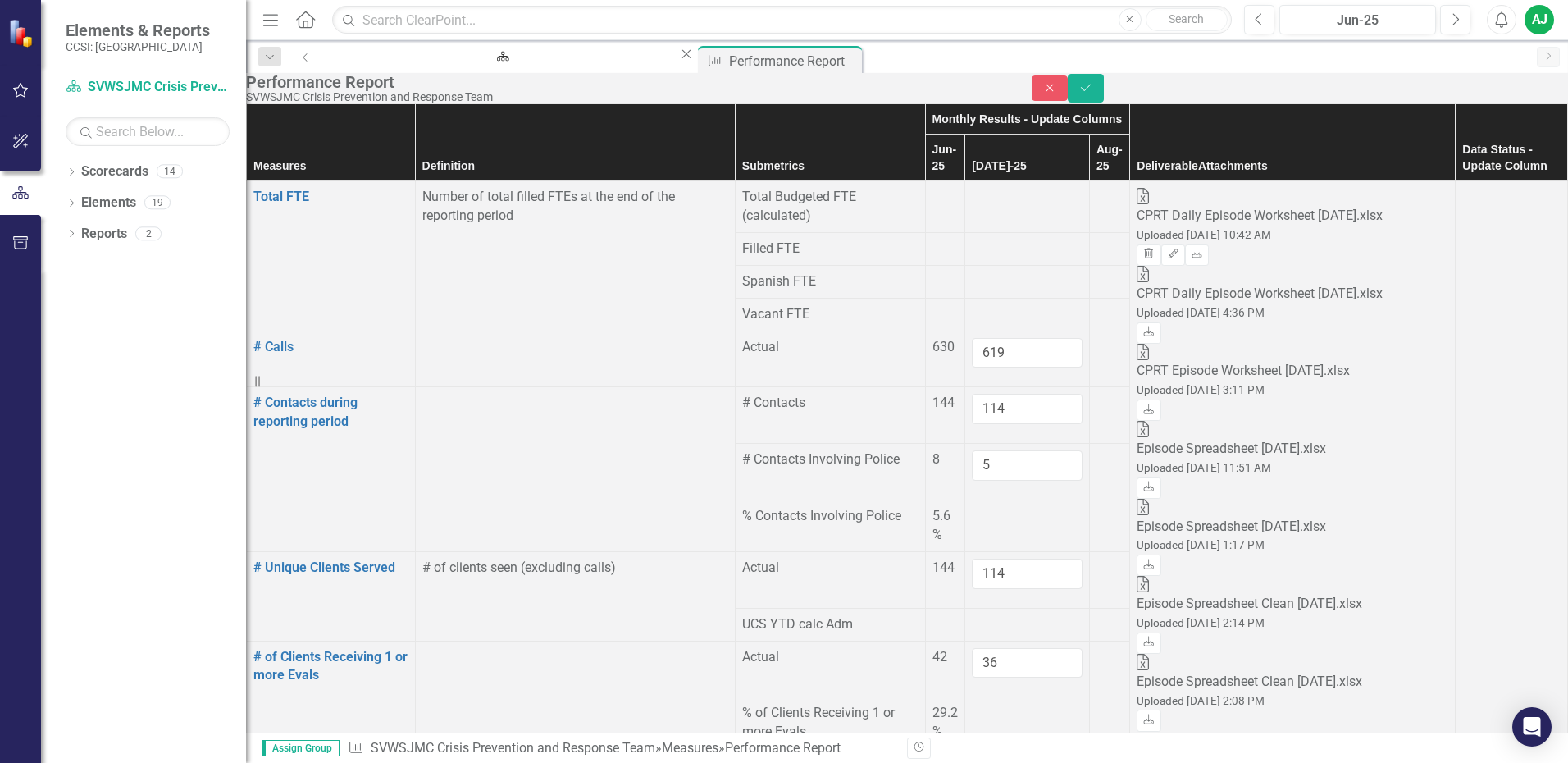
type input "0"
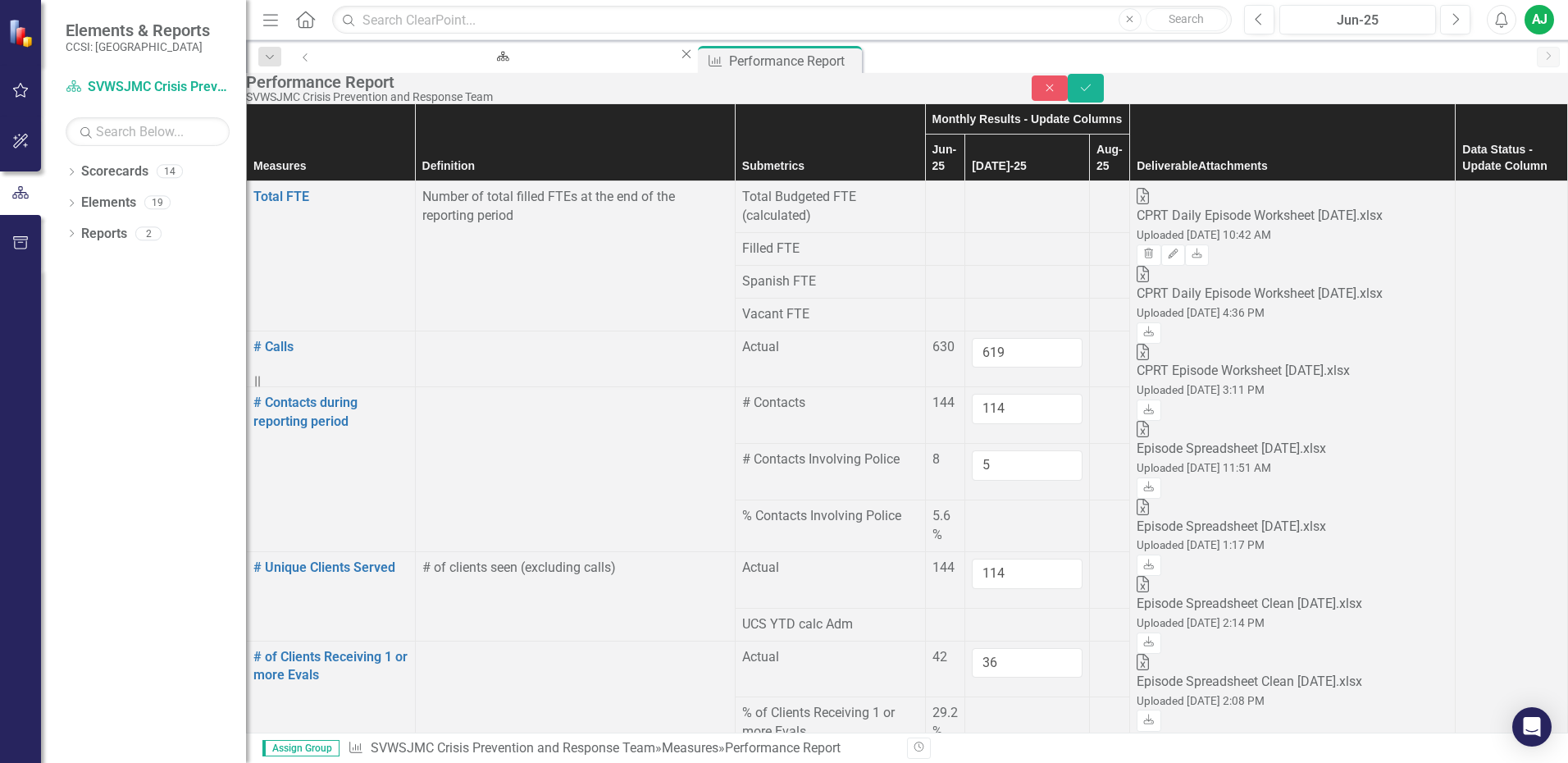
type input "24"
type input "0"
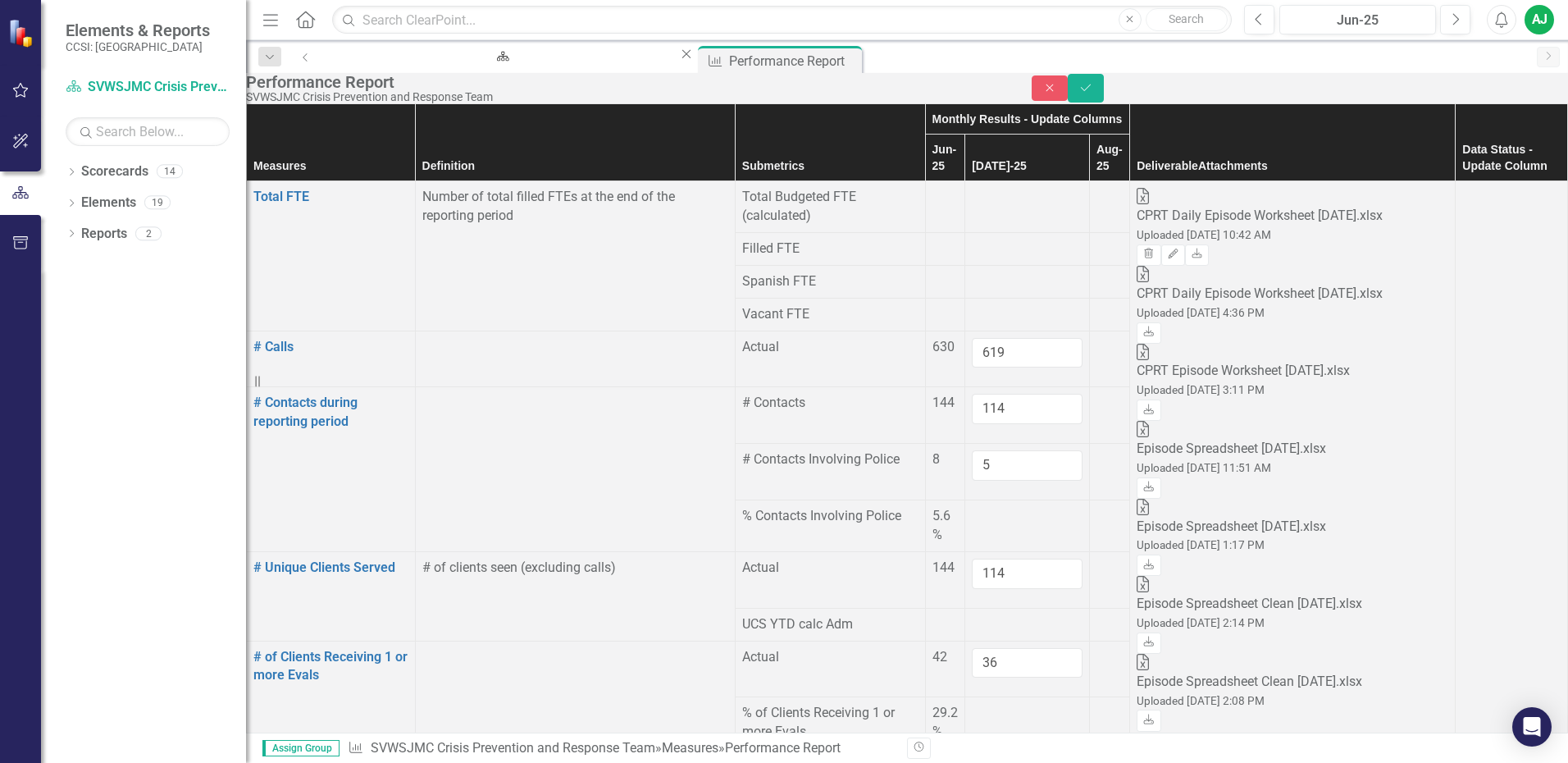
drag, startPoint x: 983, startPoint y: 322, endPoint x: 971, endPoint y: 329, distance: 13.9
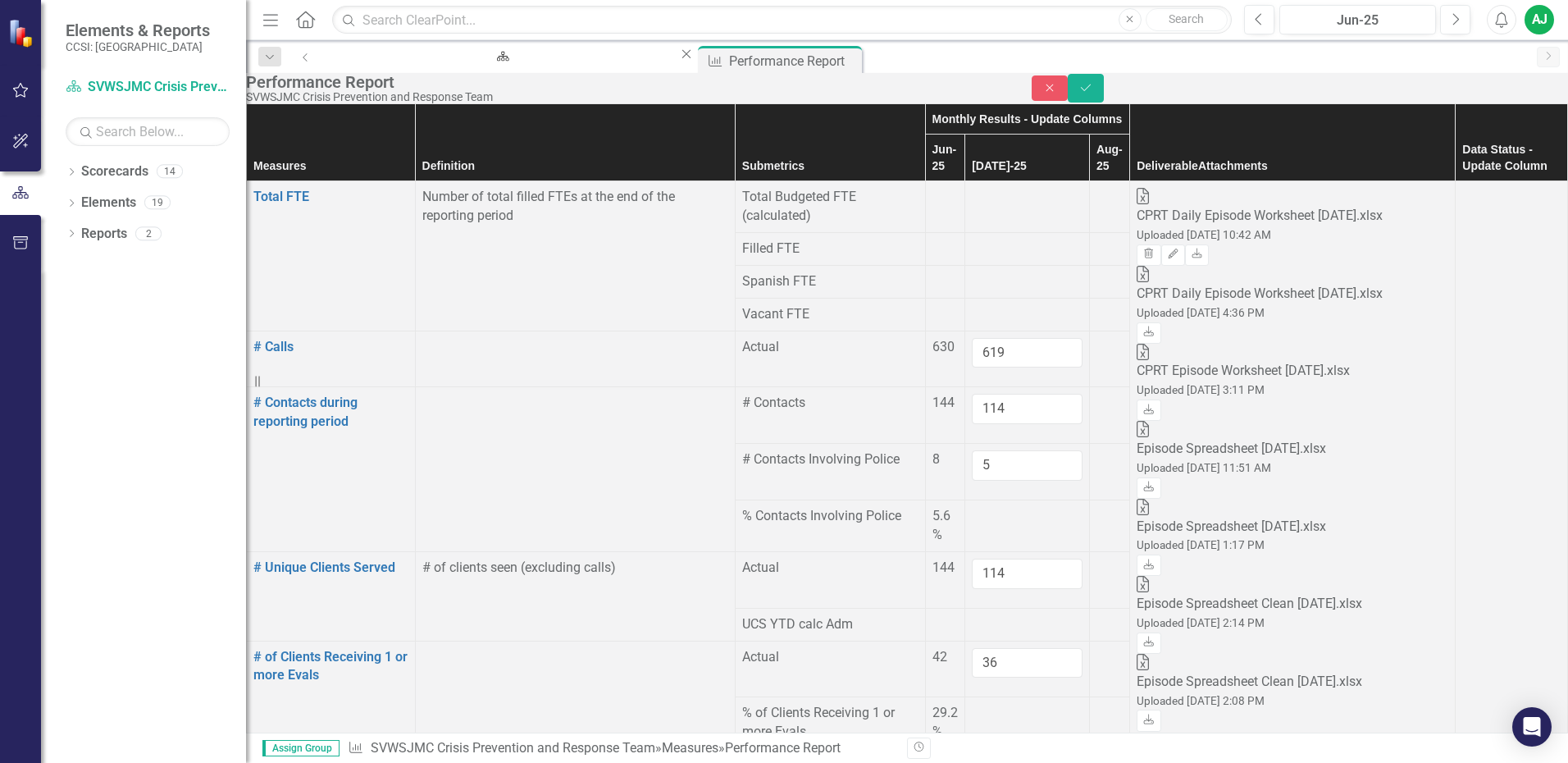
type input "5"
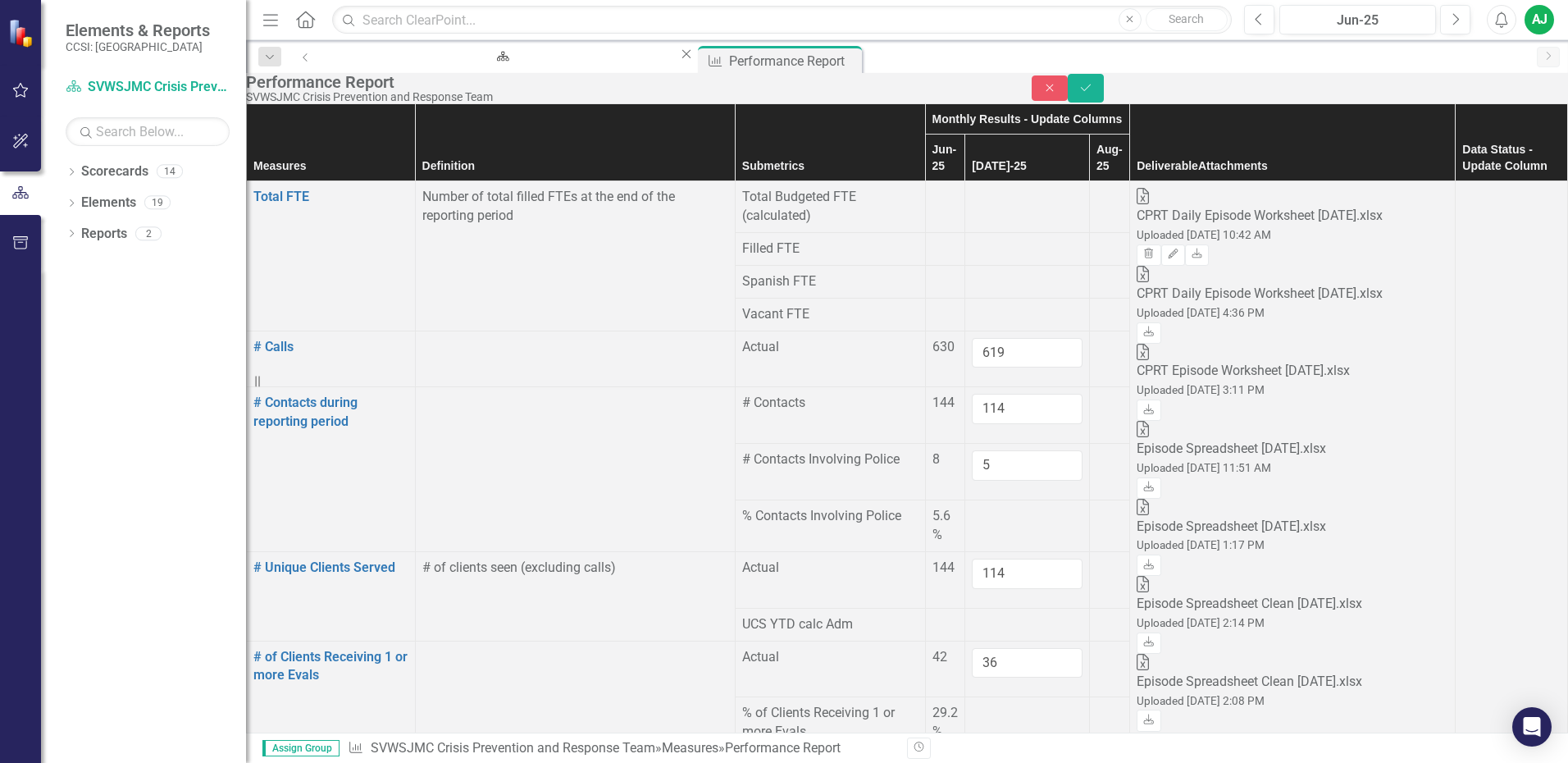
type input "20"
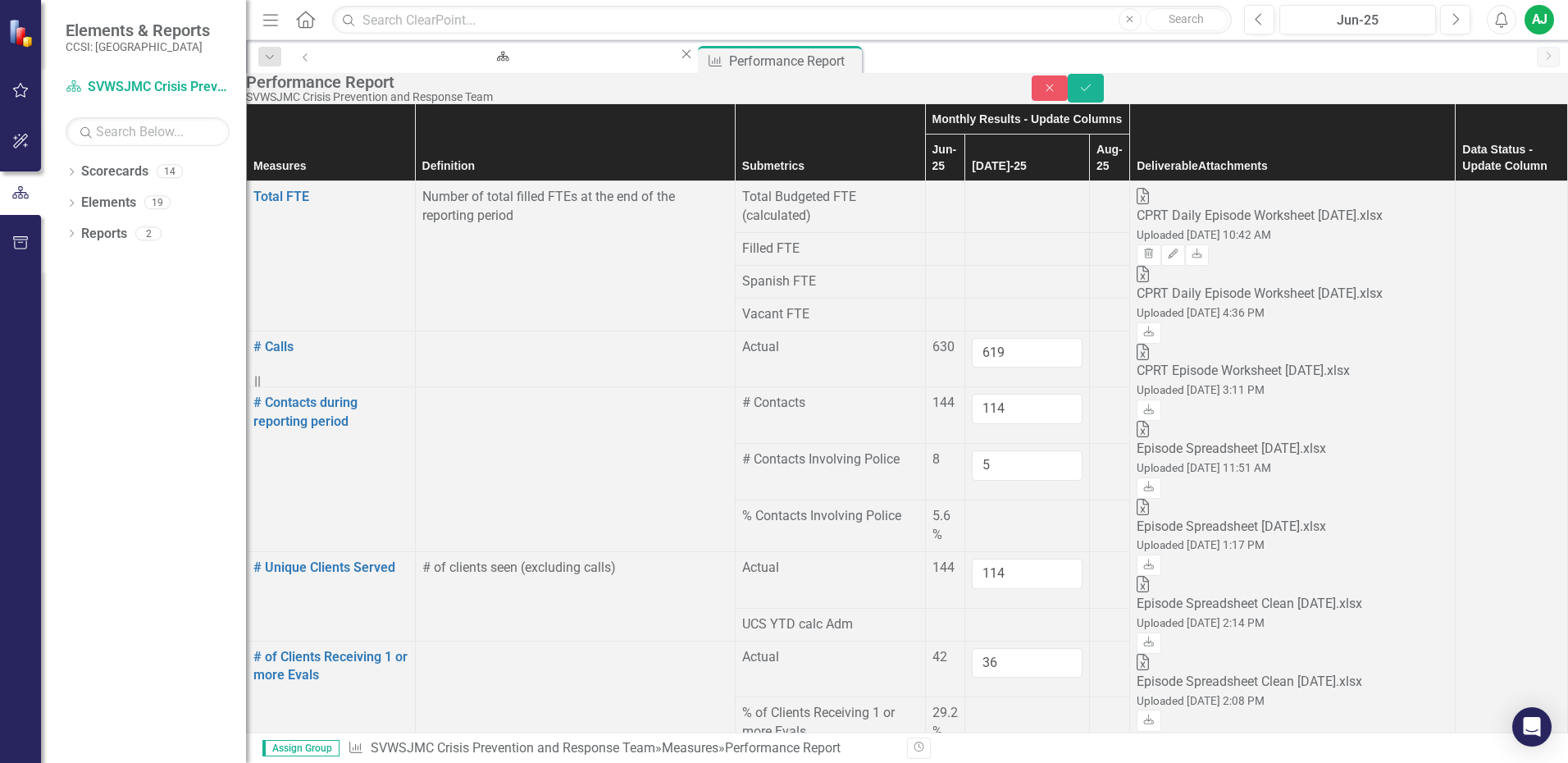
type input "4"
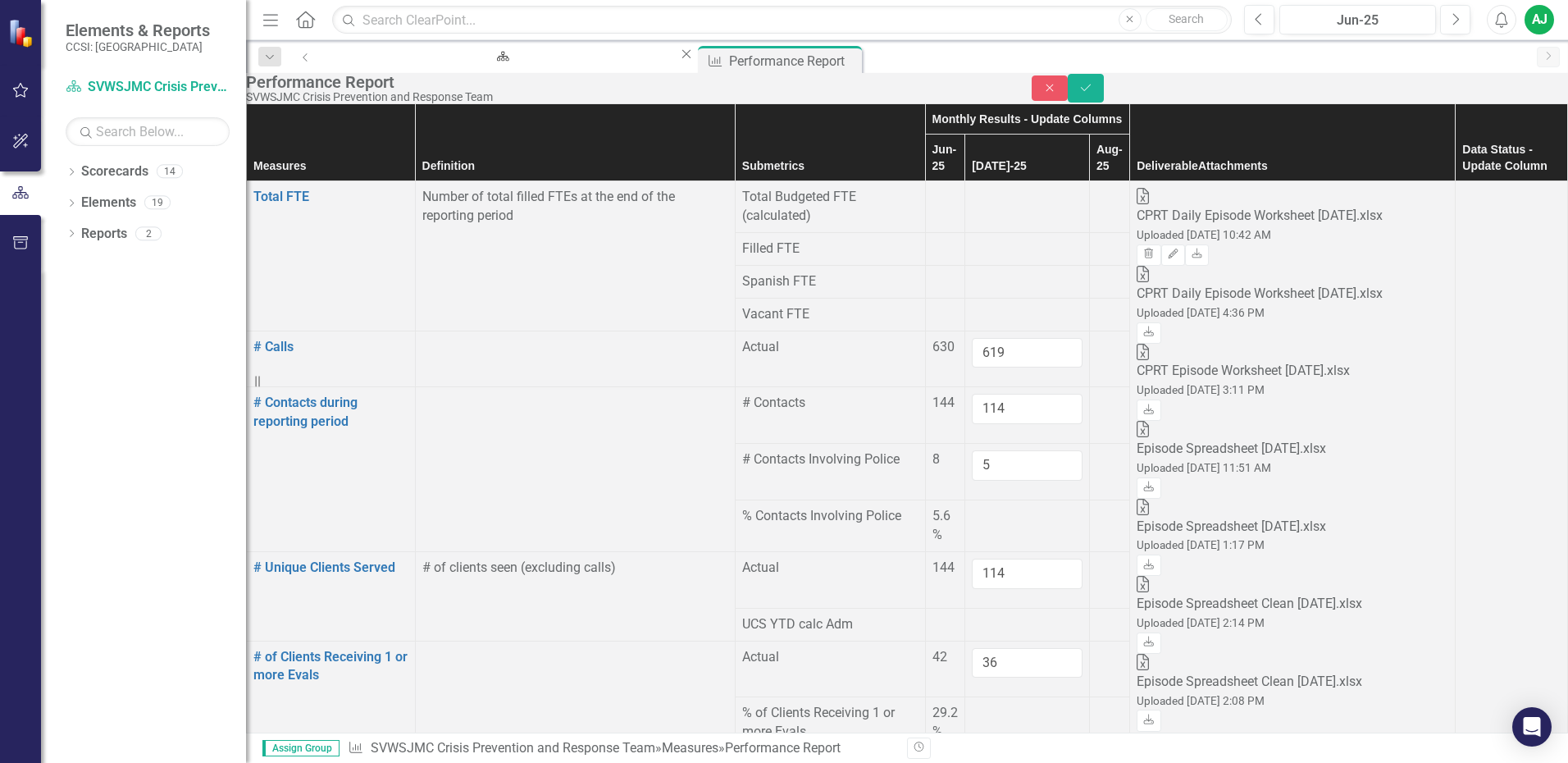
type input "2"
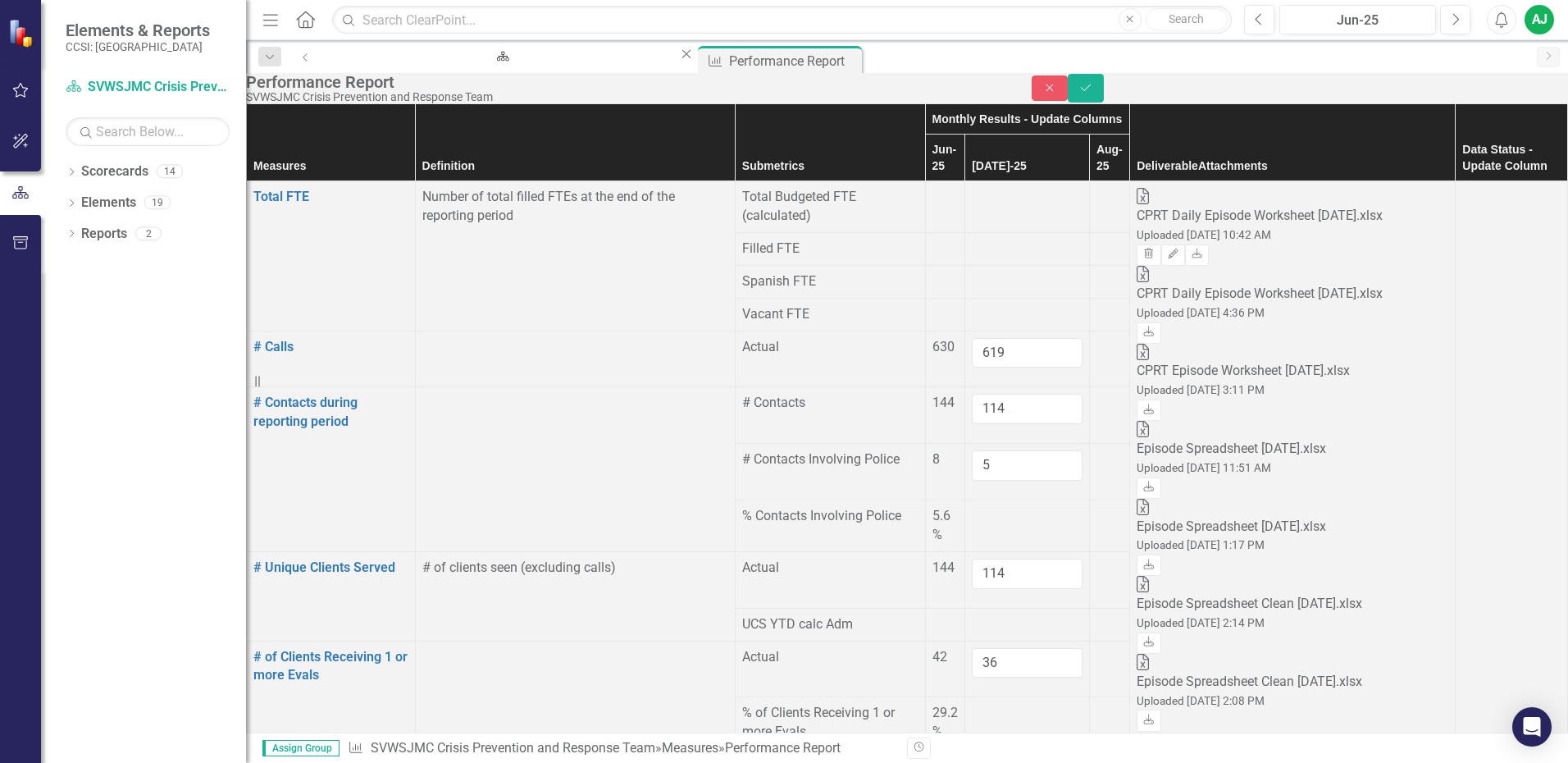
type input "0"
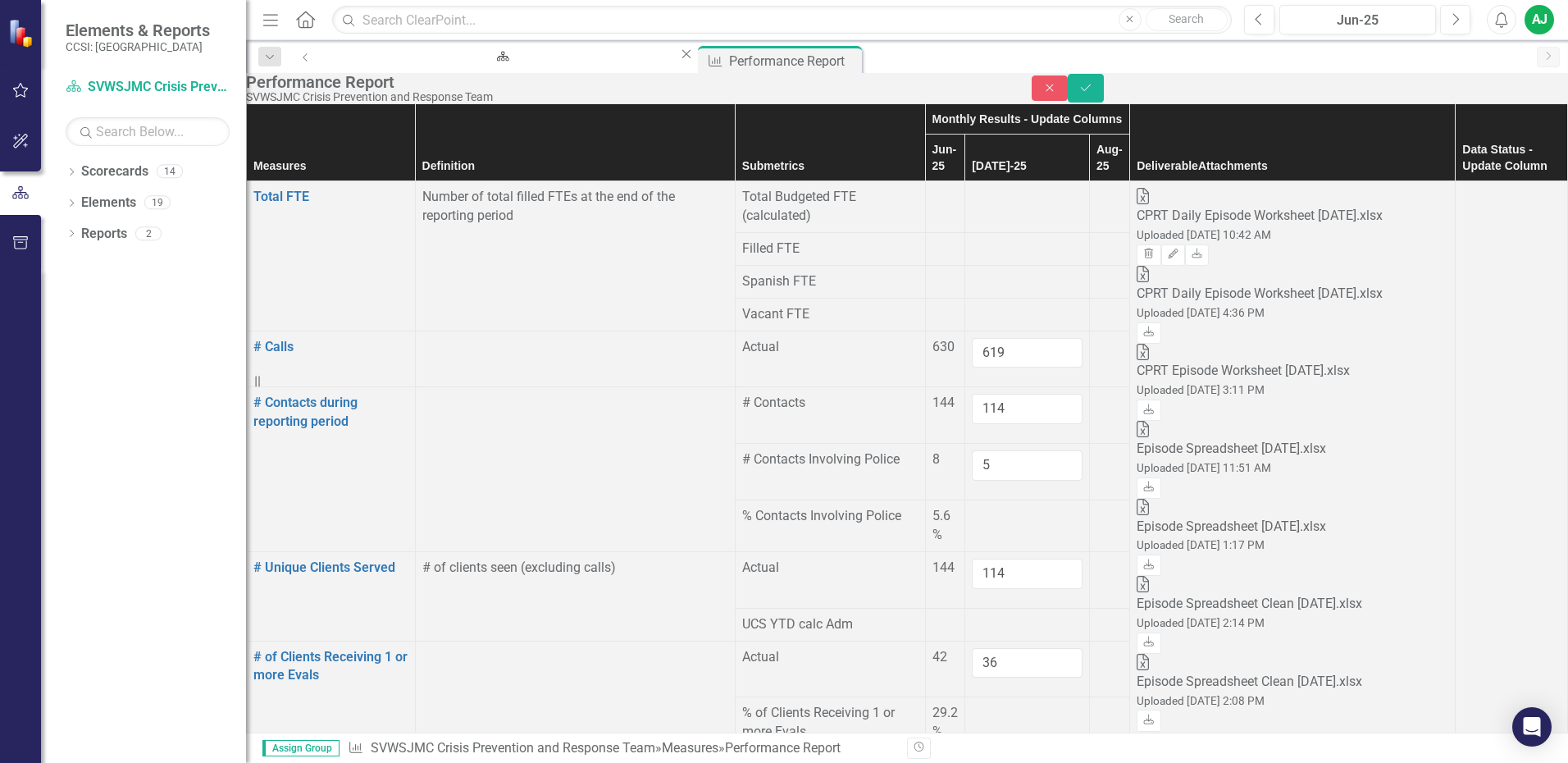
type input "0"
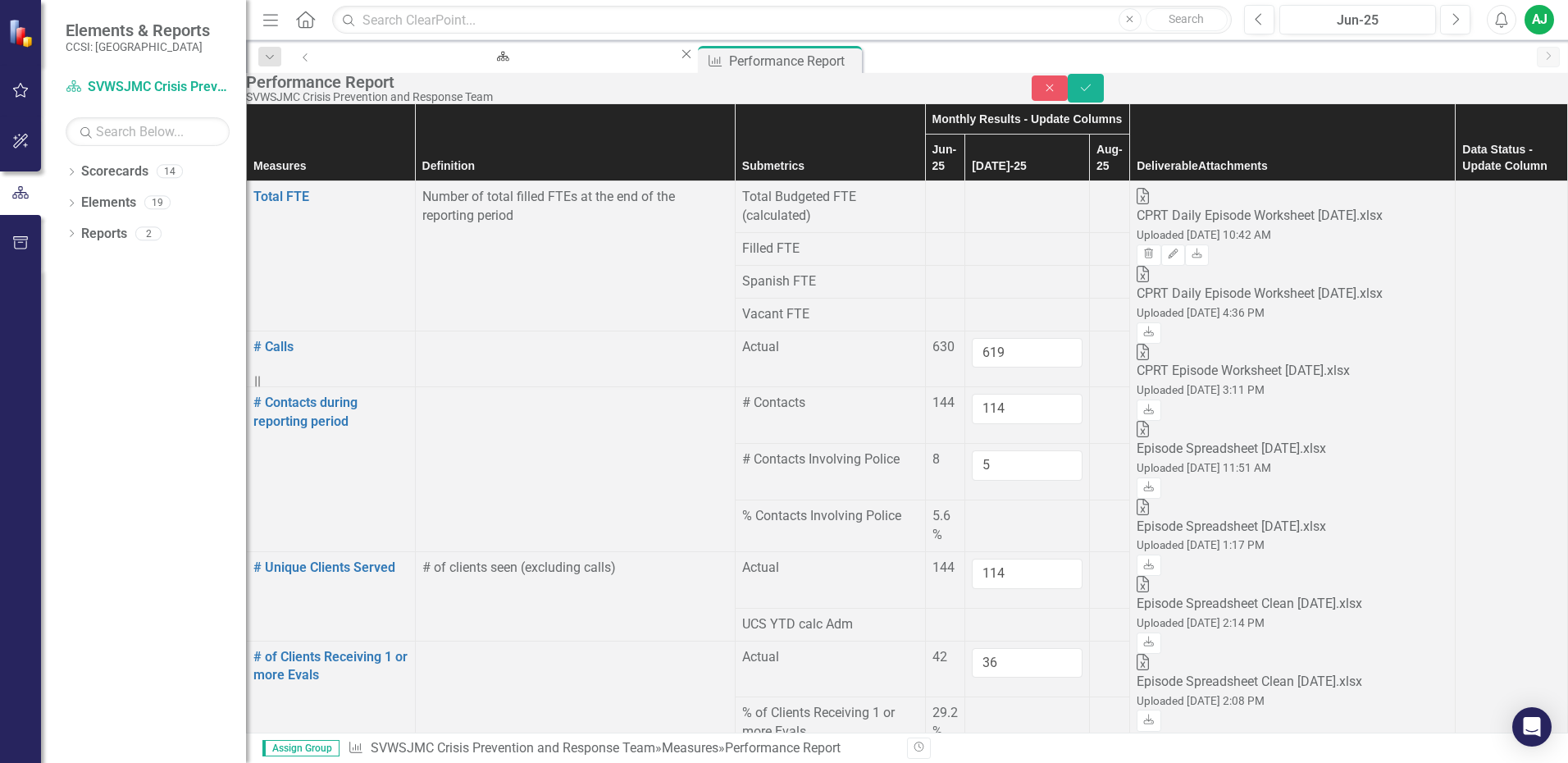
type input "8"
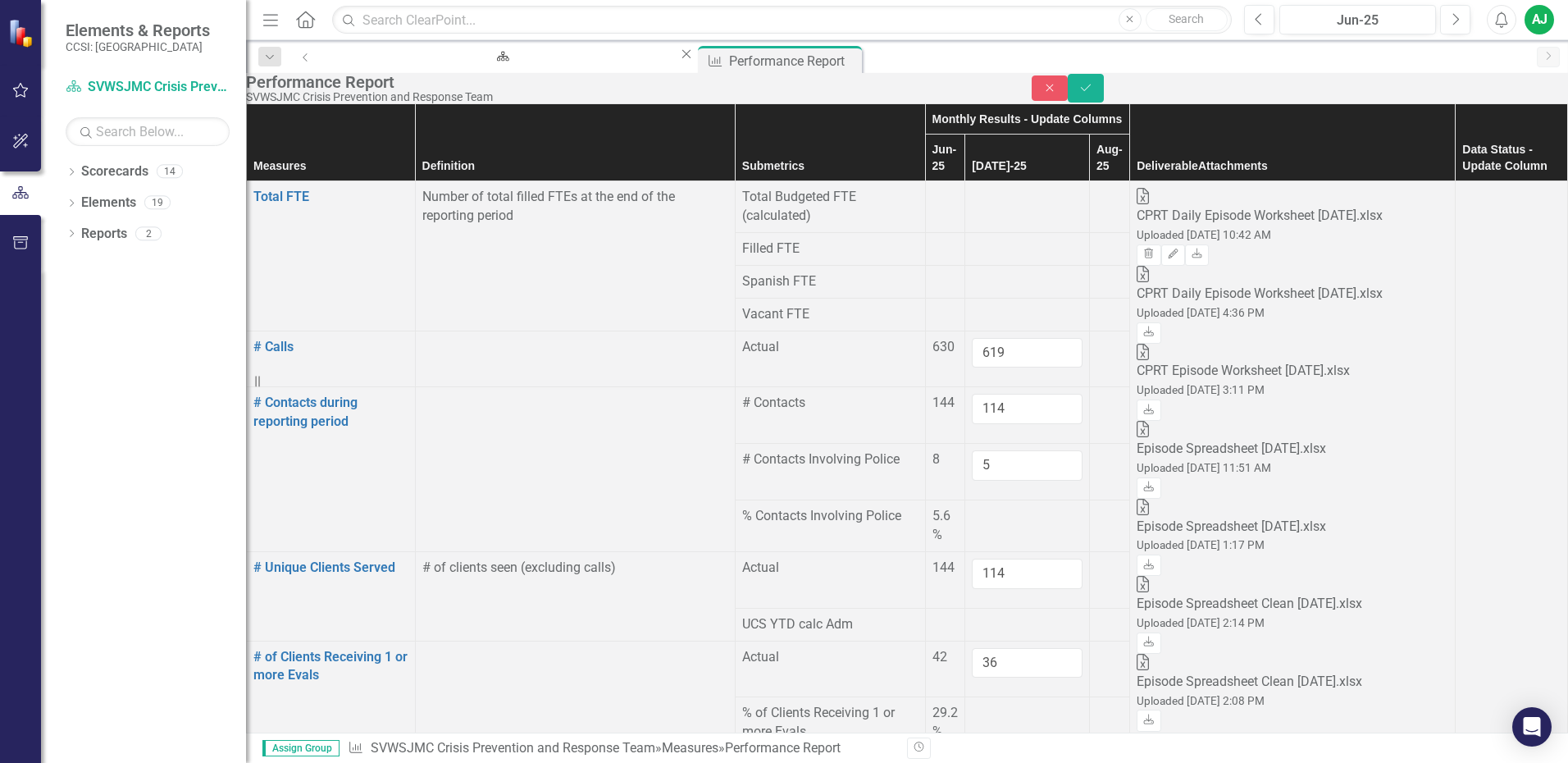
type input "9"
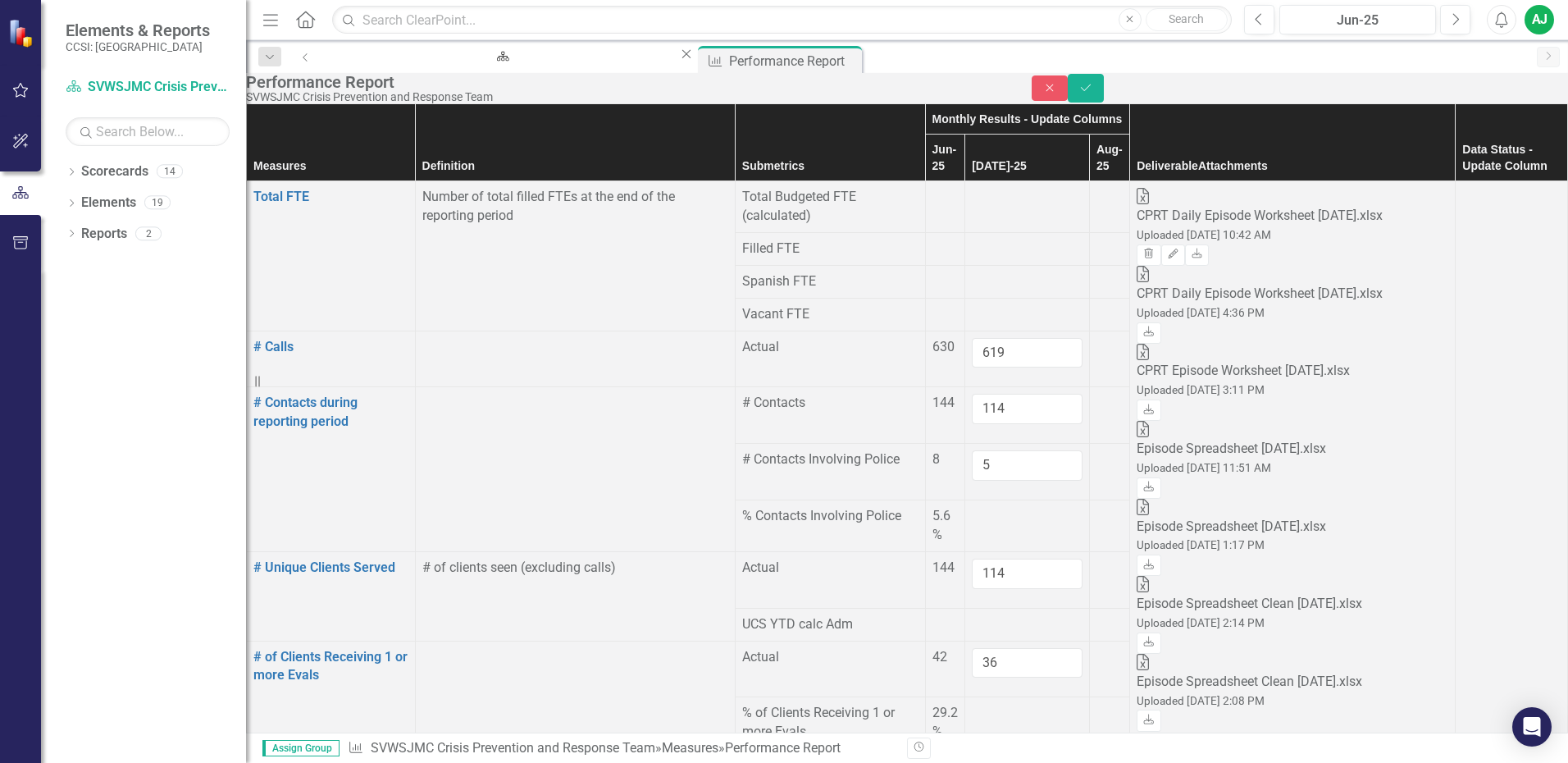
drag, startPoint x: 965, startPoint y: 679, endPoint x: 970, endPoint y: 669, distance: 11.2
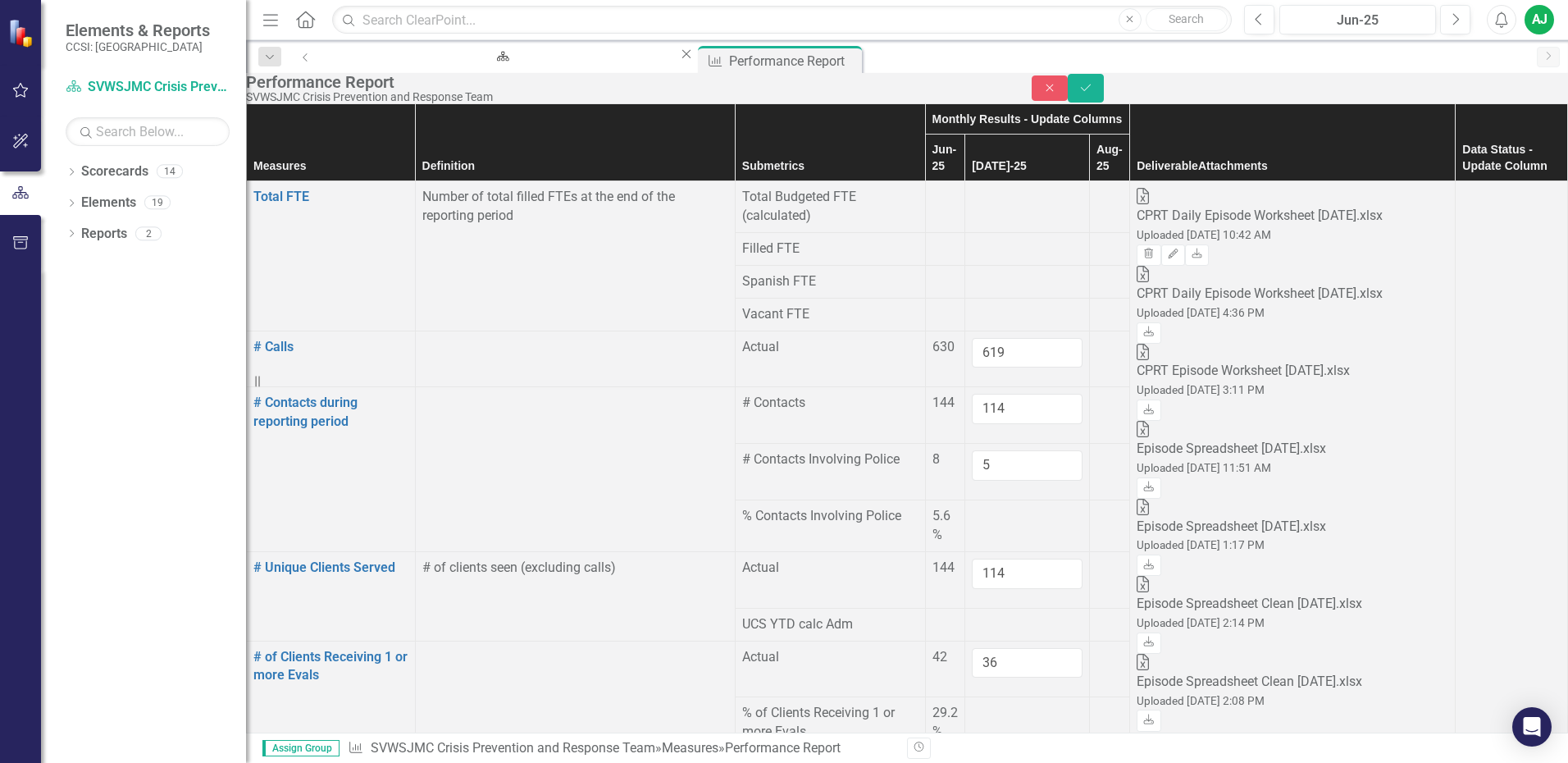
type input "2"
click at [1093, 94] on icon "Save" at bounding box center [1085, 88] width 15 height 12
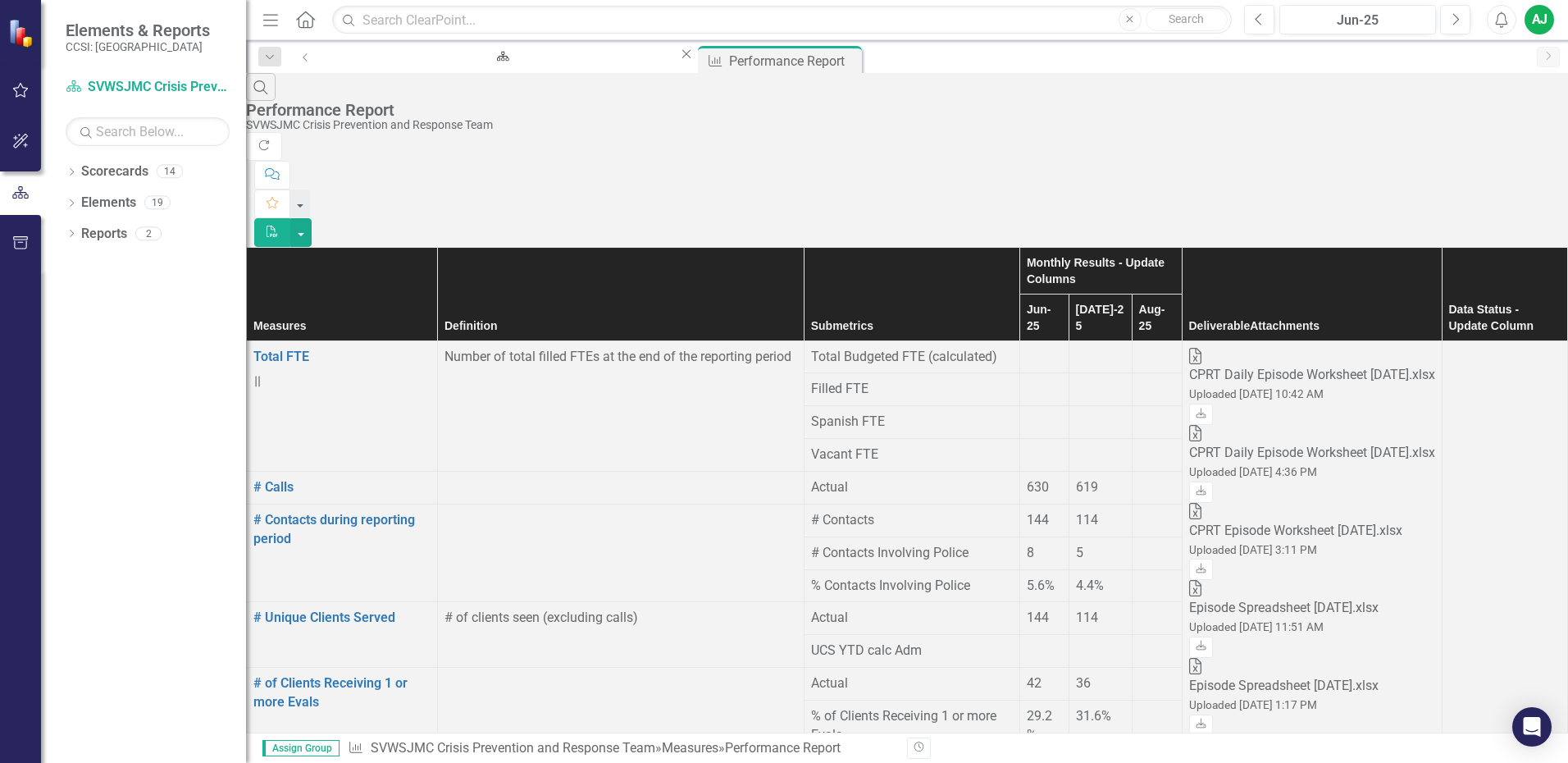
scroll to position [1559, 0]
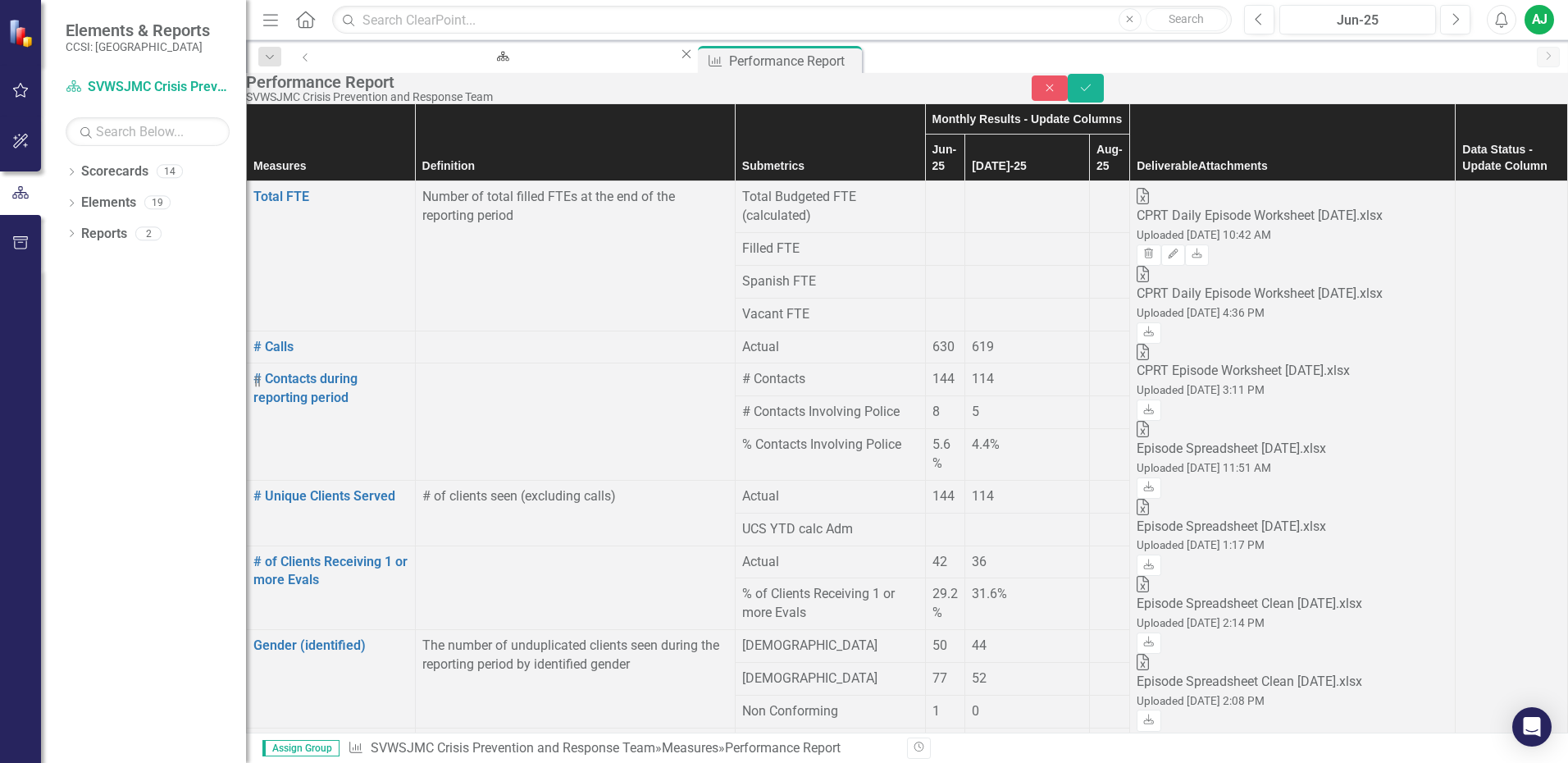
type input "3"
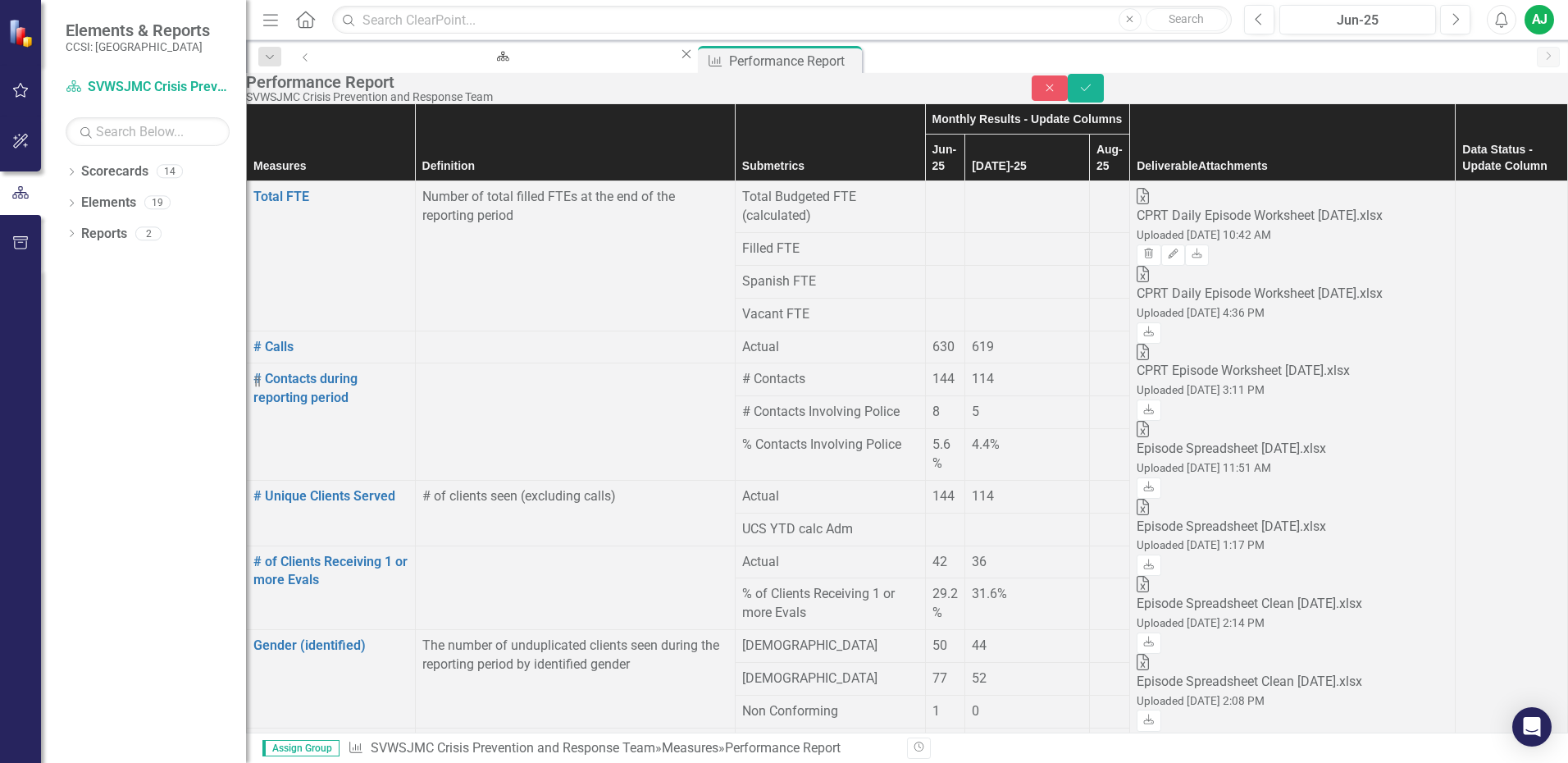
type input "1"
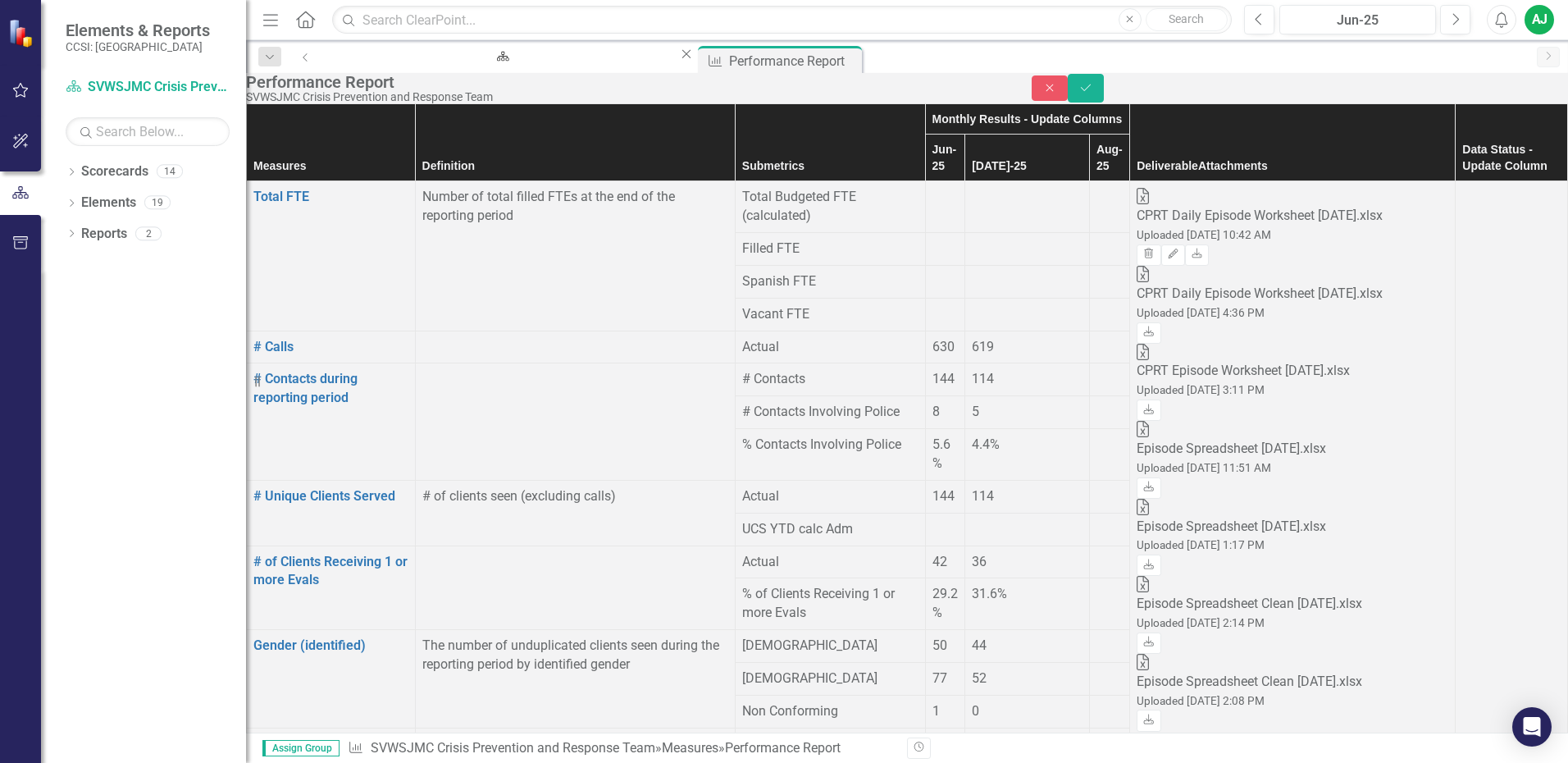
type input "1"
type input "3"
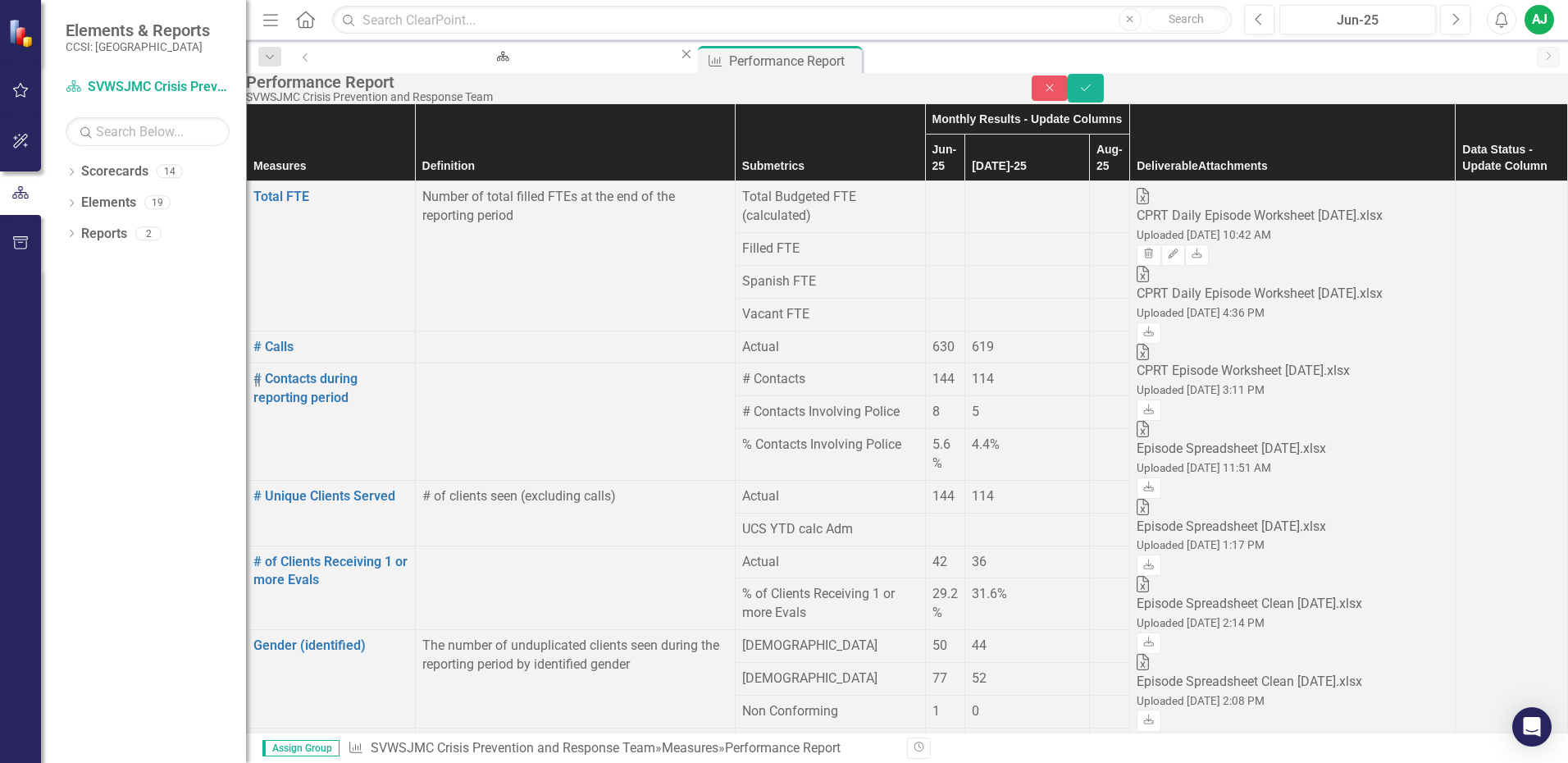
type input "20"
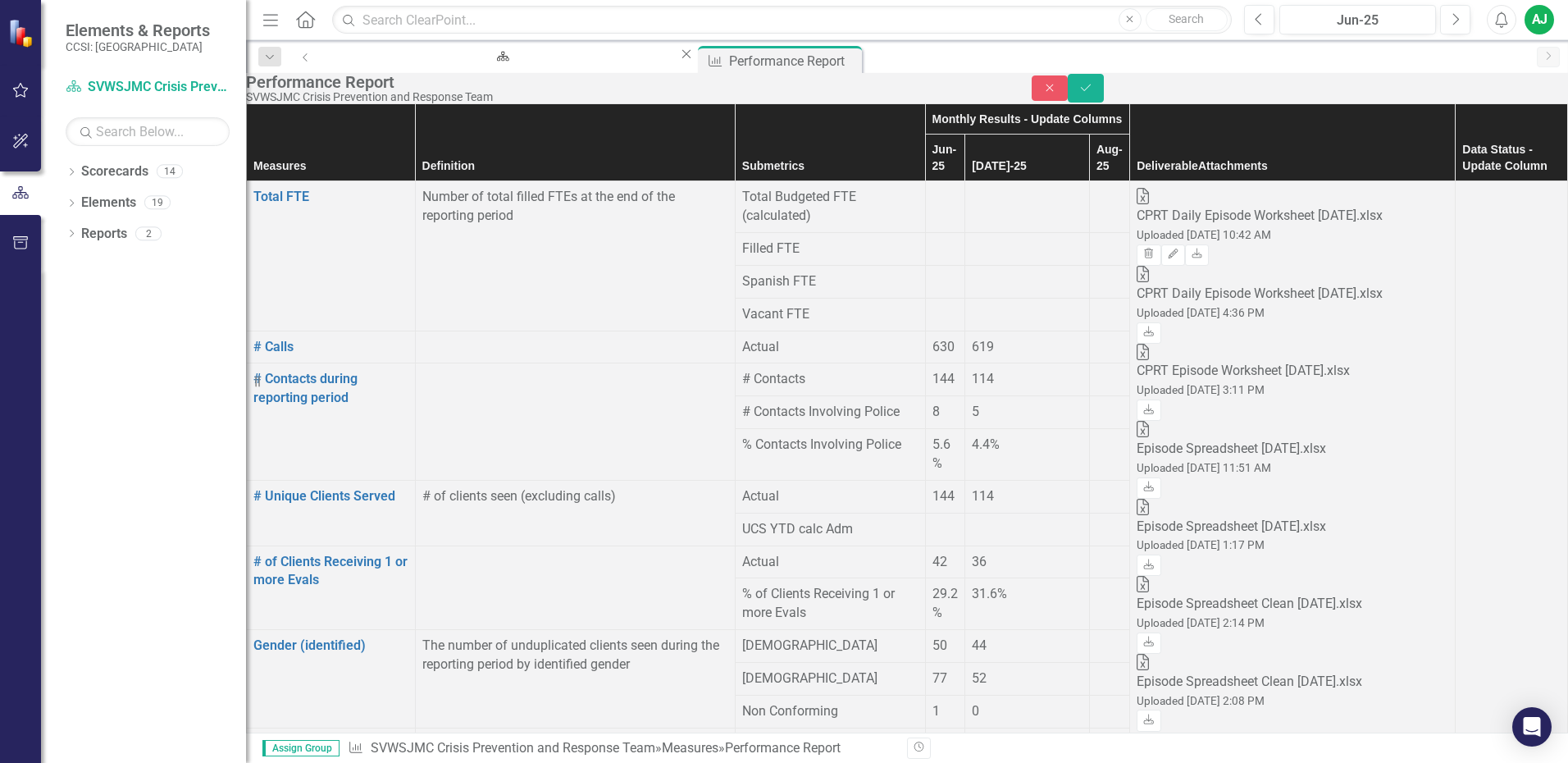
type input "0"
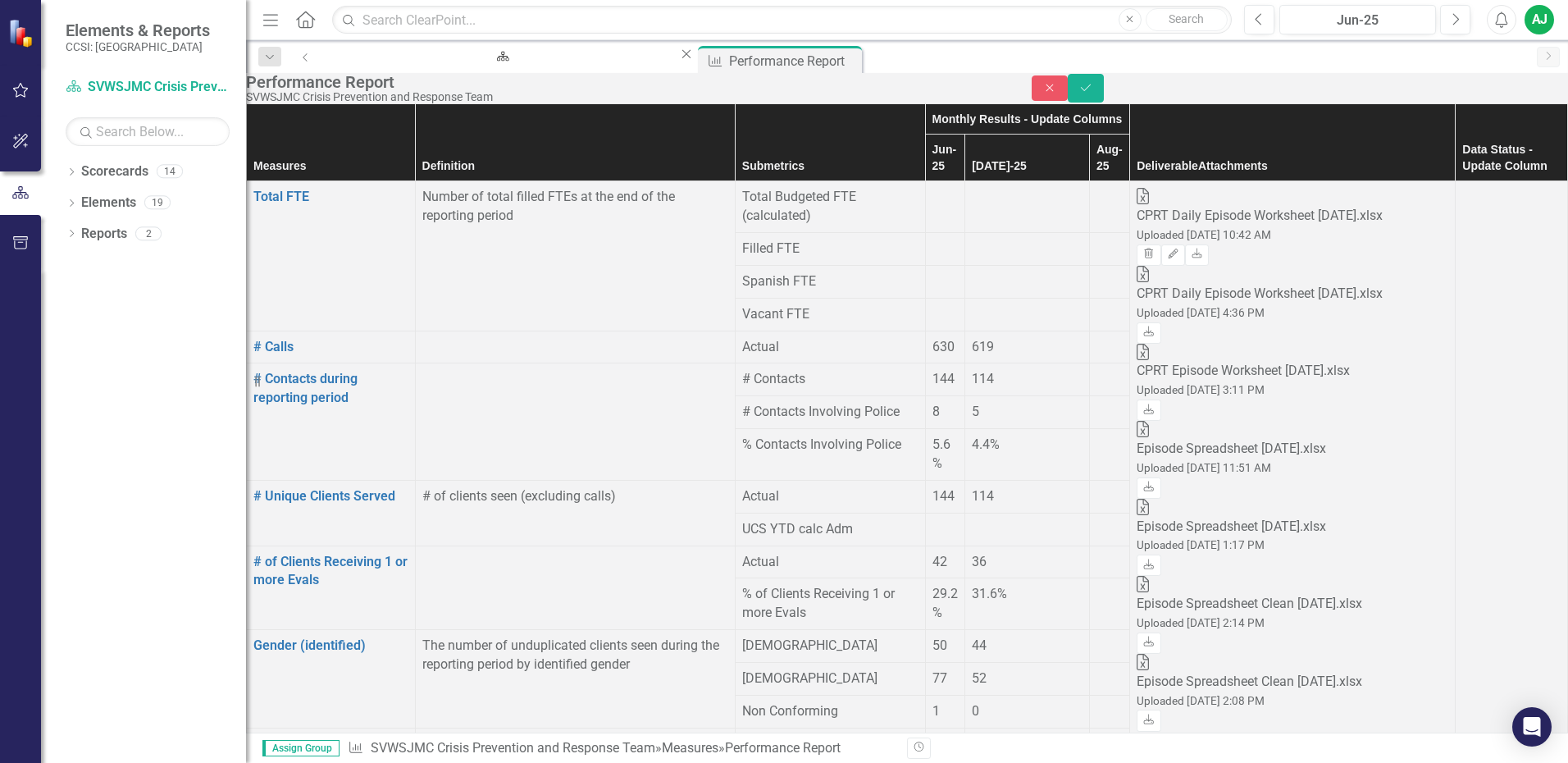
type input "2"
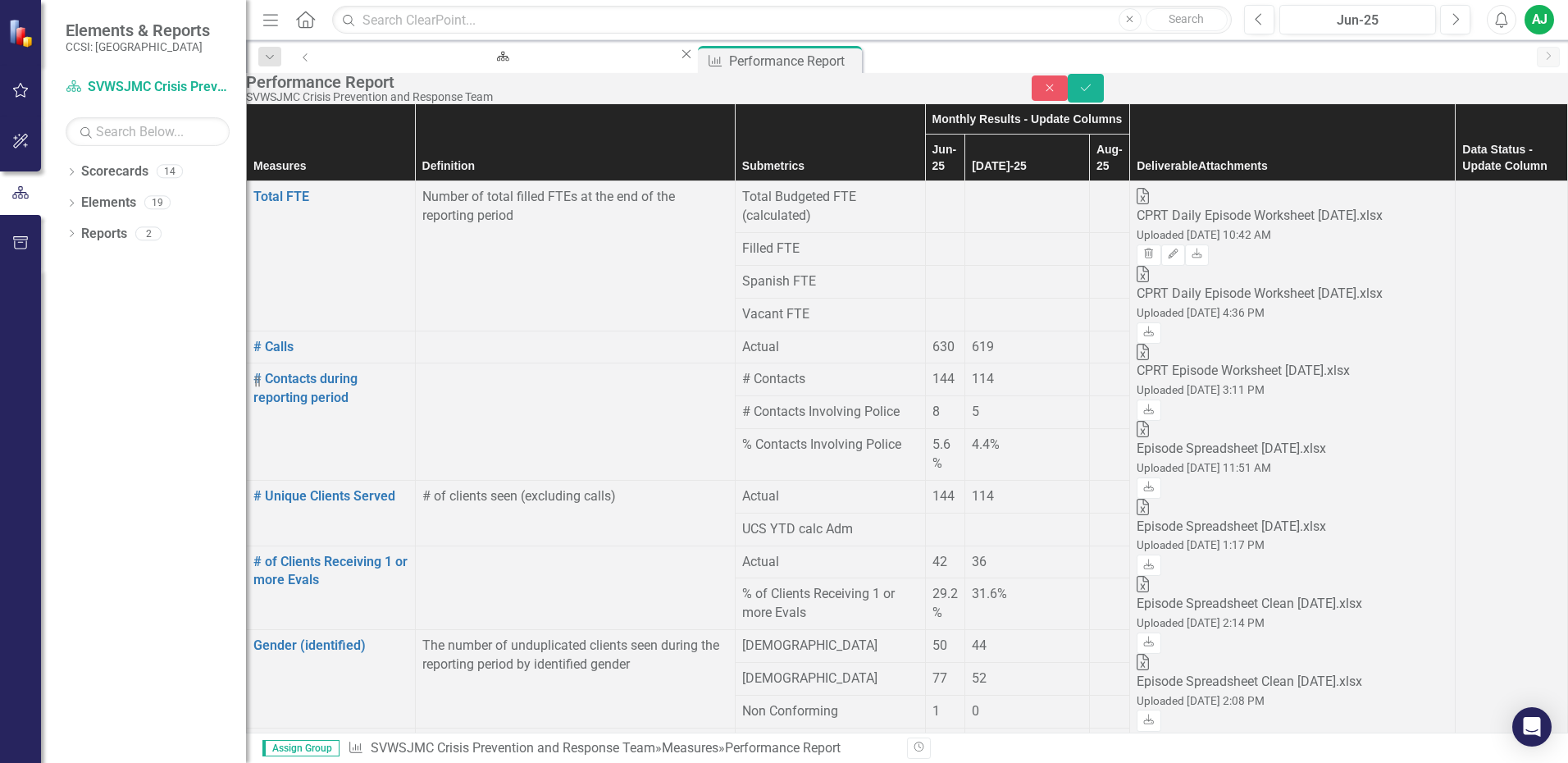
type input "0"
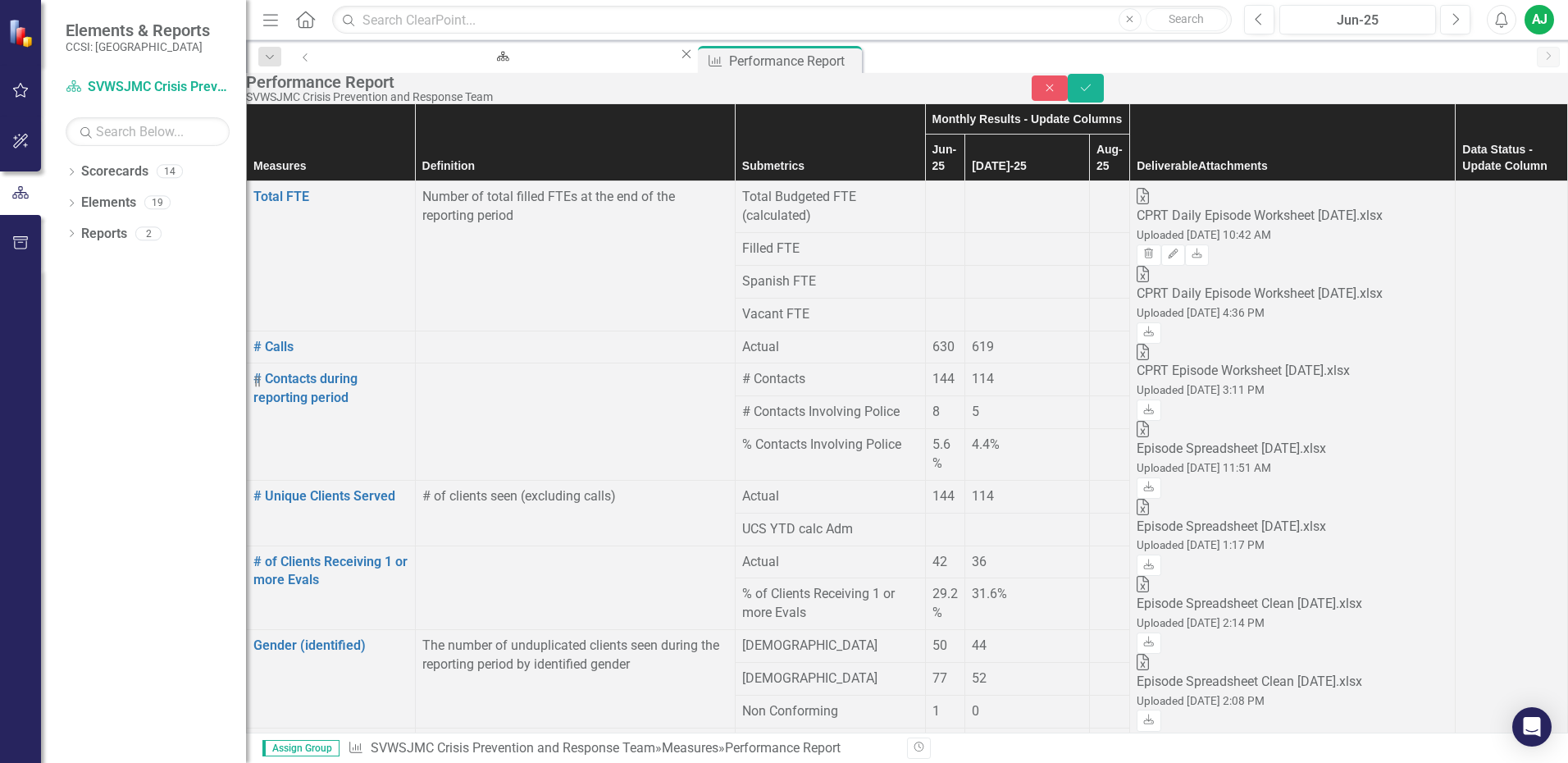
type input "0"
click at [1093, 91] on icon "Save" at bounding box center [1085, 88] width 15 height 12
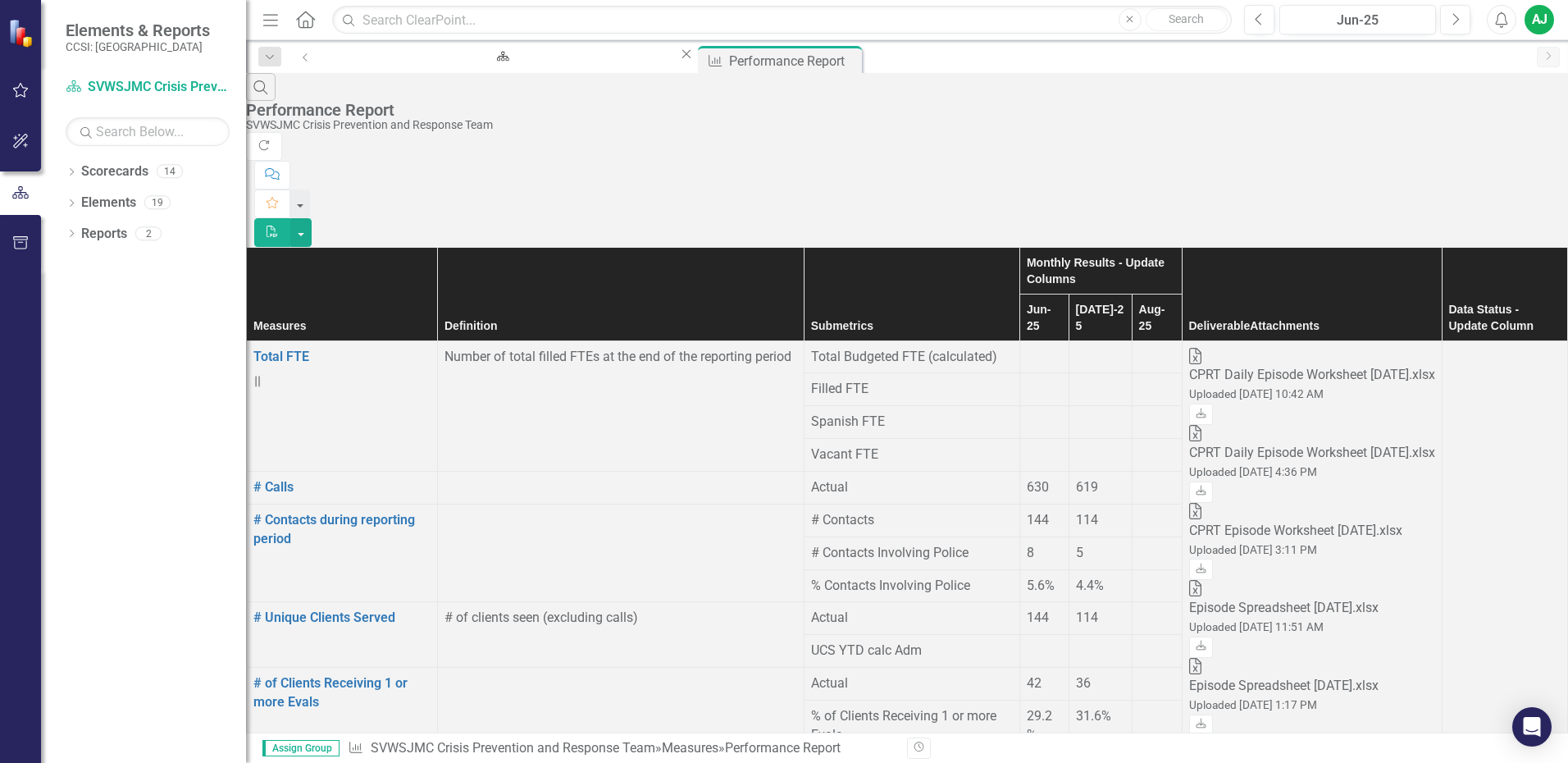
scroll to position [902, 0]
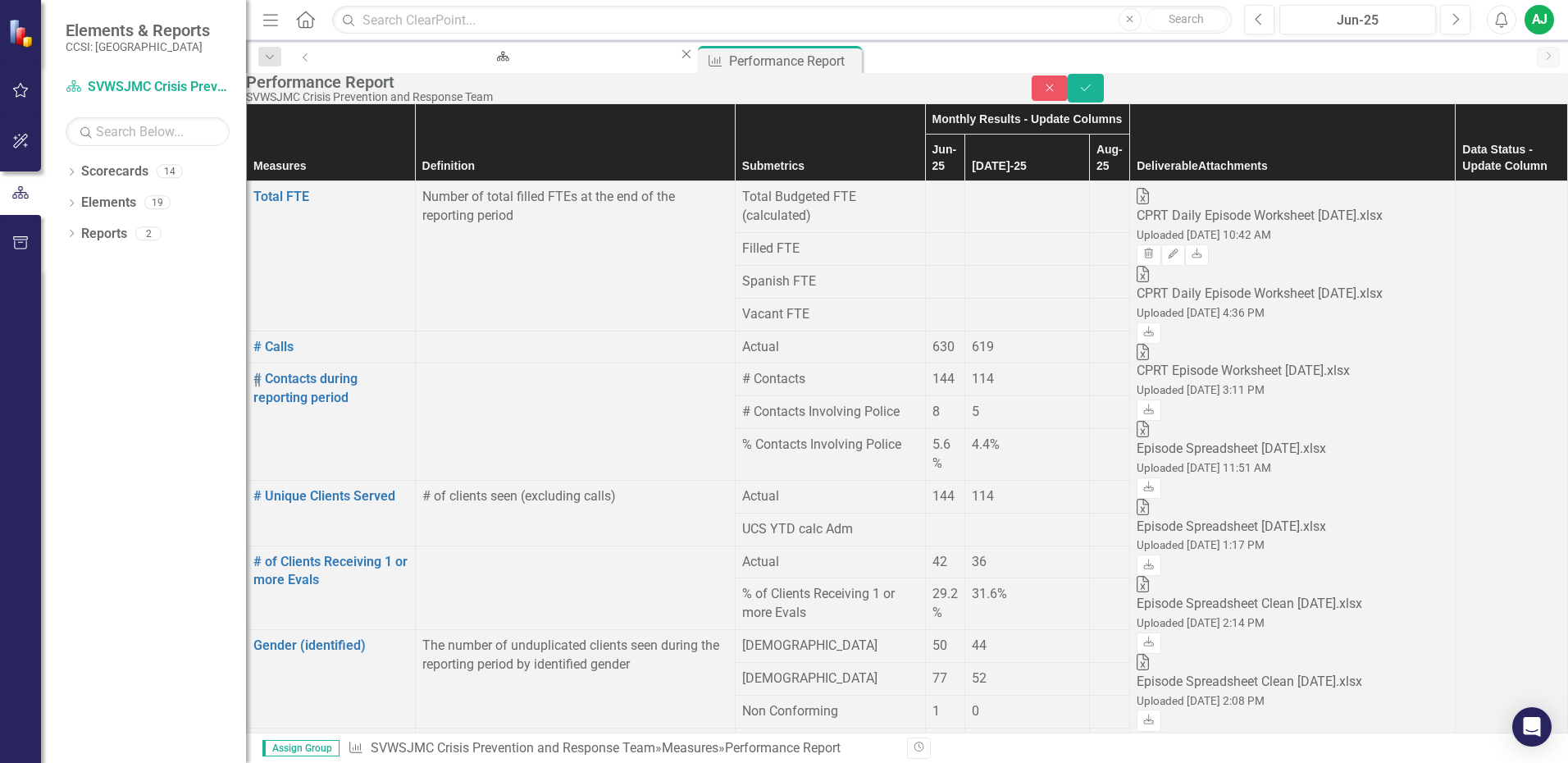
click at [1093, 93] on icon "Save" at bounding box center [1085, 88] width 15 height 12
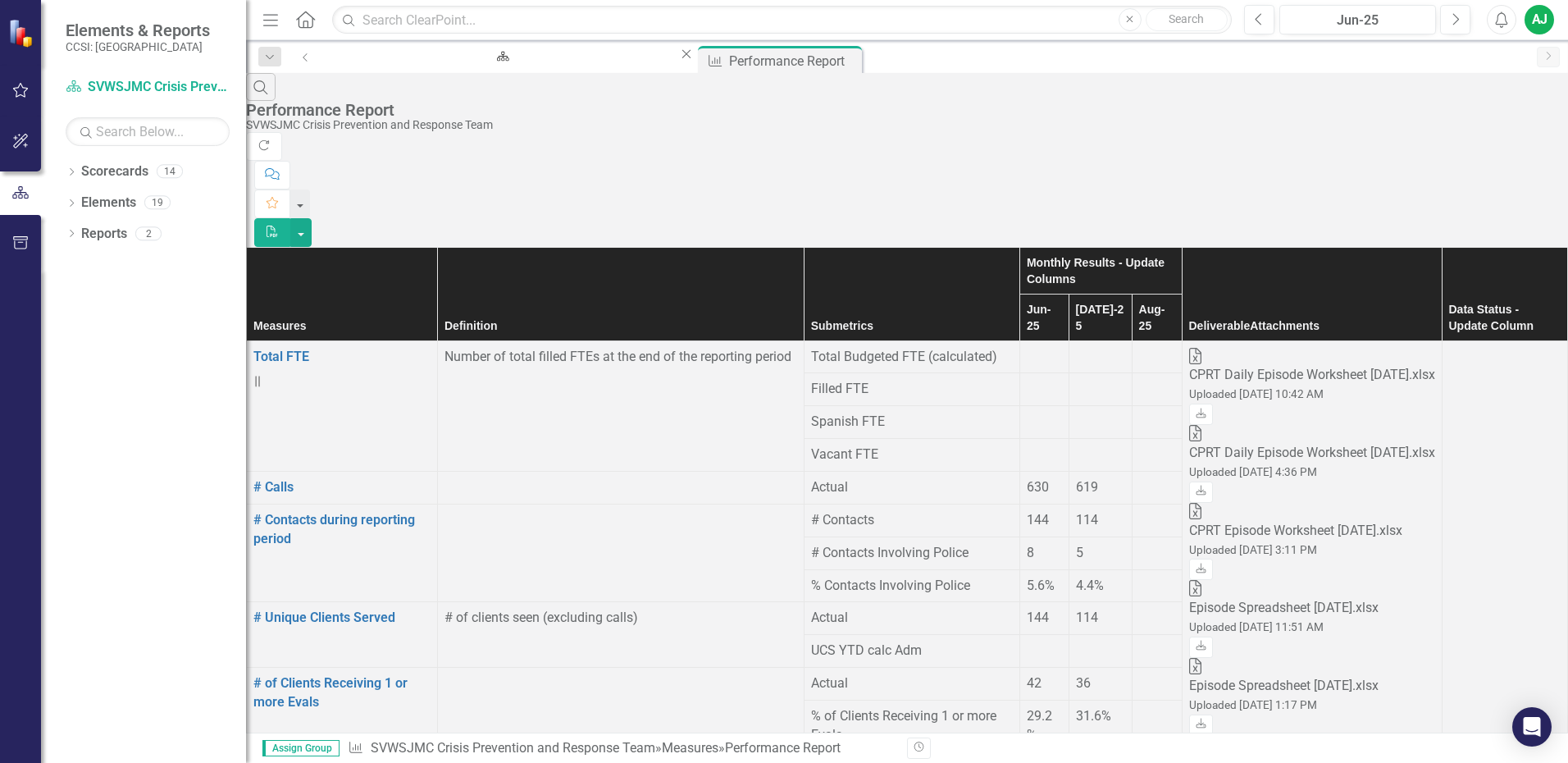
scroll to position [1935, 0]
click at [1379, 27] on div "Jun-25" at bounding box center [1358, 20] width 145 height 19
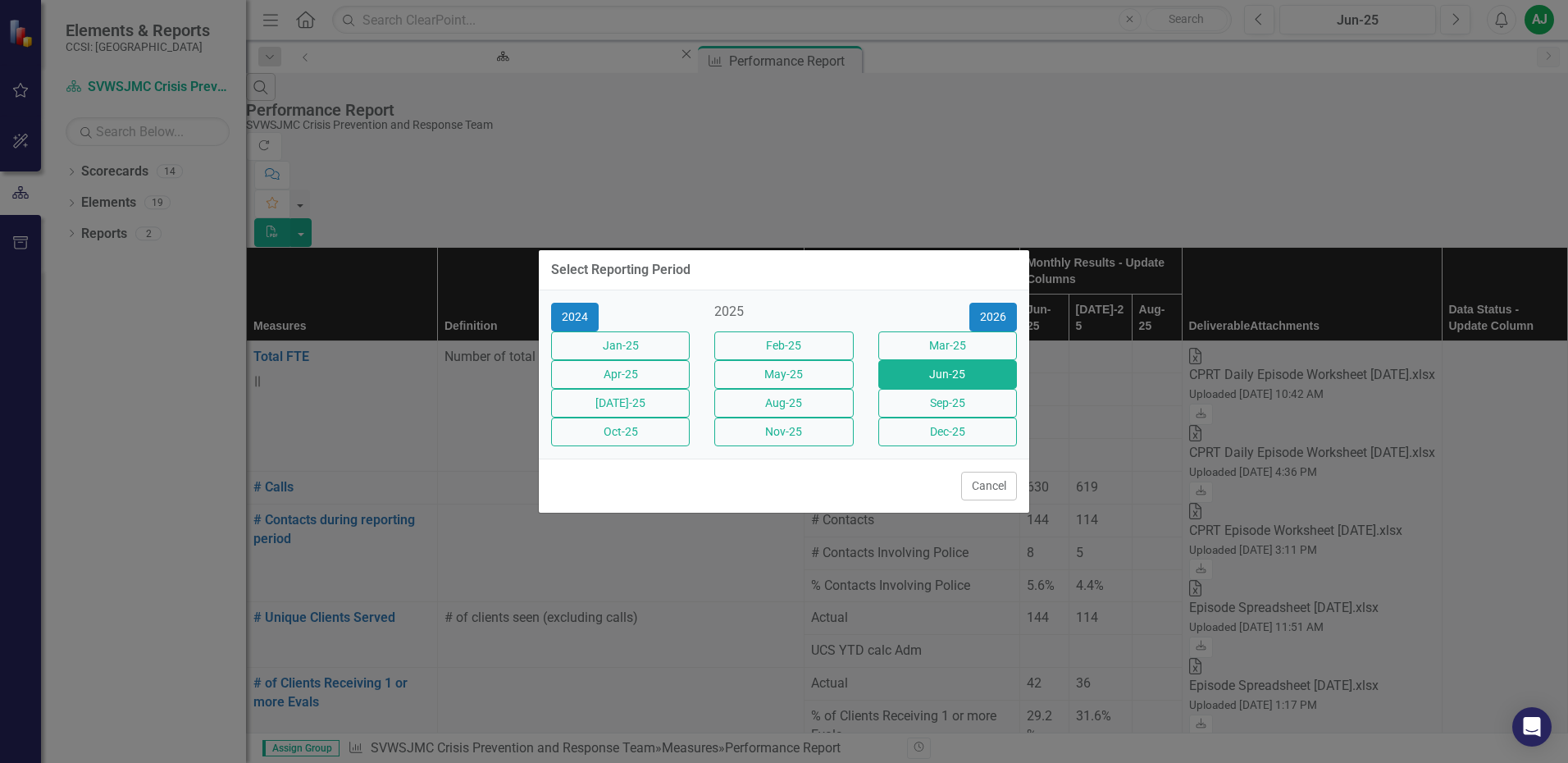
click at [1556, 6] on div "Select Reporting Period 2024 2025 [DATE]-25 Feb-25 Mar-25 Apr-25 May-25 Jun-25 …" at bounding box center [784, 381] width 1568 height 763
click at [981, 501] on button "Cancel" at bounding box center [989, 486] width 56 height 28
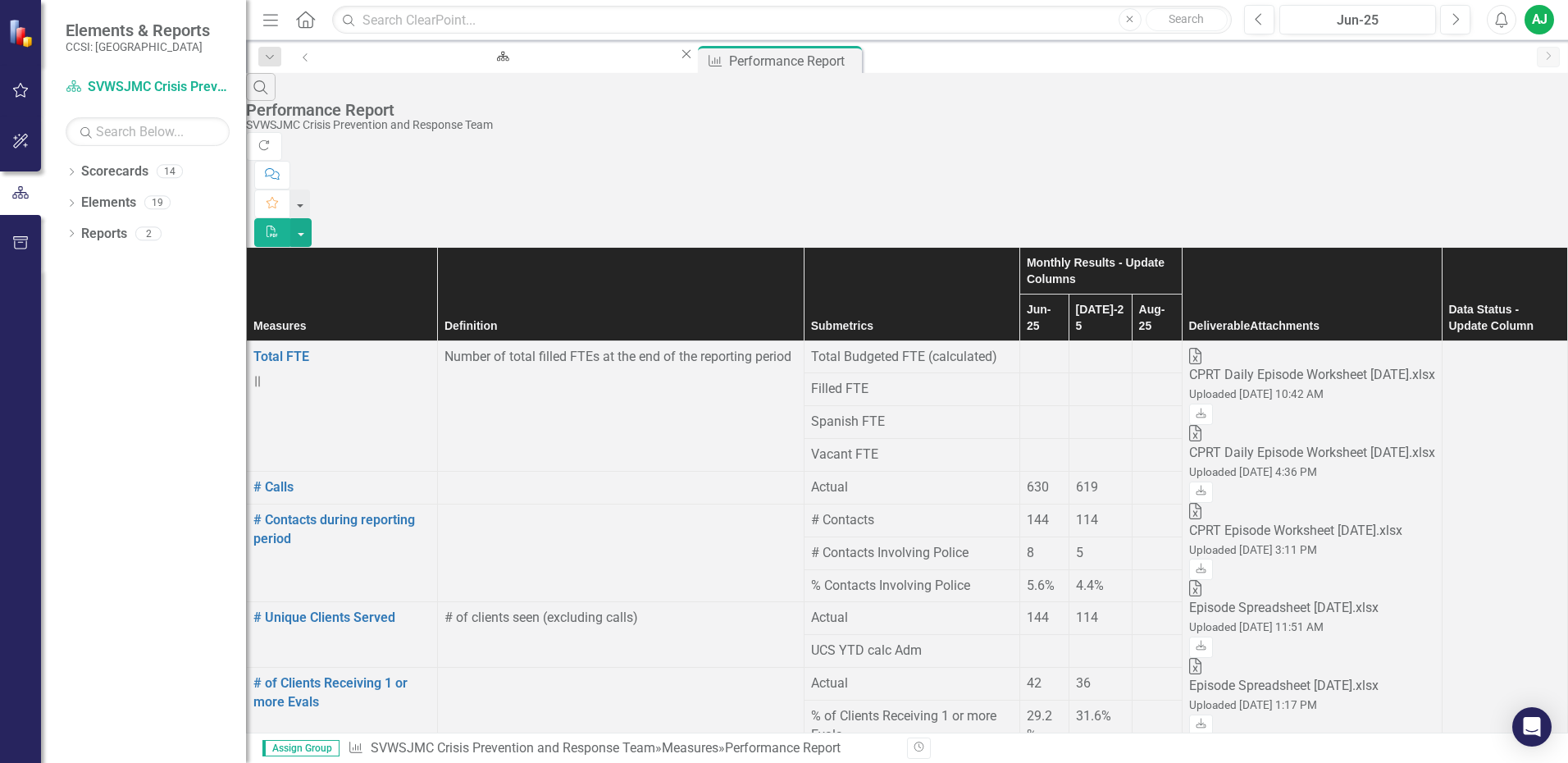
click at [1541, 7] on div "AJ" at bounding box center [1539, 19] width 29 height 29
click at [1491, 211] on link "Logout Log Out" at bounding box center [1488, 207] width 129 height 30
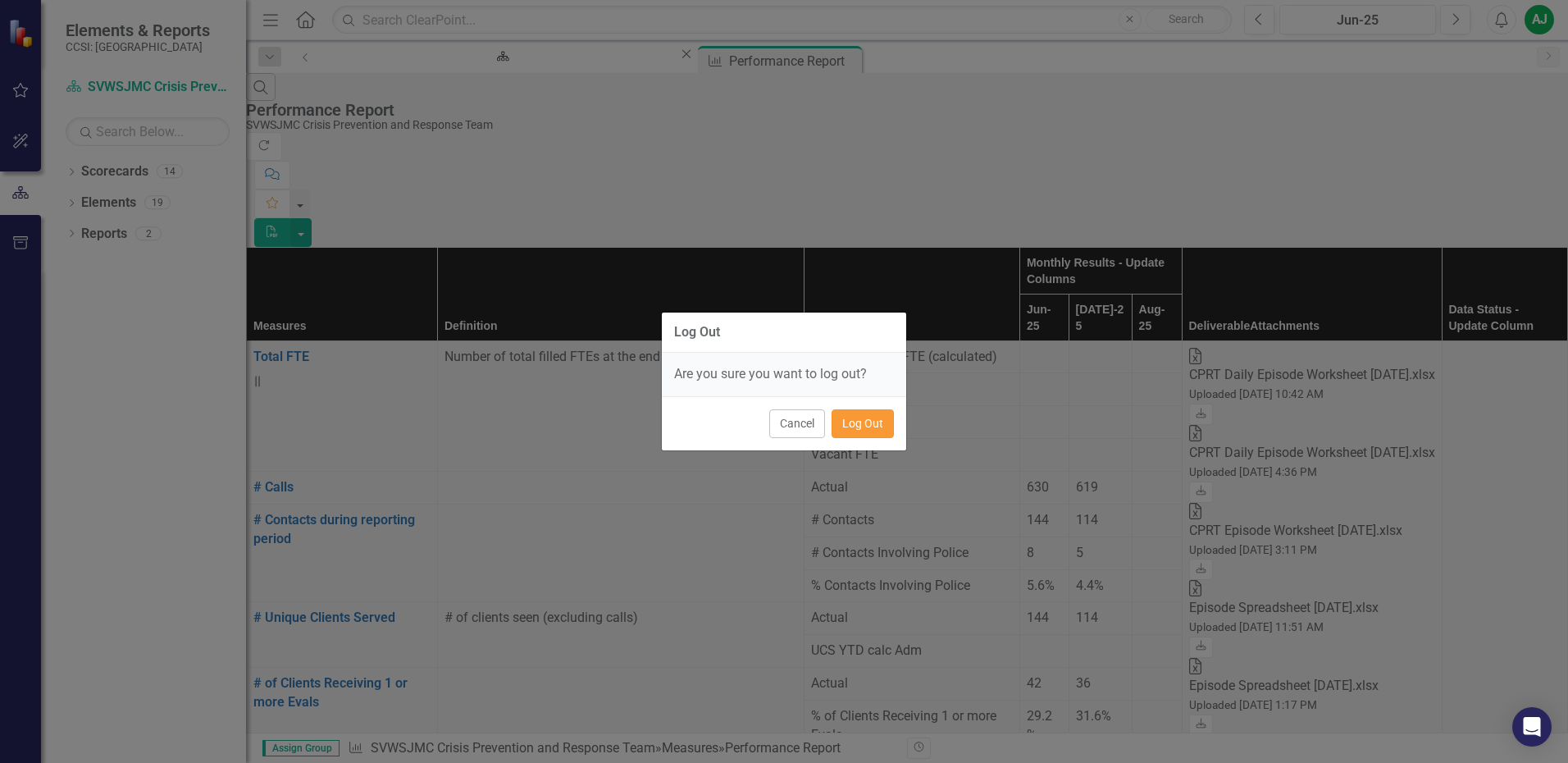
click at [868, 425] on button "Log Out" at bounding box center [863, 424] width 62 height 28
